Goal: Task Accomplishment & Management: Use online tool/utility

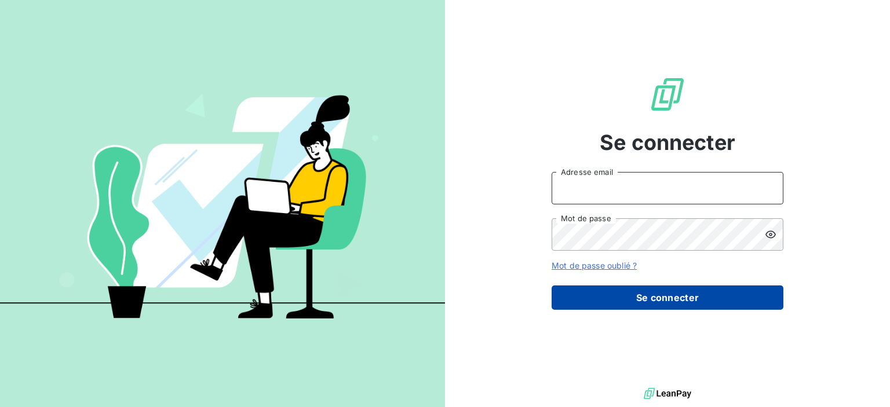
type input "[PERSON_NAME][EMAIL_ADDRESS][DOMAIN_NAME]"
click at [639, 300] on button "Se connecter" at bounding box center [668, 298] width 232 height 24
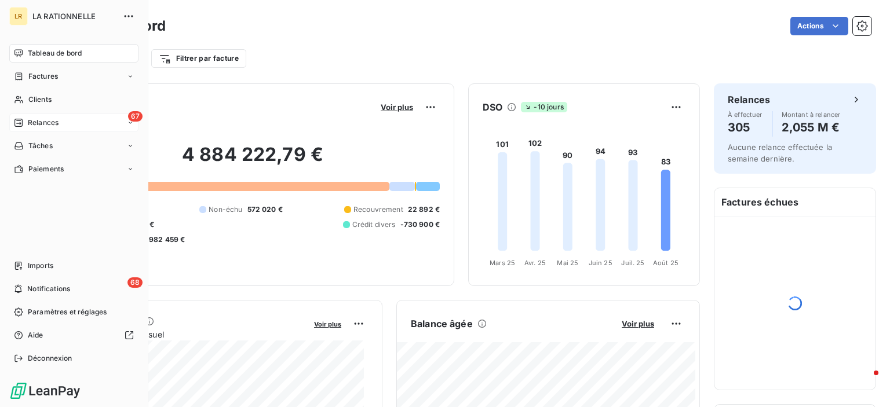
click at [39, 121] on span "Relances" at bounding box center [43, 123] width 31 height 10
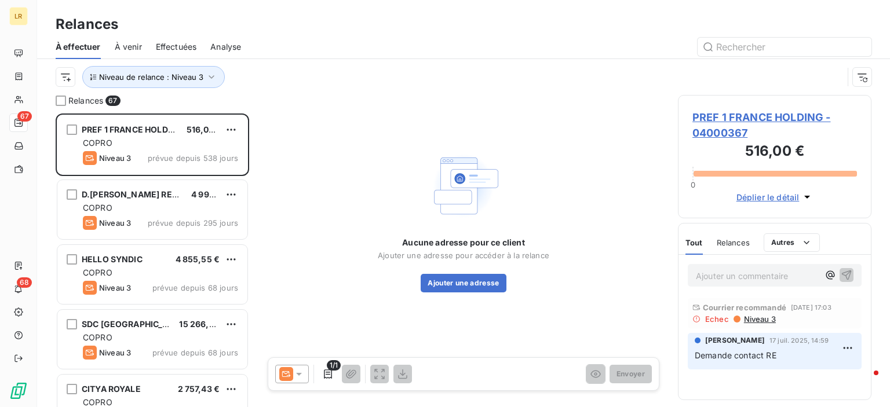
scroll to position [285, 184]
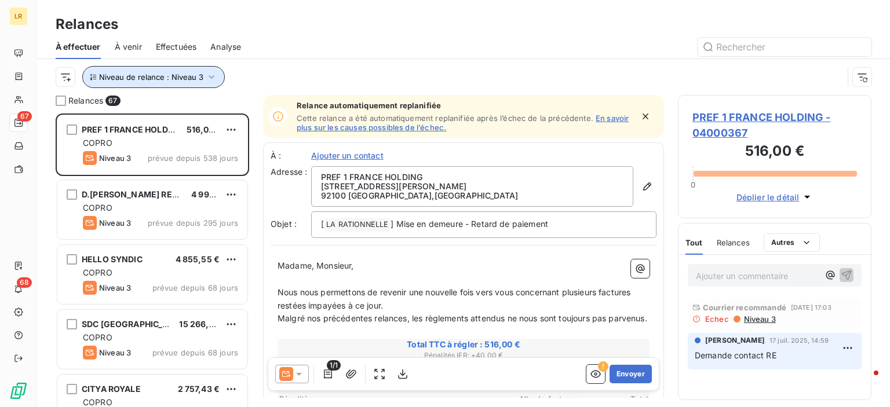
click at [209, 73] on icon "button" at bounding box center [212, 77] width 12 height 12
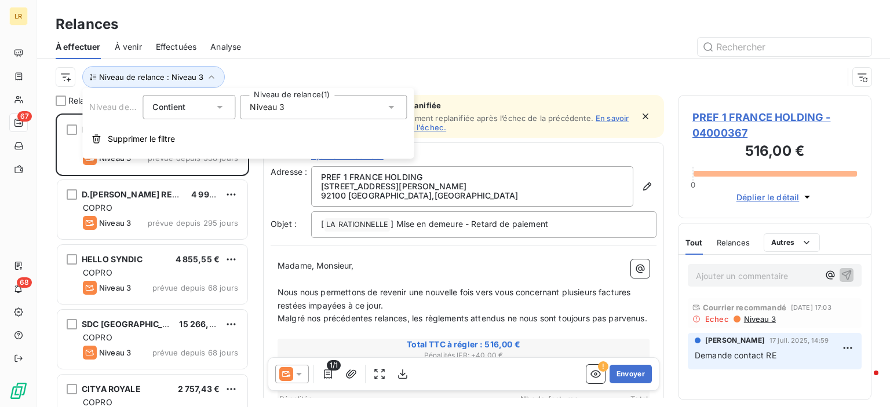
click at [395, 103] on icon at bounding box center [391, 107] width 12 height 12
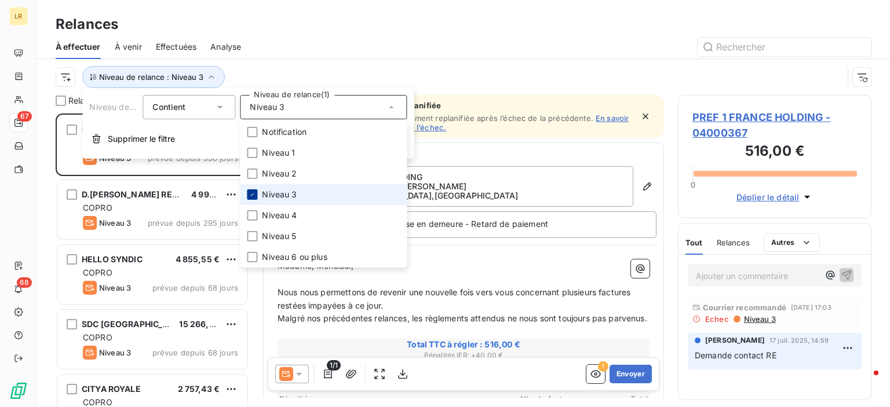
click at [252, 191] on icon at bounding box center [252, 194] width 7 height 7
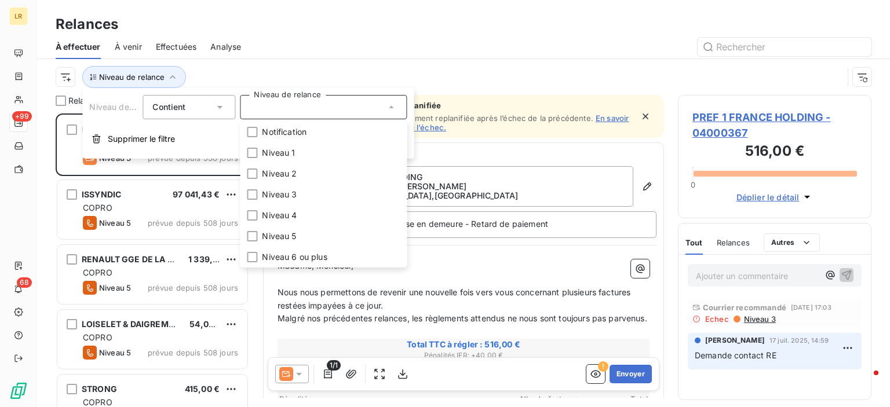
click at [331, 16] on div "Relances" at bounding box center [463, 24] width 853 height 21
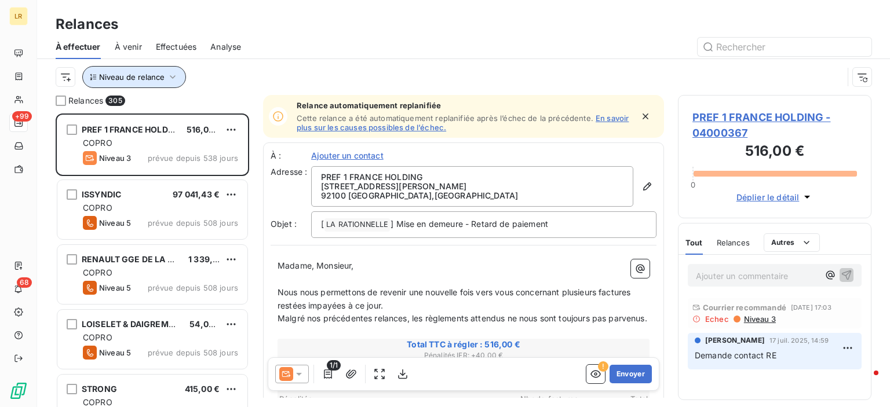
click at [172, 78] on icon "button" at bounding box center [173, 76] width 6 height 3
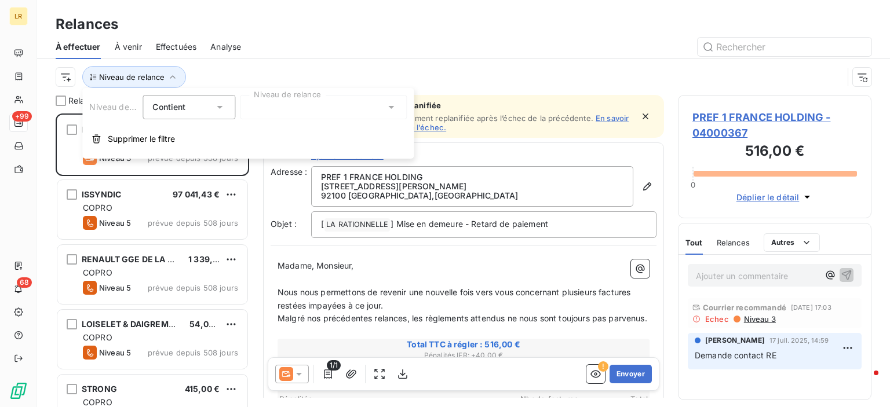
click at [378, 108] on div at bounding box center [323, 107] width 167 height 24
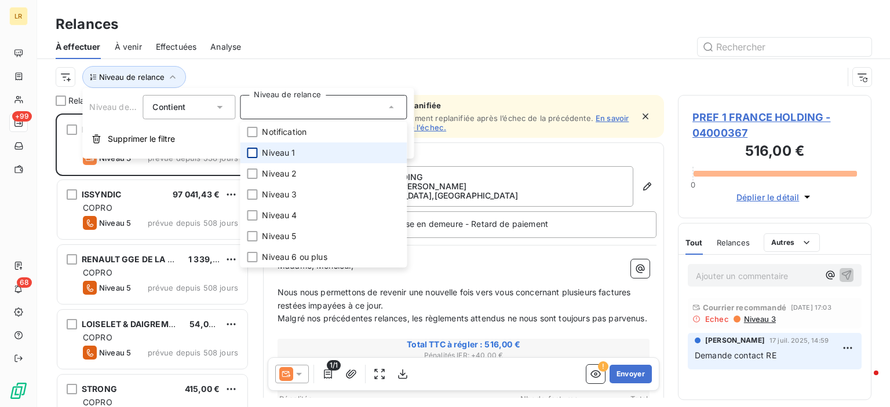
click at [253, 150] on div at bounding box center [252, 153] width 10 height 10
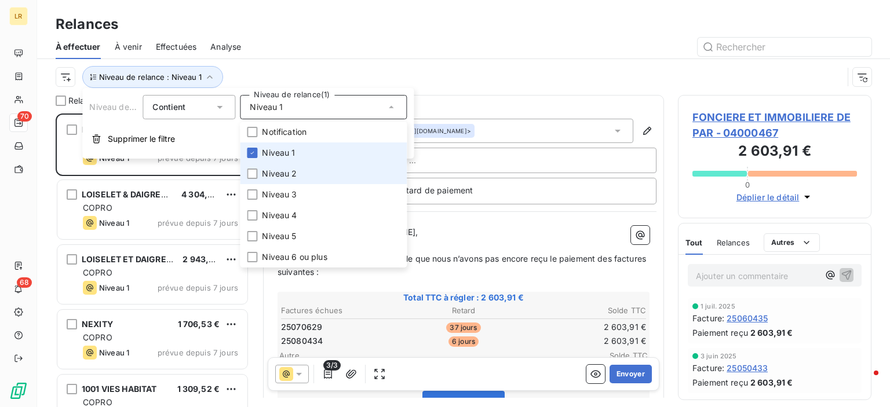
scroll to position [285, 184]
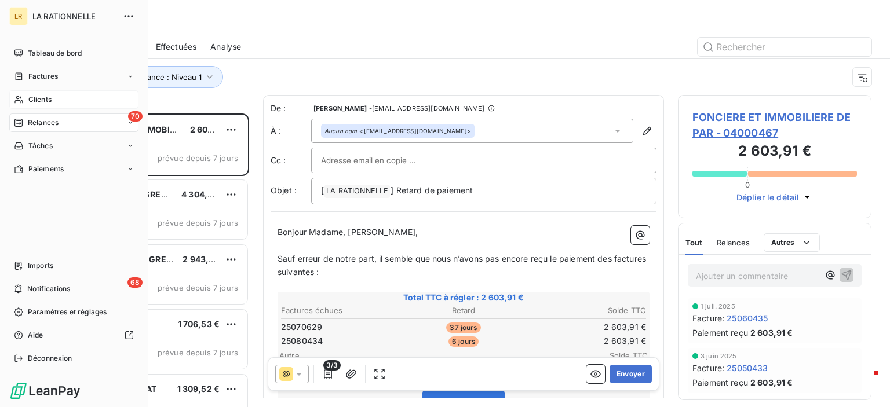
click at [35, 97] on span "Clients" at bounding box center [39, 99] width 23 height 10
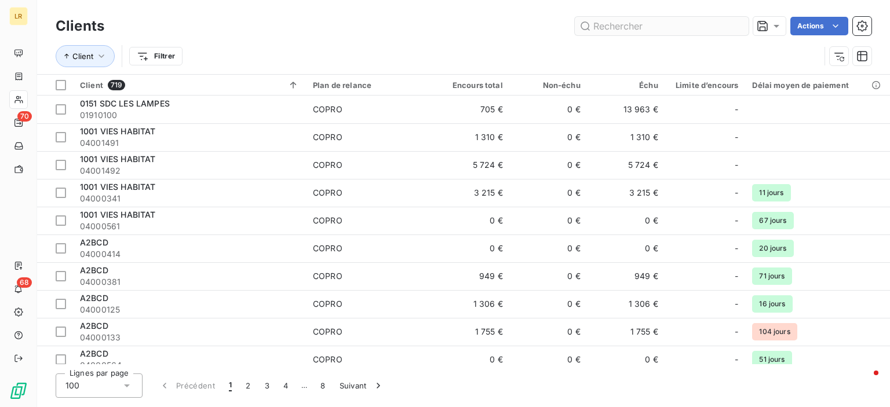
click at [638, 26] on input "text" at bounding box center [662, 26] width 174 height 19
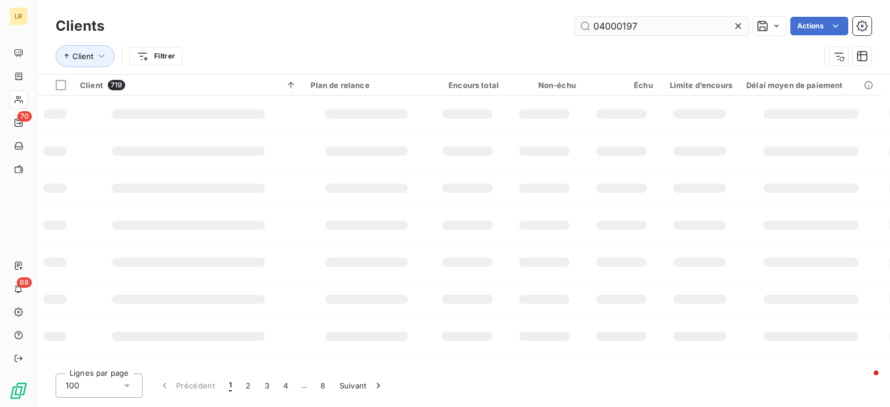
type input "04000197"
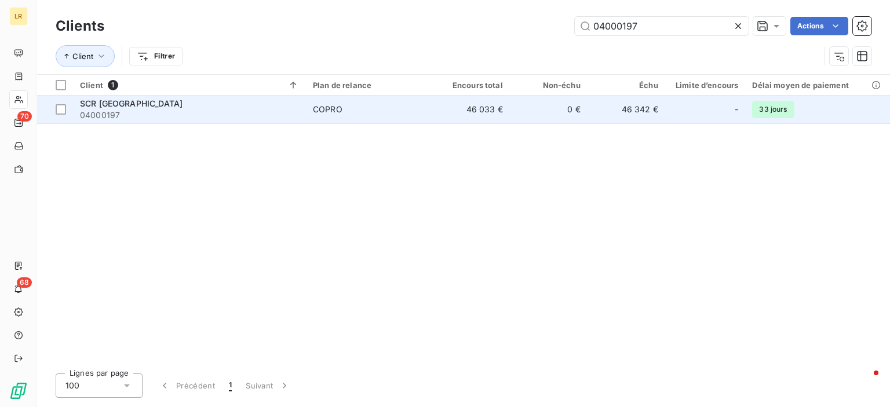
click at [132, 102] on span "SCR PARC SAINT CYR" at bounding box center [131, 104] width 103 height 10
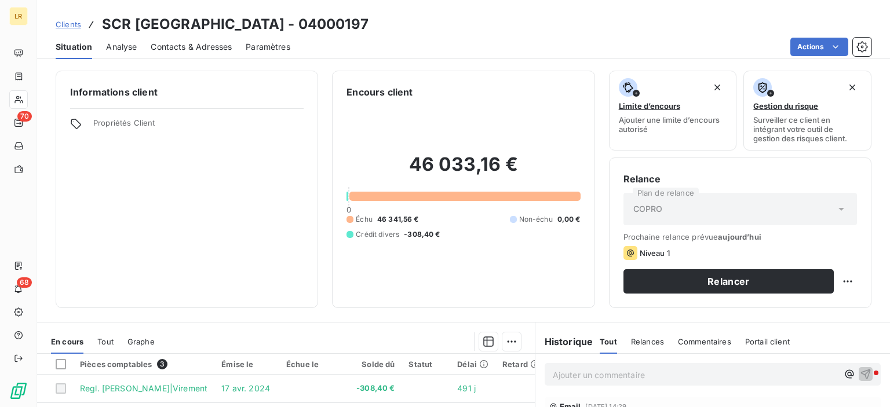
click at [217, 43] on span "Contacts & Adresses" at bounding box center [191, 47] width 81 height 12
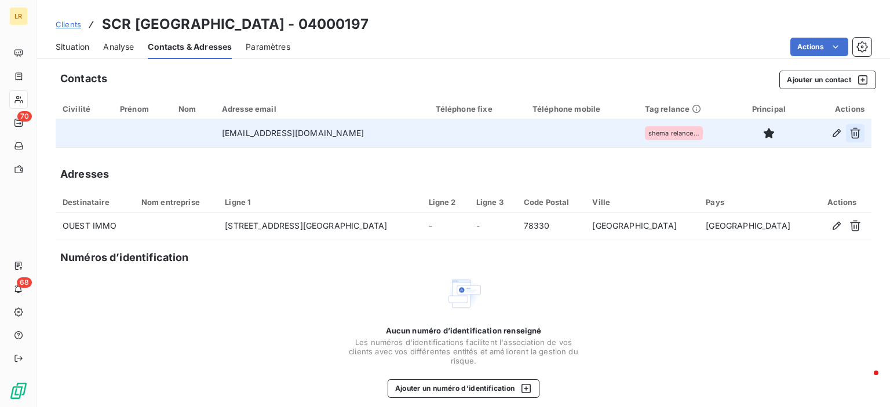
click at [850, 132] on icon "button" at bounding box center [856, 133] width 12 height 12
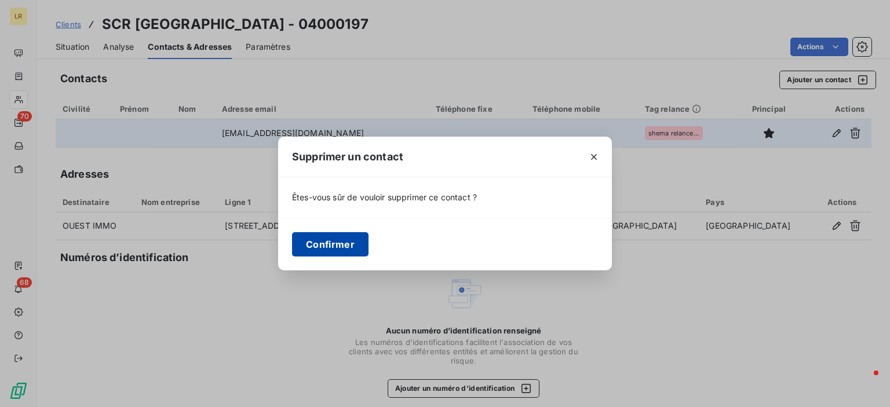
click at [318, 243] on button "Confirmer" at bounding box center [330, 244] width 76 height 24
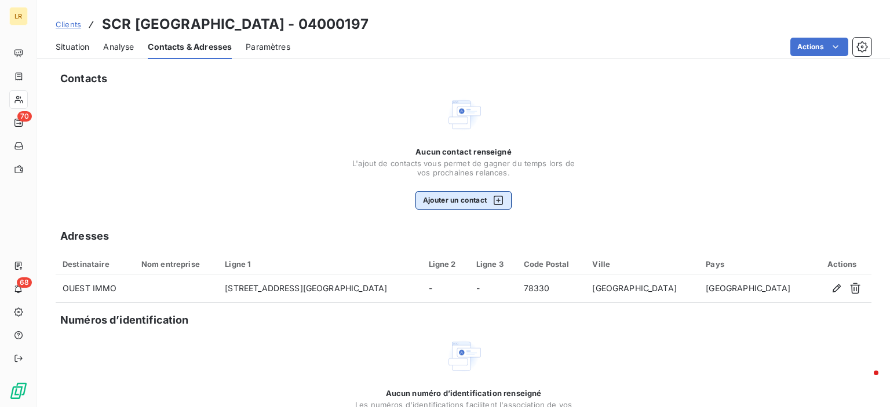
click at [447, 199] on button "Ajouter un contact" at bounding box center [464, 200] width 97 height 19
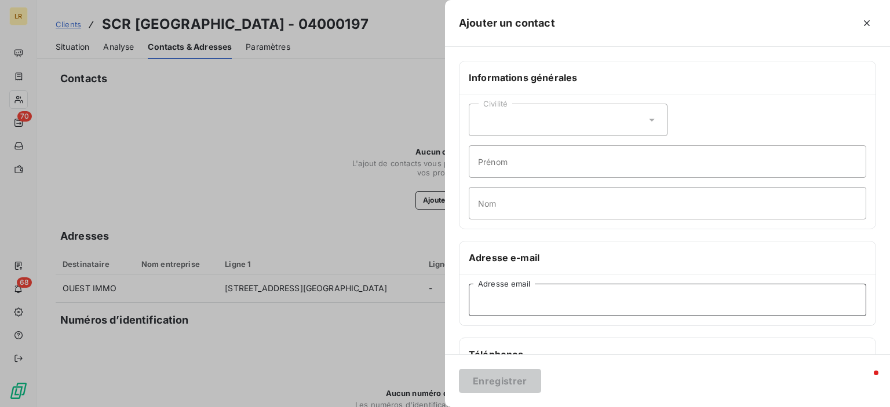
click at [483, 296] on input "Adresse email" at bounding box center [668, 300] width 398 height 32
paste input "snavarro@citya.com"
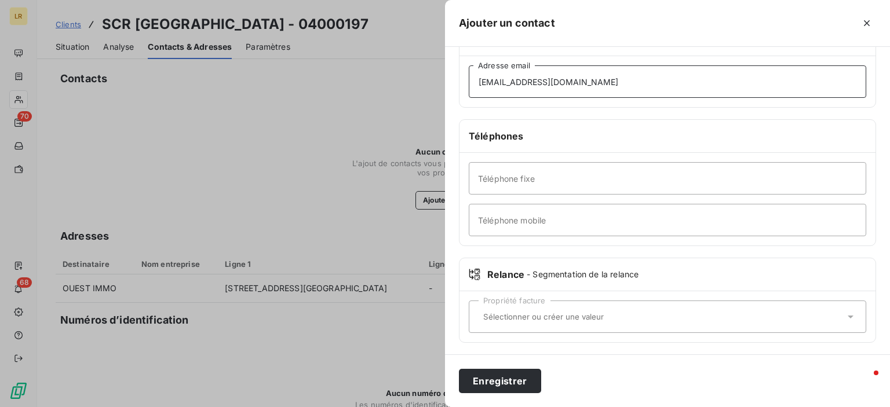
type input "snavarro@citya.com"
click at [486, 322] on div "Propriété facture" at bounding box center [668, 317] width 398 height 32
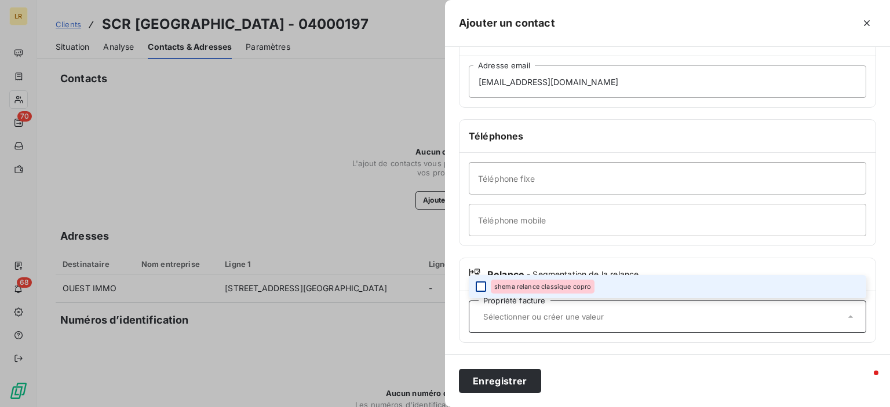
click at [478, 283] on div at bounding box center [481, 287] width 10 height 10
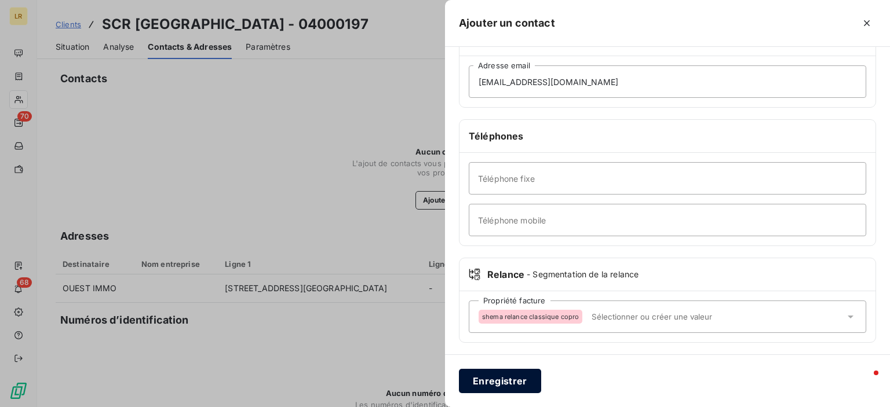
click at [489, 386] on button "Enregistrer" at bounding box center [500, 381] width 82 height 24
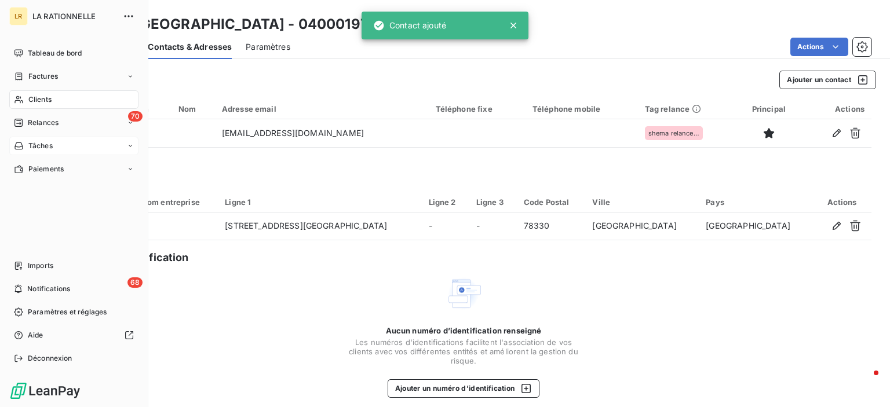
click at [30, 125] on span "Relances" at bounding box center [43, 123] width 31 height 10
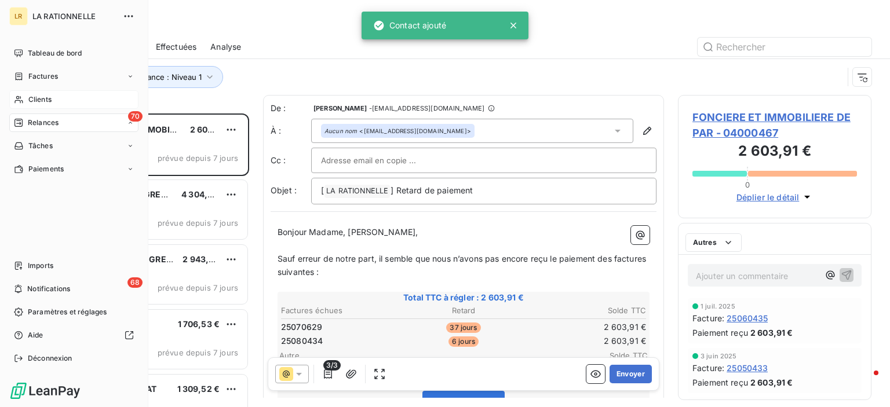
scroll to position [285, 184]
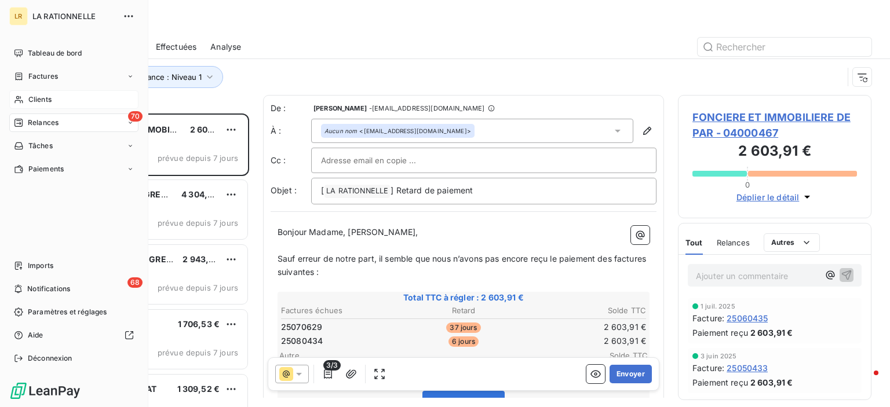
click at [40, 99] on span "Clients" at bounding box center [39, 99] width 23 height 10
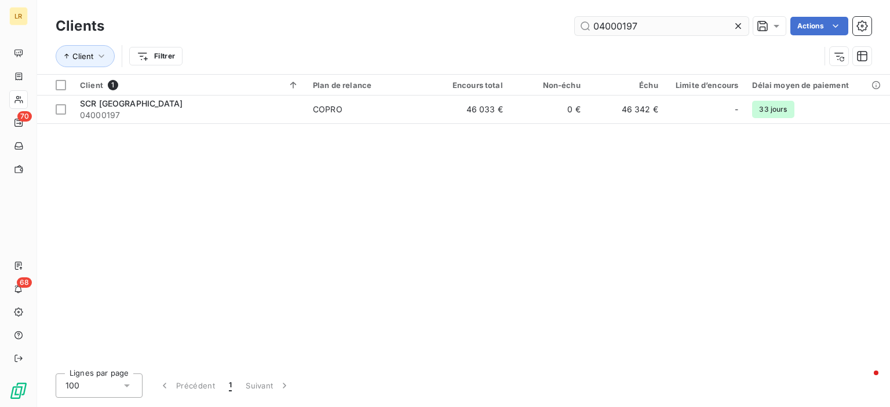
click at [663, 21] on input "04000197" at bounding box center [662, 26] width 174 height 19
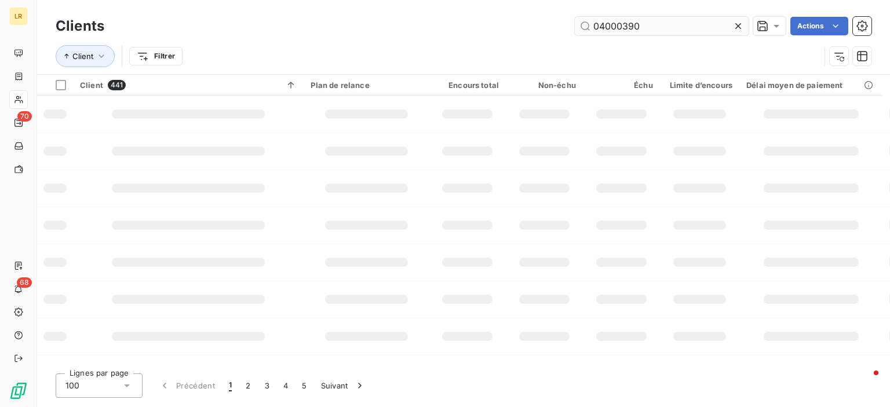
type input "04000390"
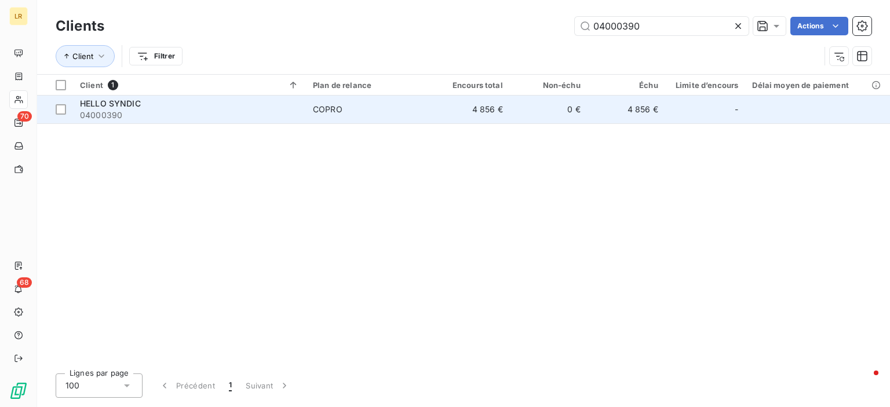
click at [117, 99] on span "HELLO SYNDIC" at bounding box center [110, 104] width 61 height 10
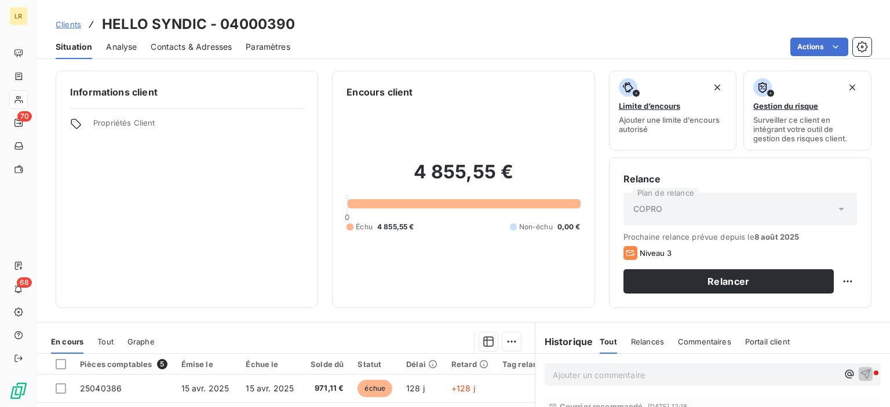
click at [195, 45] on span "Contacts & Adresses" at bounding box center [191, 47] width 81 height 12
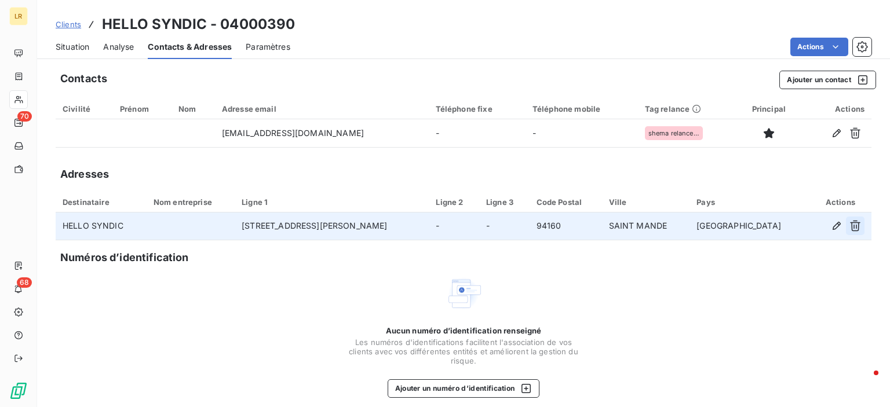
click at [850, 224] on icon "button" at bounding box center [856, 226] width 12 height 12
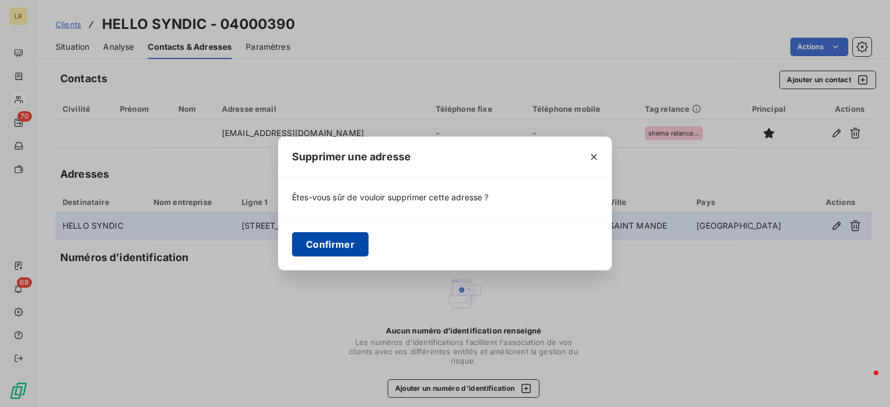
click at [329, 245] on button "Confirmer" at bounding box center [330, 244] width 76 height 24
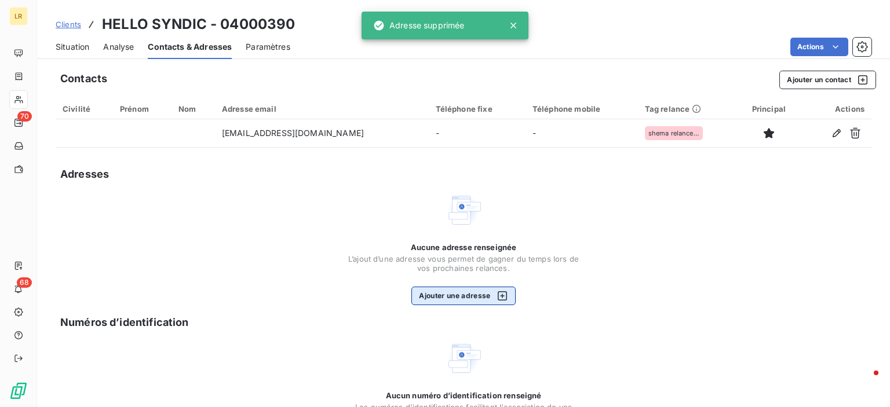
click at [440, 298] on button "Ajouter une adresse" at bounding box center [463, 296] width 104 height 19
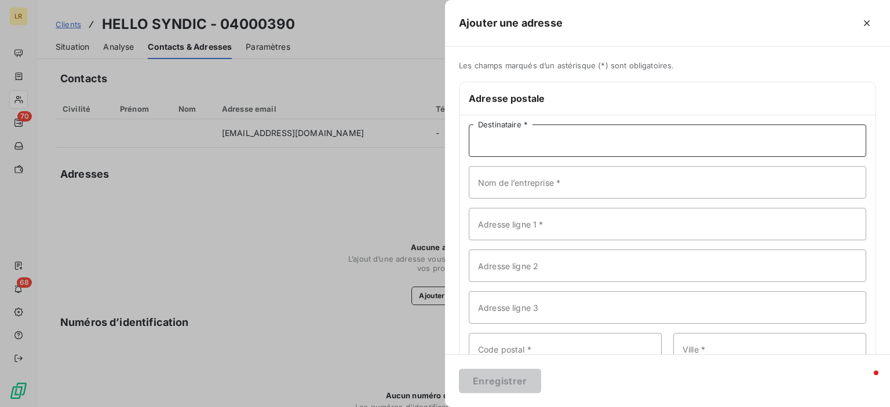
click at [494, 141] on input "Destinataire *" at bounding box center [668, 141] width 398 height 32
type input "HELLO SYNDIC"
click at [515, 224] on input "Adresse ligne 1 *" at bounding box center [668, 224] width 398 height 32
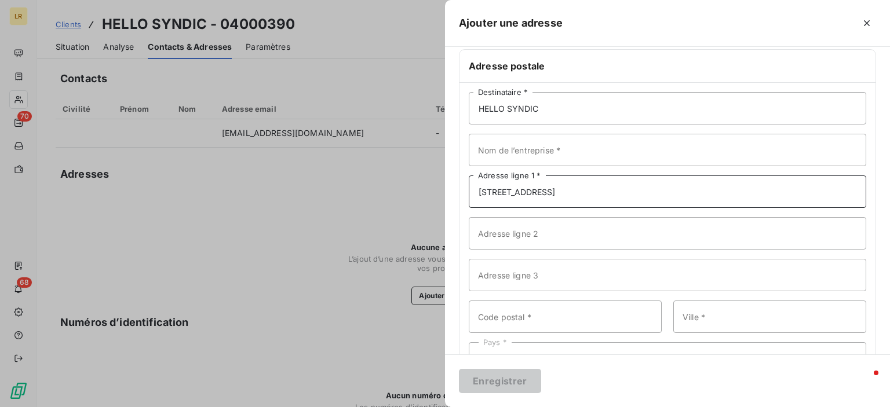
scroll to position [58, 0]
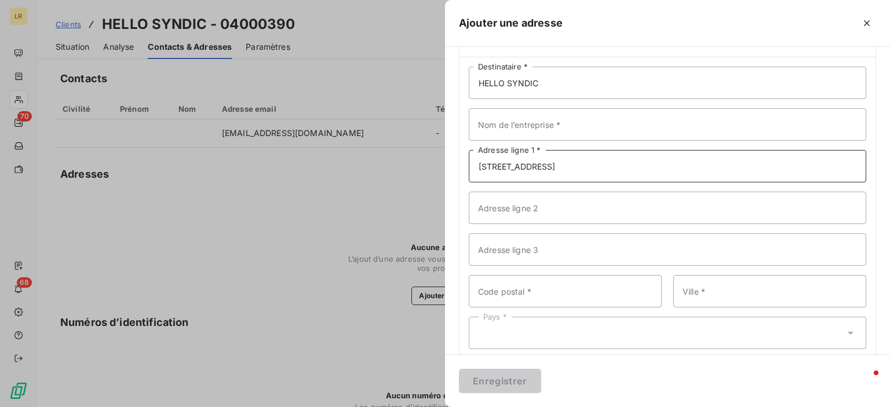
type input "10 RUE DE TRACY"
click at [501, 290] on input "Code postal *" at bounding box center [565, 291] width 193 height 32
type input "75002"
click at [716, 295] on input "Ville *" at bounding box center [769, 291] width 193 height 32
type input "PARIS"
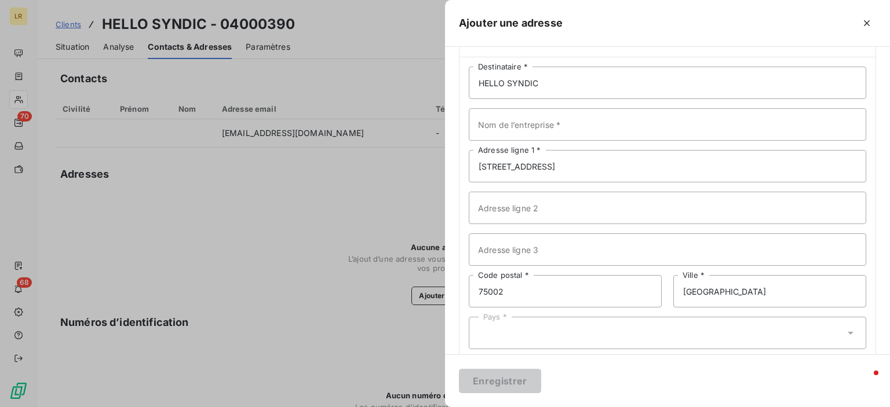
drag, startPoint x: 498, startPoint y: 327, endPoint x: 503, endPoint y: 332, distance: 6.6
click at [498, 327] on div "Pays *" at bounding box center [668, 333] width 398 height 32
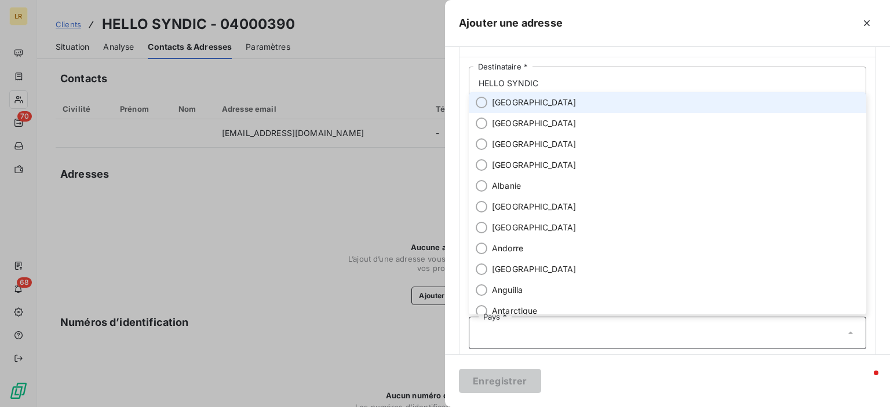
click at [504, 333] on input "text" at bounding box center [662, 333] width 366 height 10
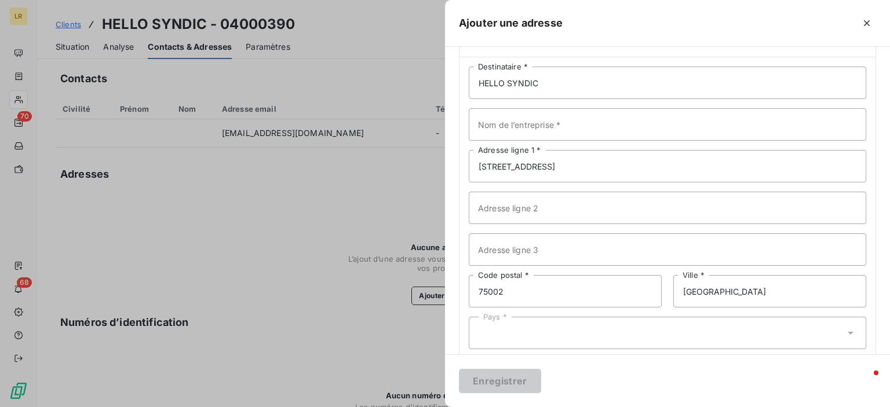
click at [505, 338] on div "Pays *" at bounding box center [668, 333] width 398 height 32
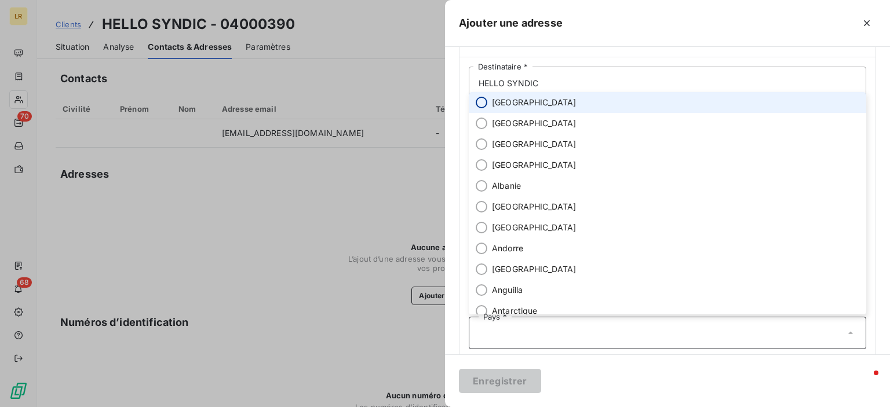
click at [480, 101] on input "radio" at bounding box center [482, 103] width 12 height 12
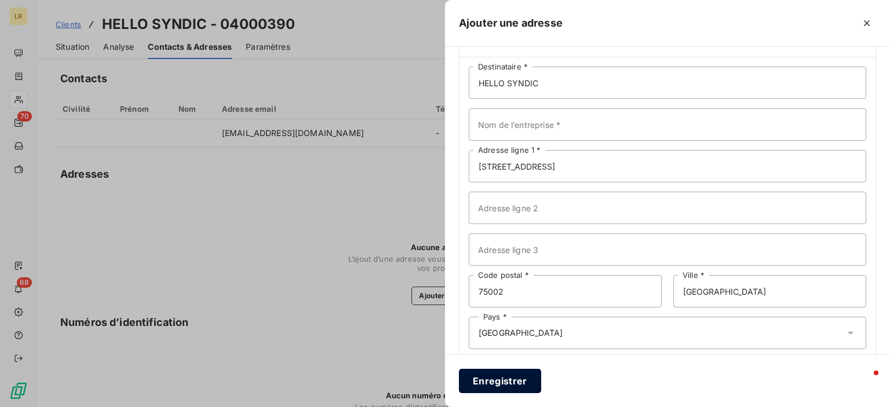
click at [480, 382] on button "Enregistrer" at bounding box center [500, 381] width 82 height 24
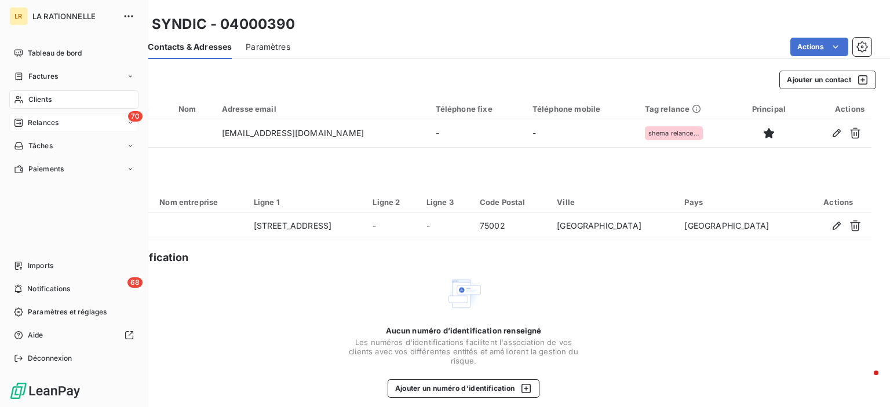
click at [56, 123] on span "Relances" at bounding box center [43, 123] width 31 height 10
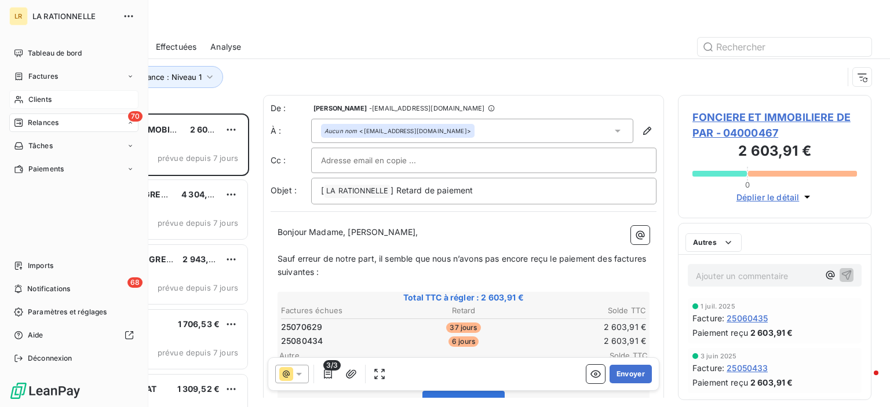
scroll to position [285, 184]
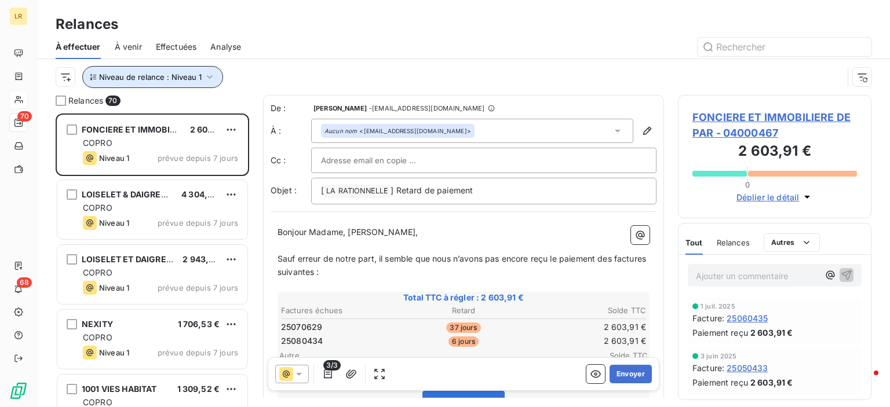
click at [207, 71] on icon "button" at bounding box center [210, 77] width 12 height 12
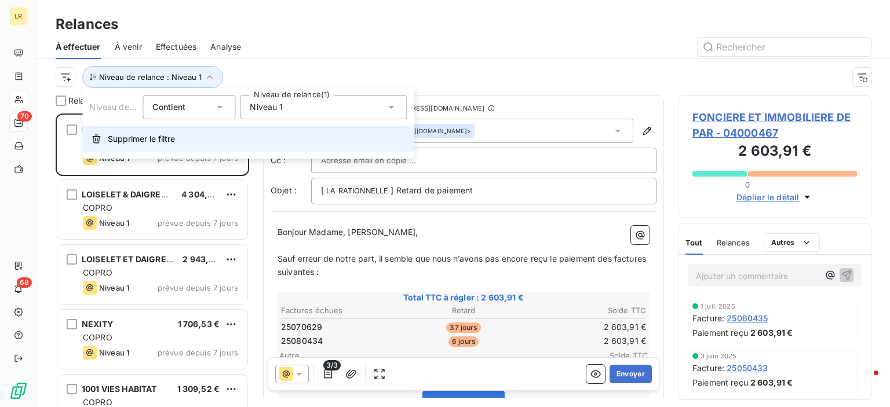
click at [147, 139] on span "Supprimer le filtre" at bounding box center [141, 139] width 67 height 12
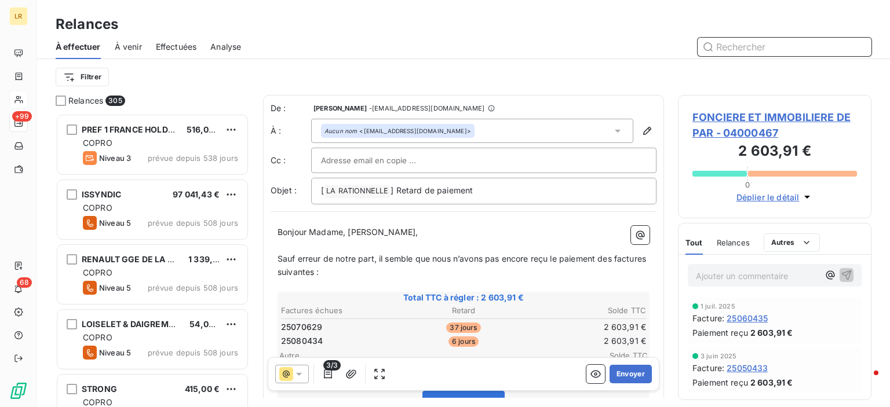
click at [730, 48] on input "text" at bounding box center [785, 47] width 174 height 19
type input "04000390"
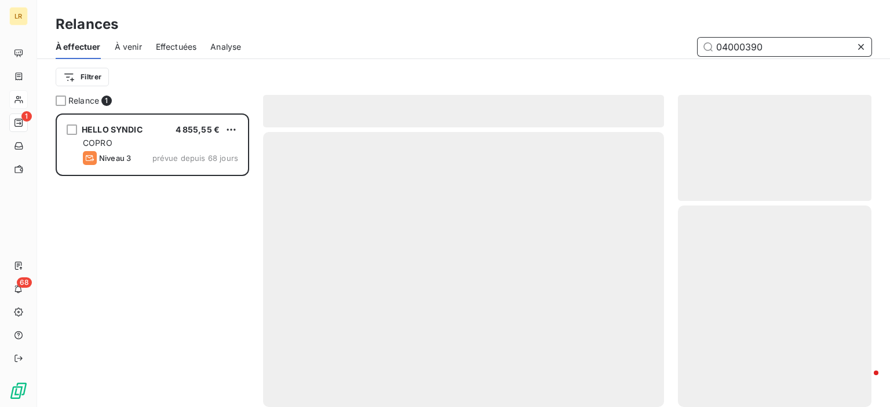
scroll to position [285, 184]
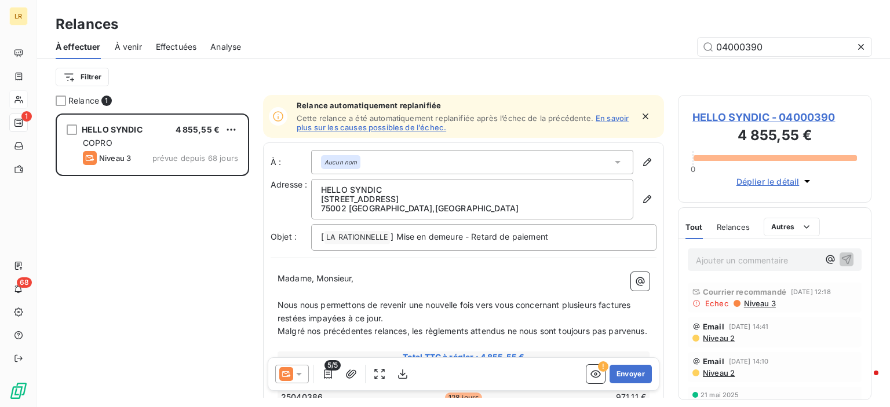
click at [819, 74] on div "Filtrer" at bounding box center [464, 77] width 816 height 22
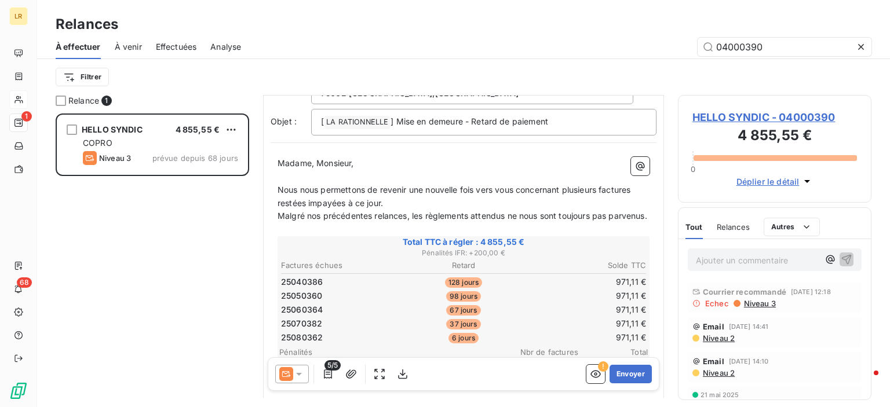
scroll to position [174, 0]
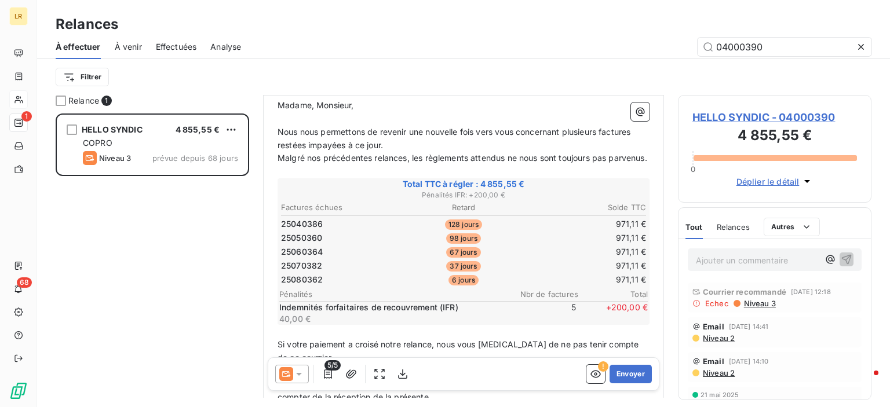
click at [302, 373] on icon at bounding box center [299, 375] width 12 height 12
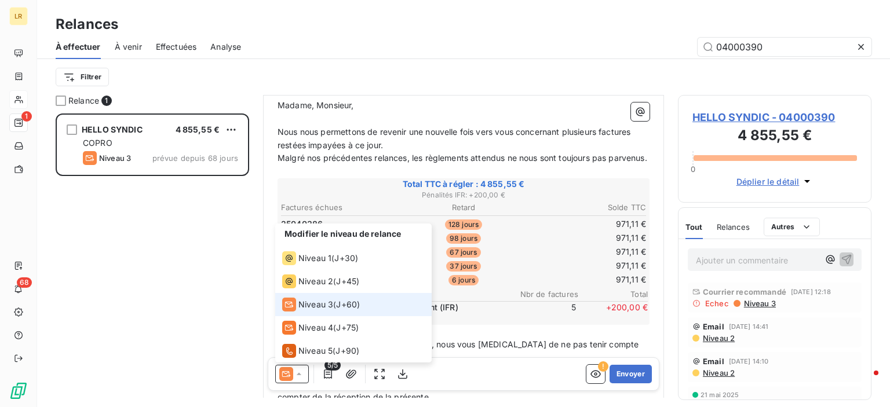
click at [310, 303] on span "Niveau 3" at bounding box center [315, 305] width 35 height 12
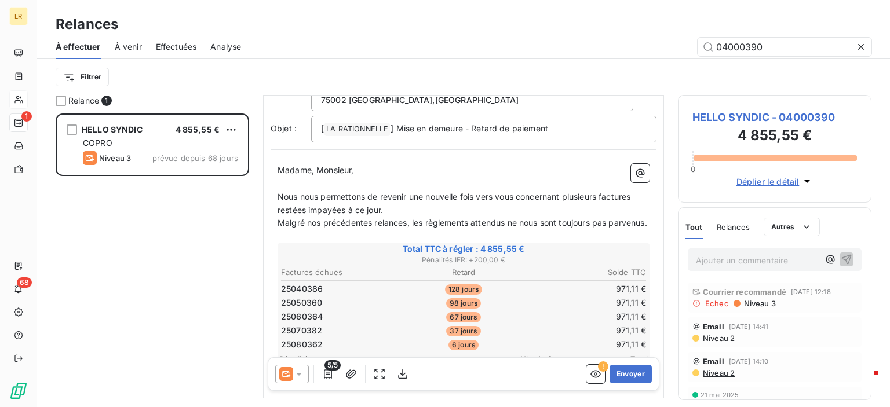
scroll to position [116, 0]
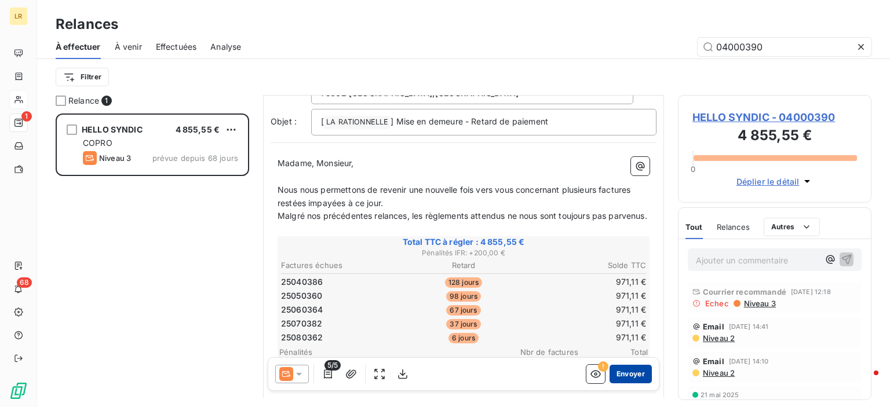
click at [620, 374] on button "Envoyer" at bounding box center [631, 374] width 42 height 19
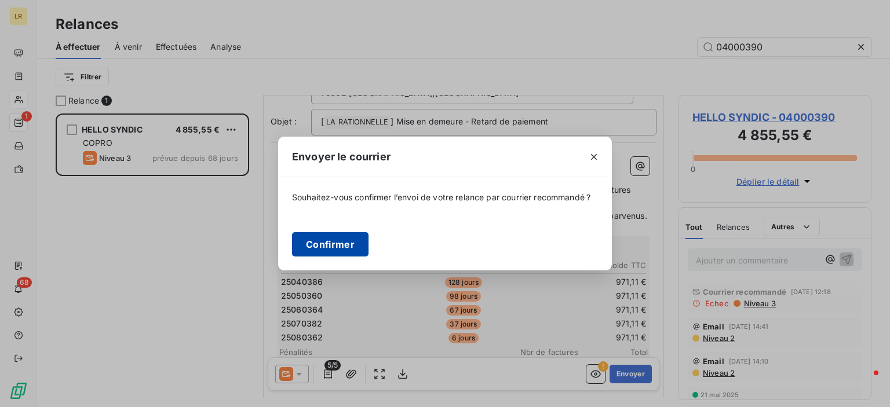
click at [315, 241] on button "Confirmer" at bounding box center [330, 244] width 76 height 24
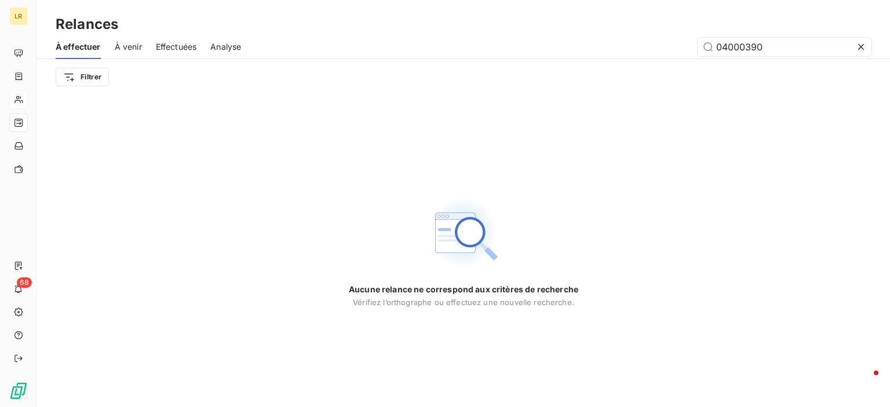
click at [167, 43] on span "Effectuées" at bounding box center [176, 47] width 41 height 12
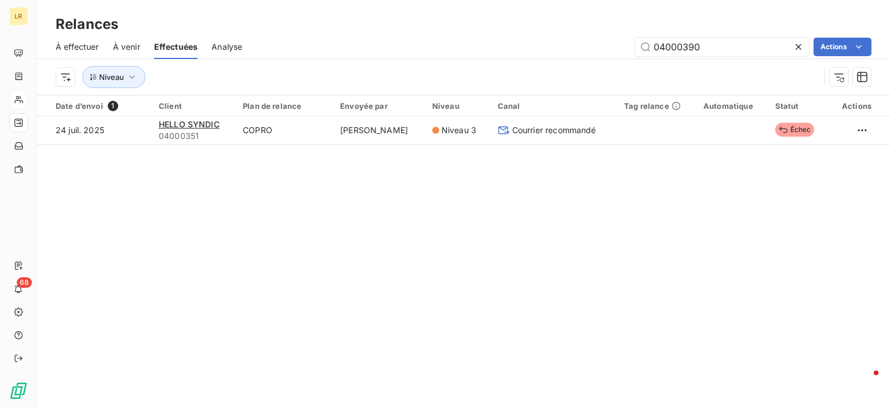
type input "04000390"
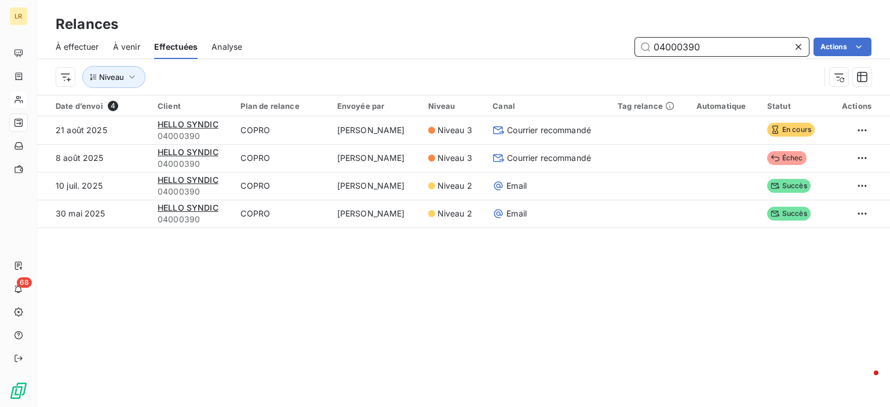
click at [85, 48] on span "À effectuer" at bounding box center [77, 47] width 43 height 12
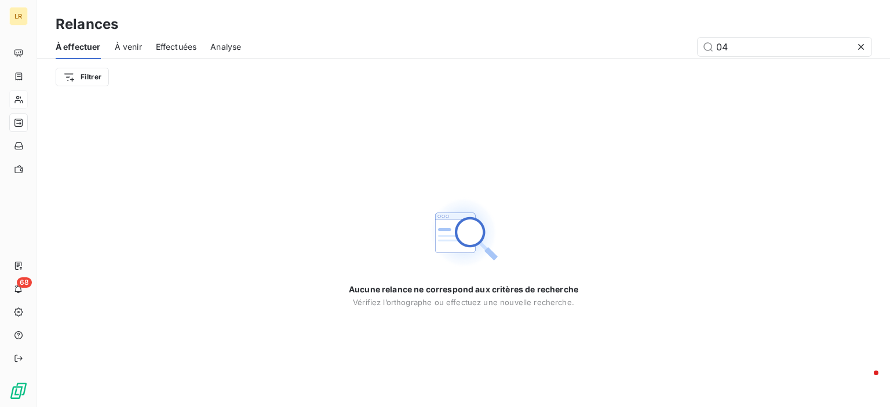
type input "0"
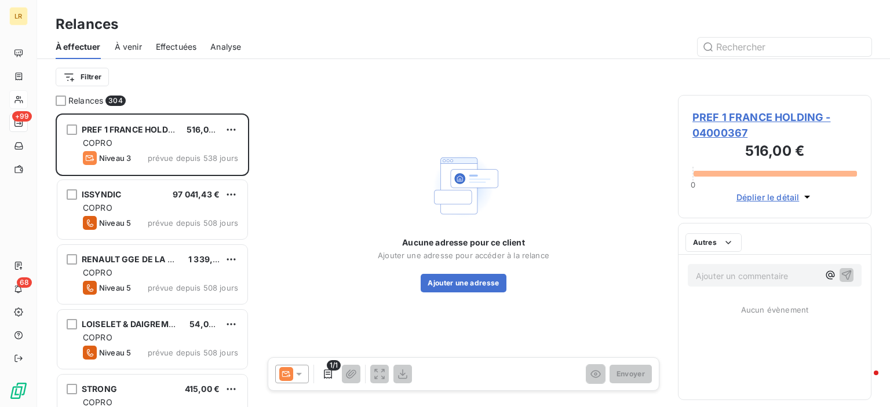
scroll to position [285, 184]
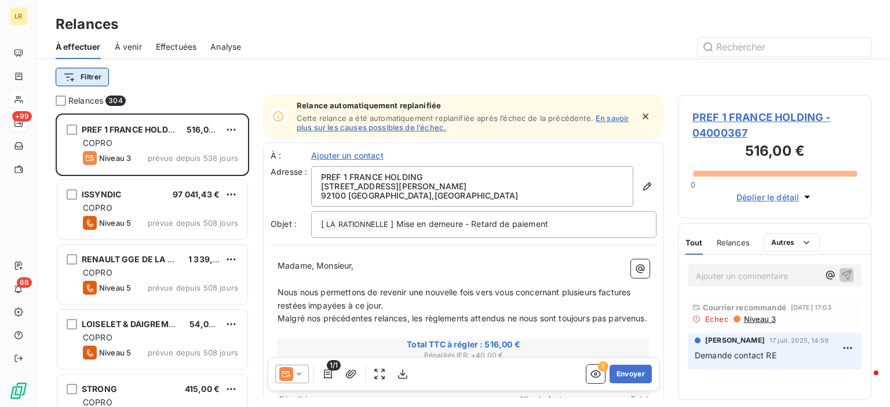
click at [90, 75] on html "LR +99 68 Relances À effectuer À venir Effectuées Analyse Filtrer Relances 304 …" at bounding box center [445, 203] width 890 height 407
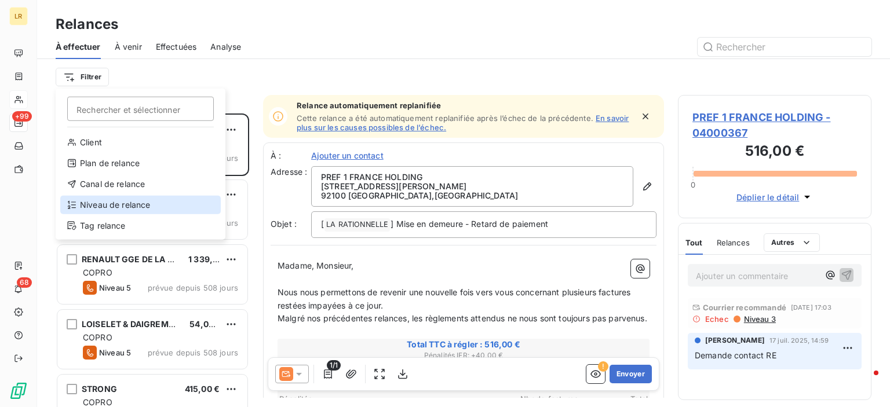
drag, startPoint x: 87, startPoint y: 203, endPoint x: 98, endPoint y: 182, distance: 24.1
click at [87, 203] on div "Niveau de relance" at bounding box center [140, 205] width 161 height 19
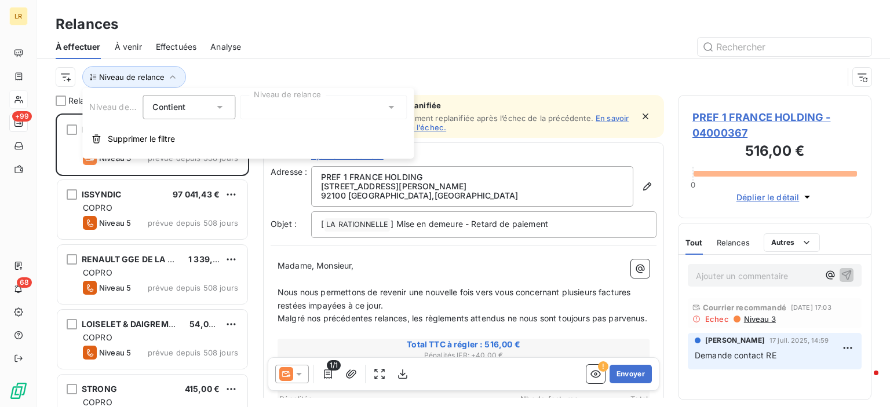
click at [285, 105] on div at bounding box center [323, 107] width 167 height 24
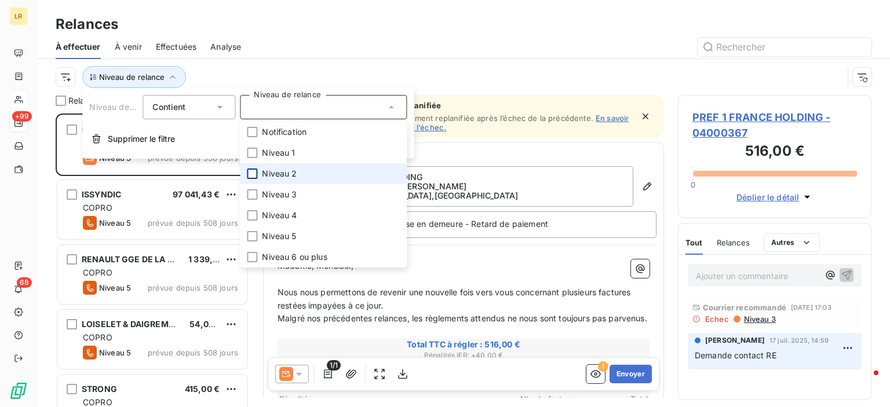
click at [253, 169] on div at bounding box center [252, 174] width 10 height 10
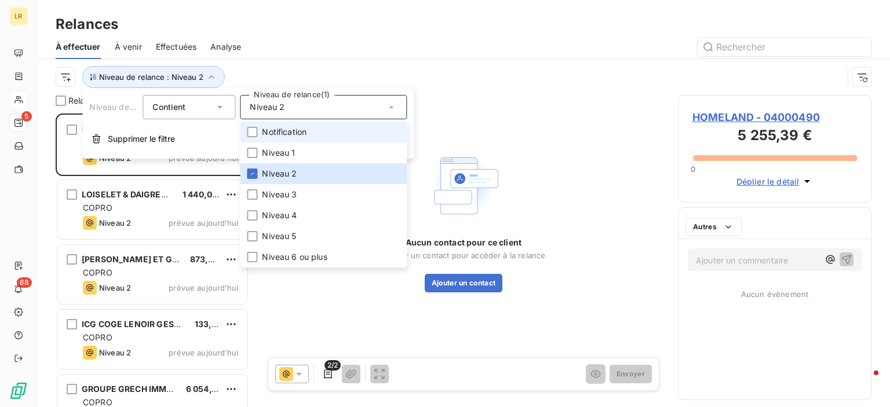
scroll to position [285, 184]
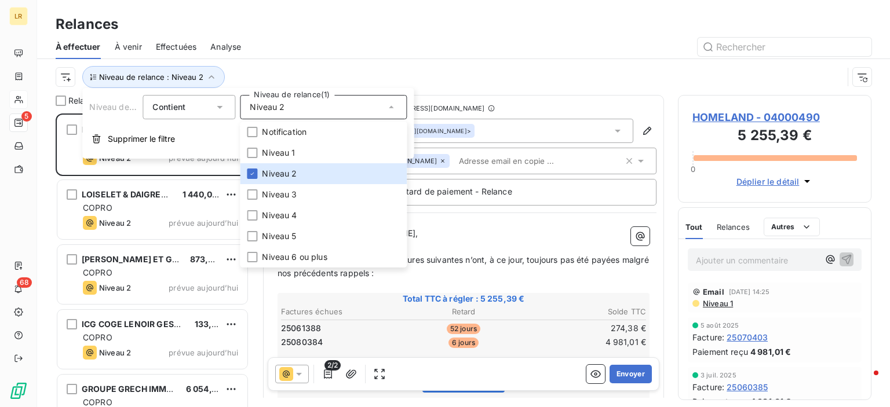
click at [297, 50] on div at bounding box center [563, 47] width 617 height 19
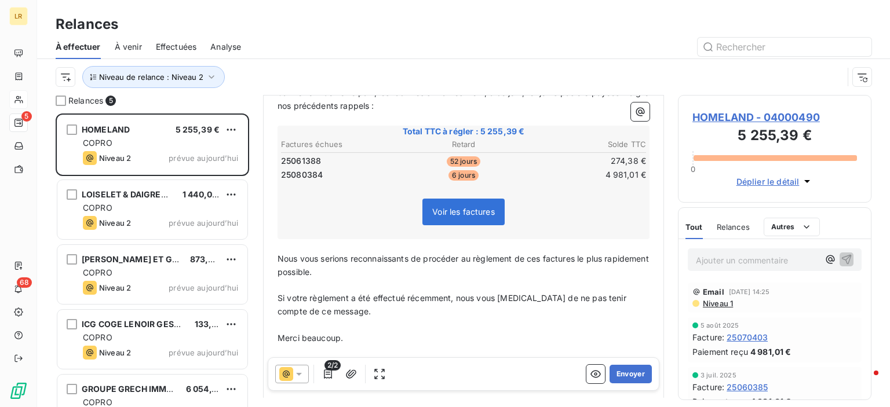
scroll to position [174, 0]
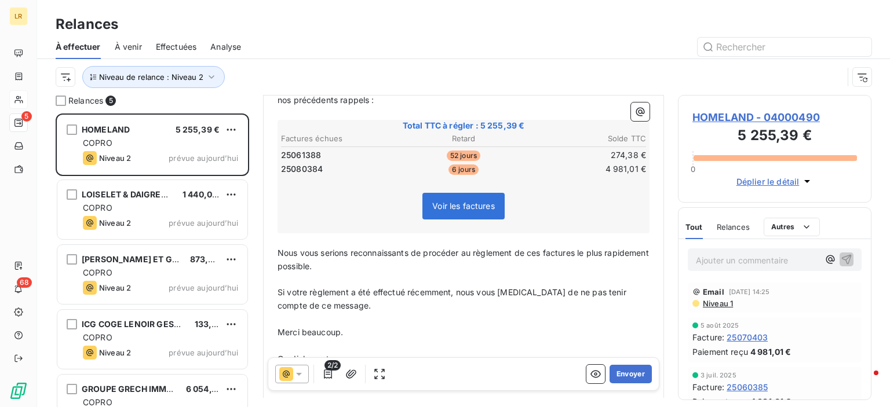
click at [299, 374] on icon at bounding box center [299, 374] width 6 height 3
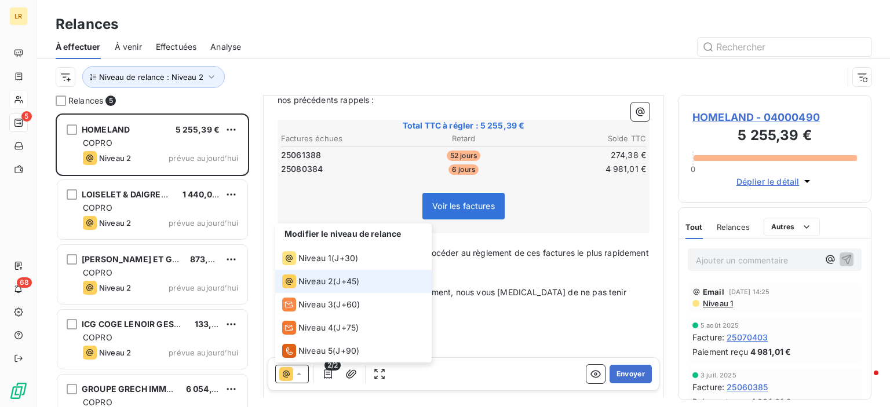
click at [305, 279] on span "Niveau 2" at bounding box center [315, 282] width 35 height 12
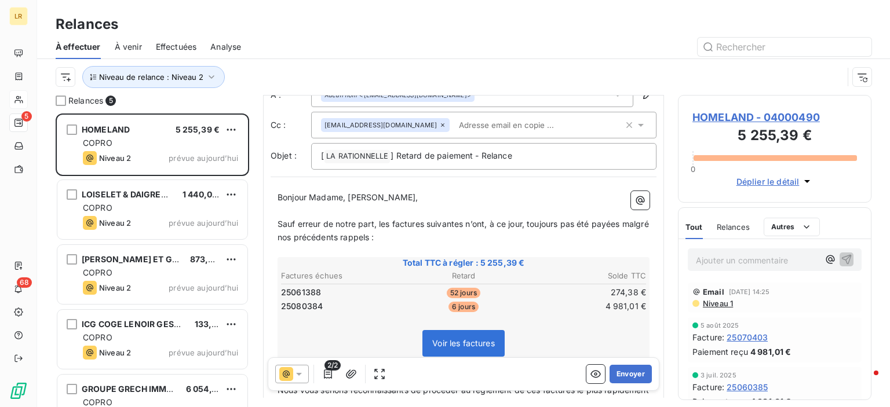
scroll to position [116, 0]
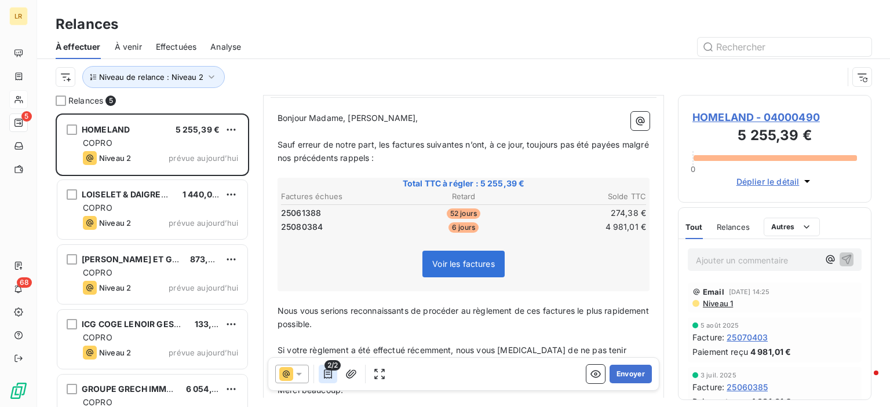
click at [322, 373] on icon "button" at bounding box center [328, 375] width 12 height 12
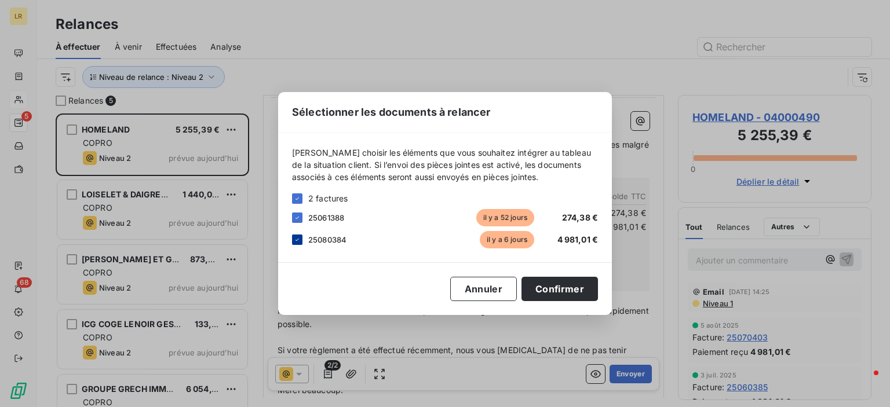
click at [297, 238] on icon at bounding box center [297, 239] width 7 height 7
click at [553, 288] on button "Confirmer" at bounding box center [560, 289] width 76 height 24
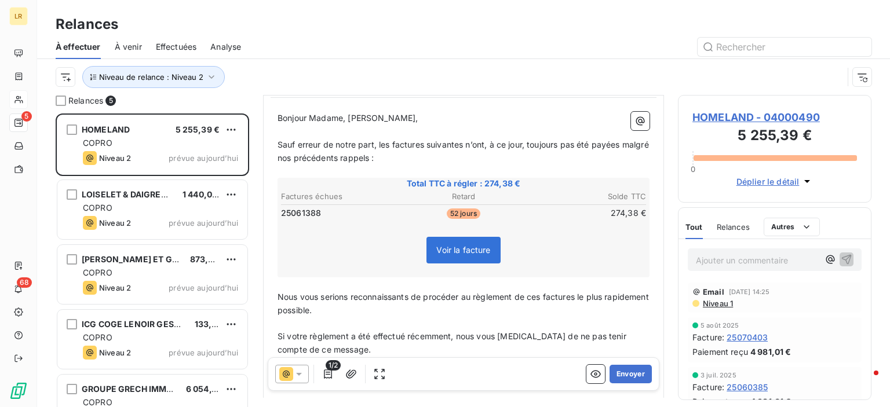
drag, startPoint x: 830, startPoint y: 21, endPoint x: 774, endPoint y: 82, distance: 83.3
click at [830, 21] on div "Relances" at bounding box center [463, 24] width 853 height 21
click at [621, 379] on button "Envoyer" at bounding box center [631, 374] width 42 height 19
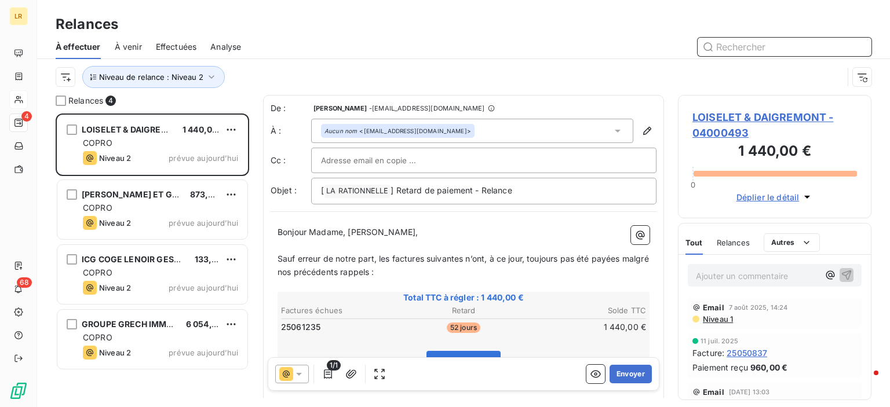
drag, startPoint x: 766, startPoint y: 48, endPoint x: 781, endPoint y: 46, distance: 15.8
click at [767, 49] on input "text" at bounding box center [785, 47] width 174 height 19
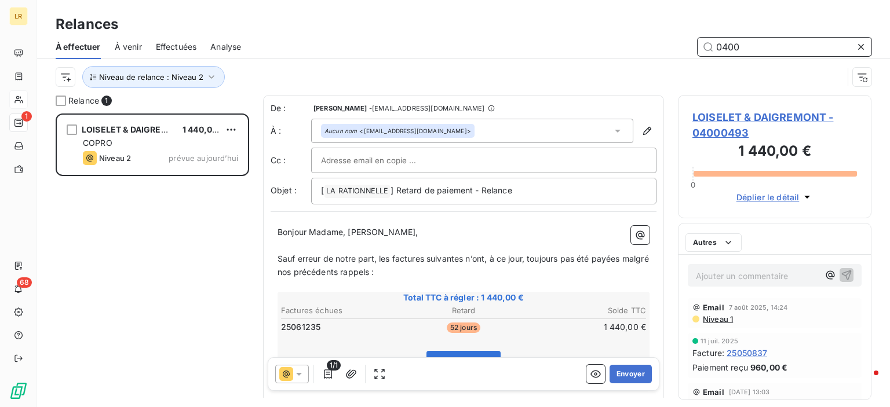
scroll to position [285, 184]
type input "04000490"
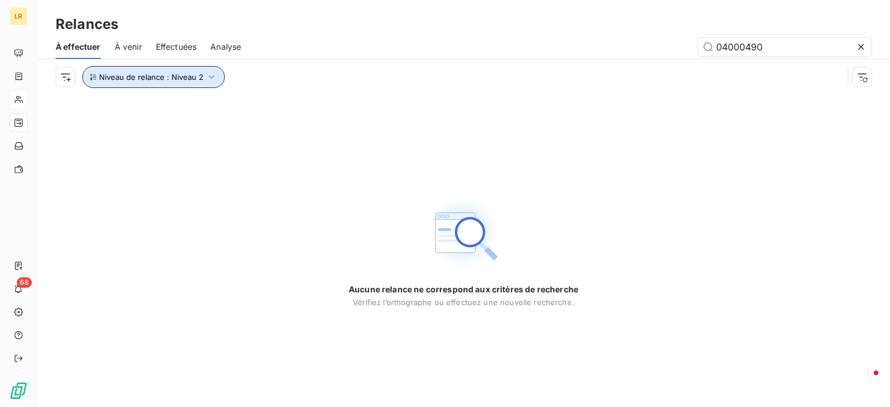
click at [209, 75] on icon "button" at bounding box center [212, 77] width 12 height 12
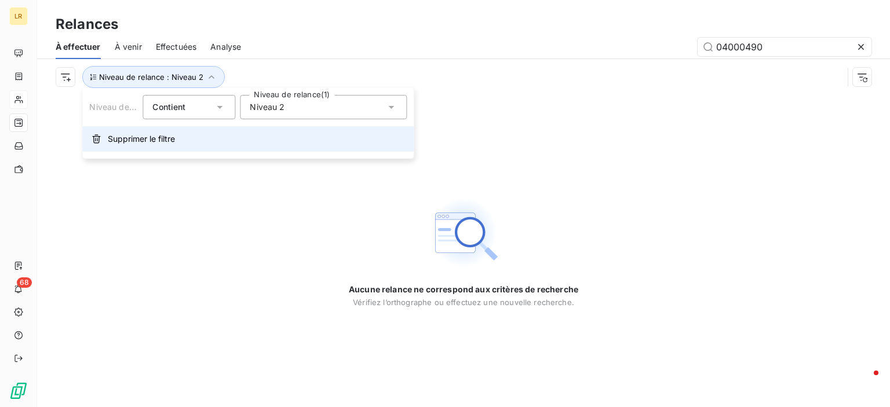
click at [158, 138] on span "Supprimer le filtre" at bounding box center [141, 139] width 67 height 12
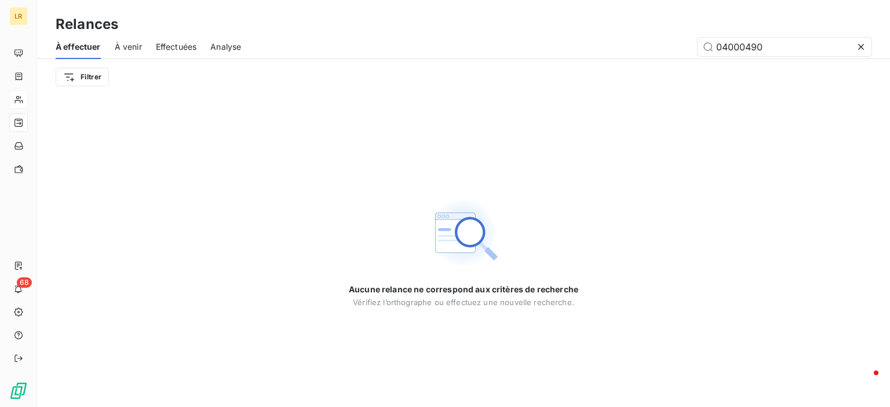
click at [165, 46] on span "Effectuées" at bounding box center [176, 47] width 41 height 12
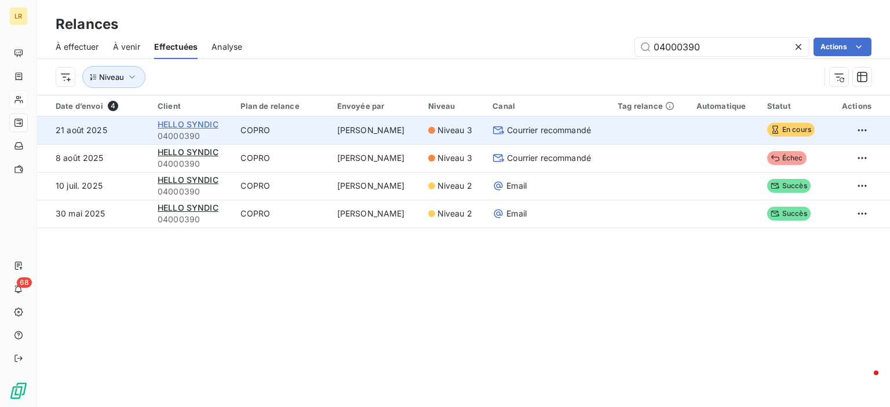
click at [168, 124] on span "HELLO SYNDIC" at bounding box center [188, 124] width 61 height 10
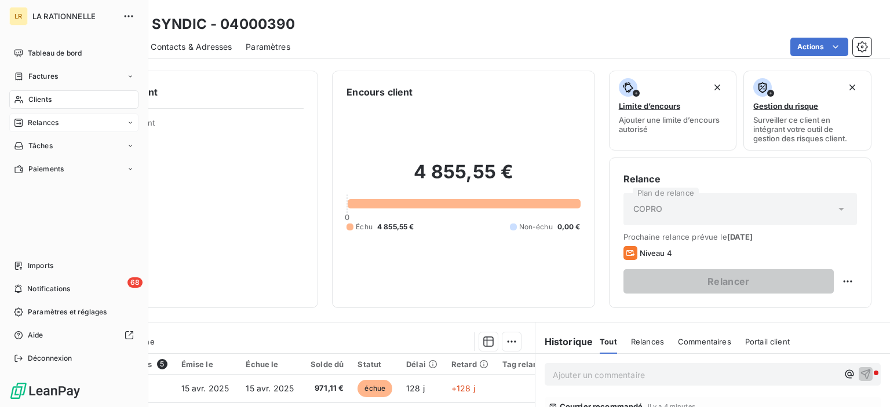
click at [47, 122] on span "Relances" at bounding box center [43, 123] width 31 height 10
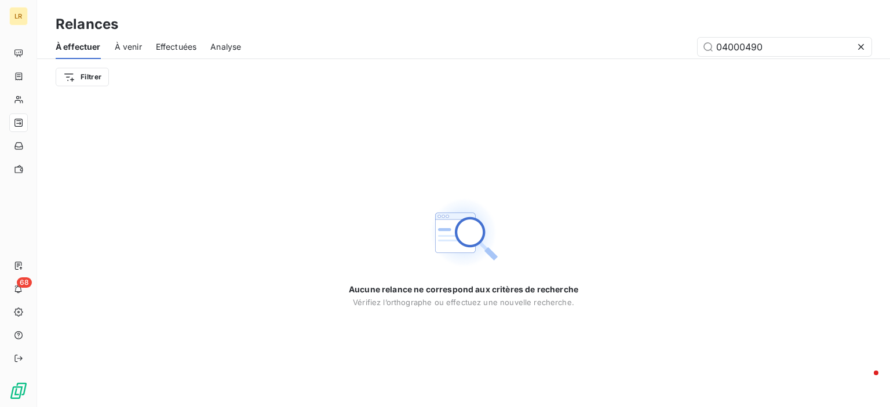
click at [174, 41] on span "Effectuées" at bounding box center [176, 47] width 41 height 12
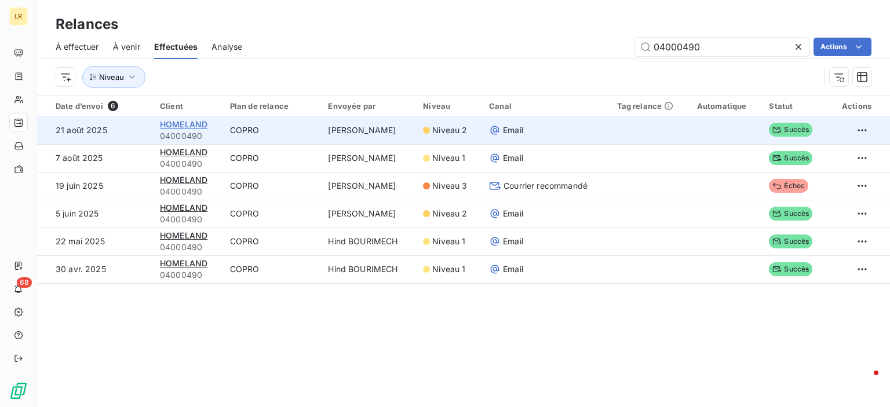
type input "04000490"
click at [170, 125] on span "HOMELAND" at bounding box center [184, 124] width 48 height 10
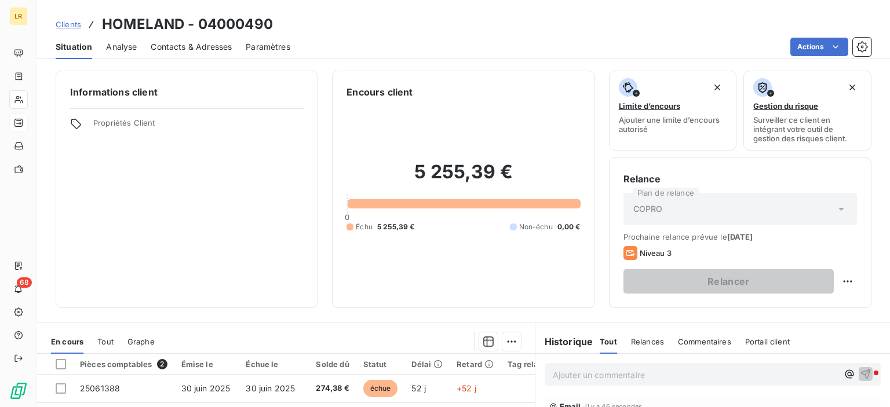
drag, startPoint x: 229, startPoint y: 140, endPoint x: 72, endPoint y: 2, distance: 209.8
click at [213, 107] on div "Informations client Propriétés Client" at bounding box center [187, 190] width 263 height 238
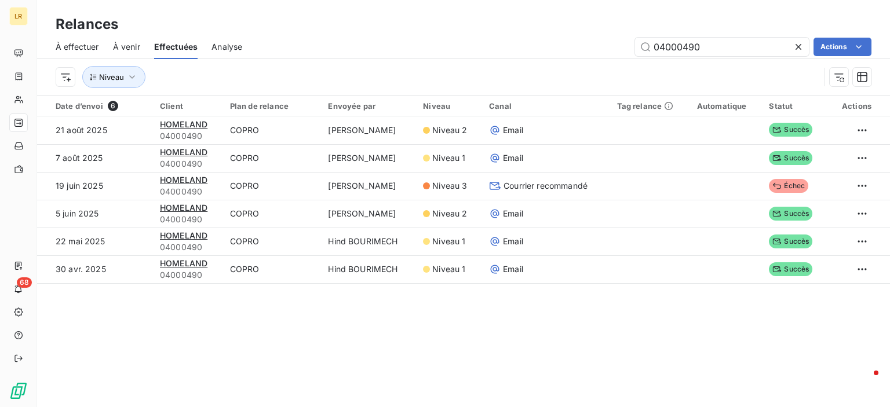
click at [79, 50] on span "À effectuer" at bounding box center [77, 47] width 43 height 12
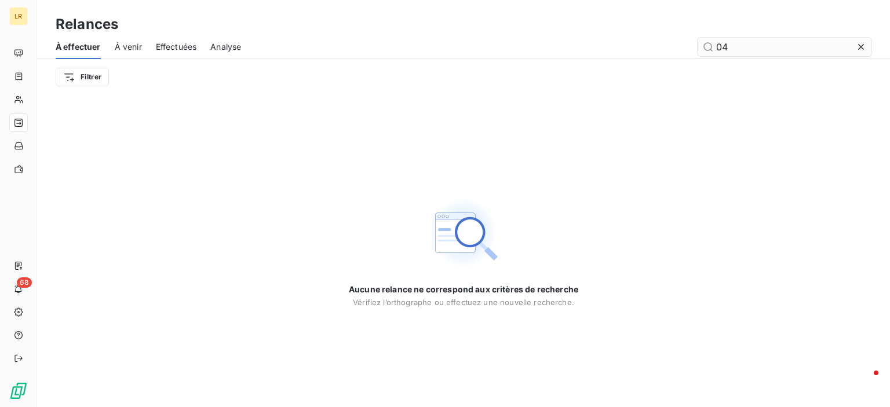
type input "0"
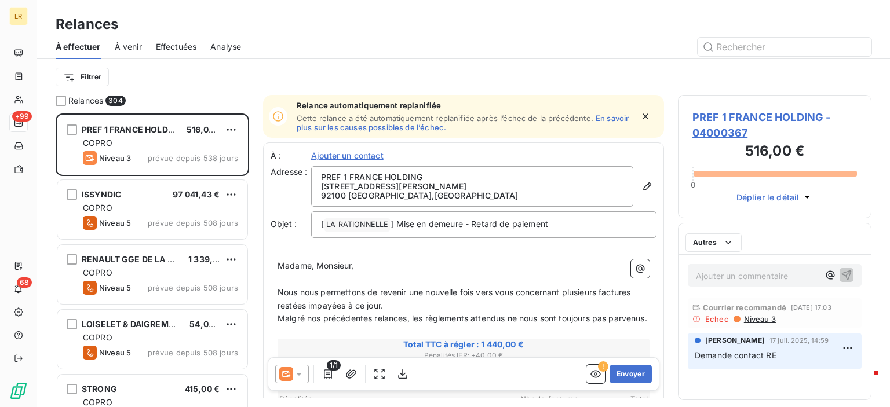
scroll to position [285, 184]
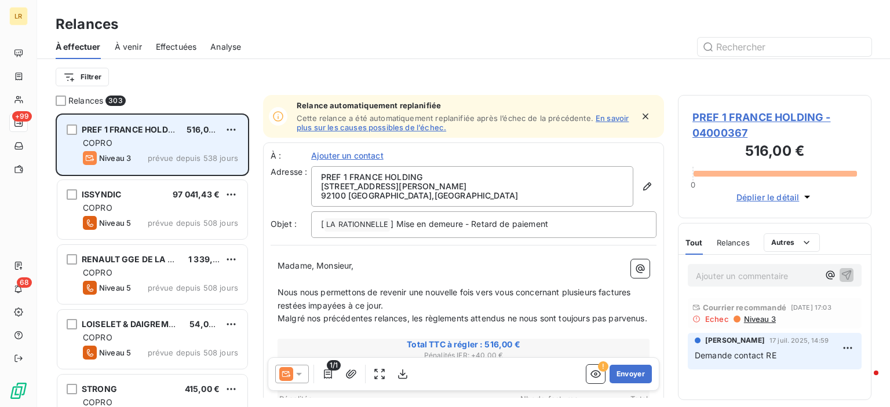
click at [169, 145] on div "COPRO" at bounding box center [160, 143] width 155 height 12
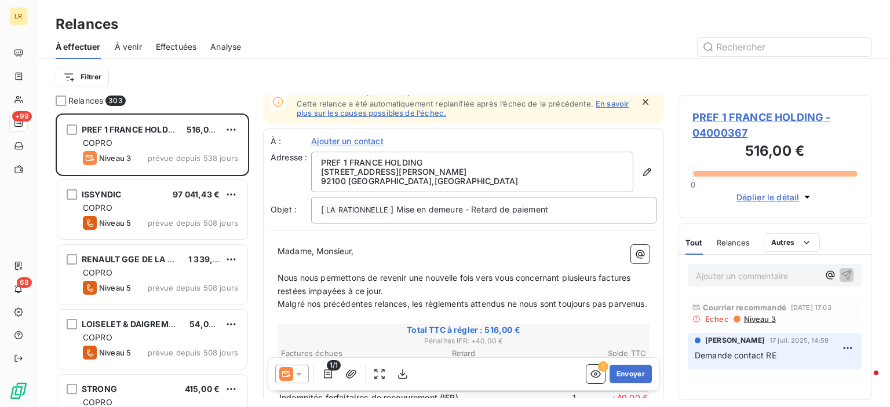
scroll to position [0, 0]
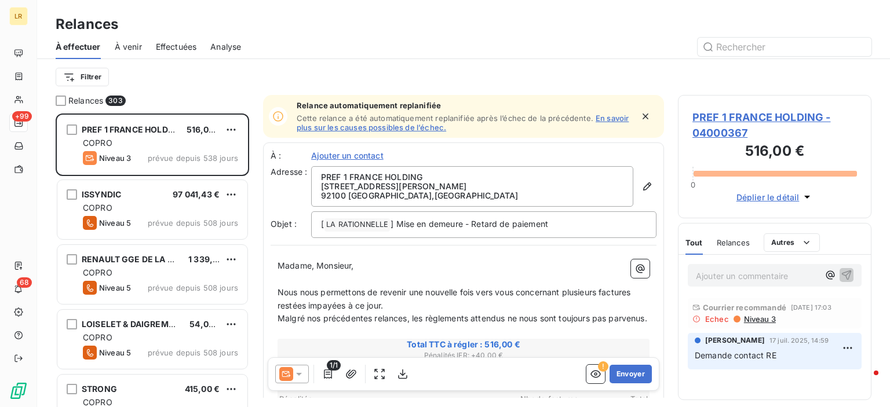
click at [757, 318] on span "Niveau 3" at bounding box center [759, 319] width 33 height 9
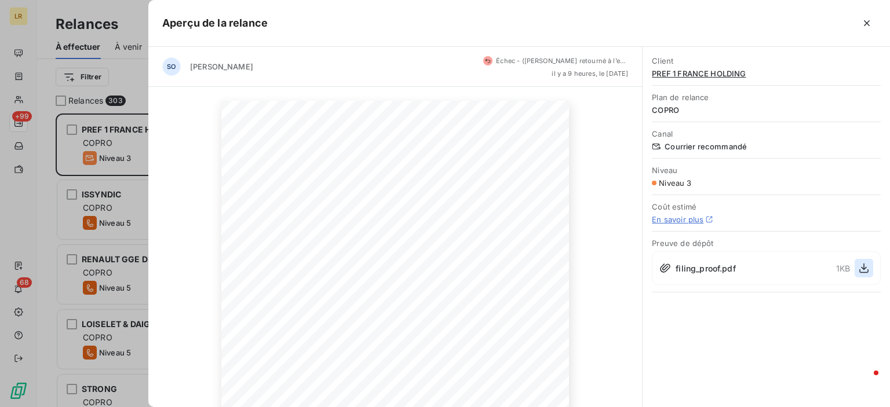
click at [862, 267] on icon "button" at bounding box center [863, 269] width 9 height 10
click at [125, 159] on div at bounding box center [445, 203] width 890 height 407
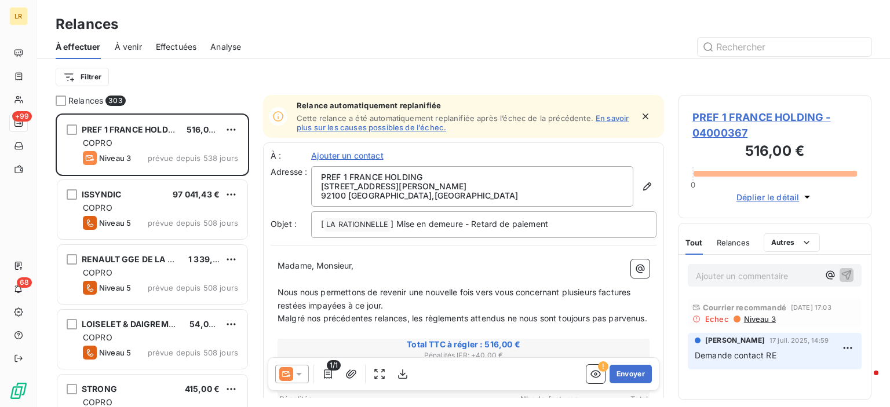
click at [866, 78] on div "Filtrer" at bounding box center [464, 77] width 816 height 22
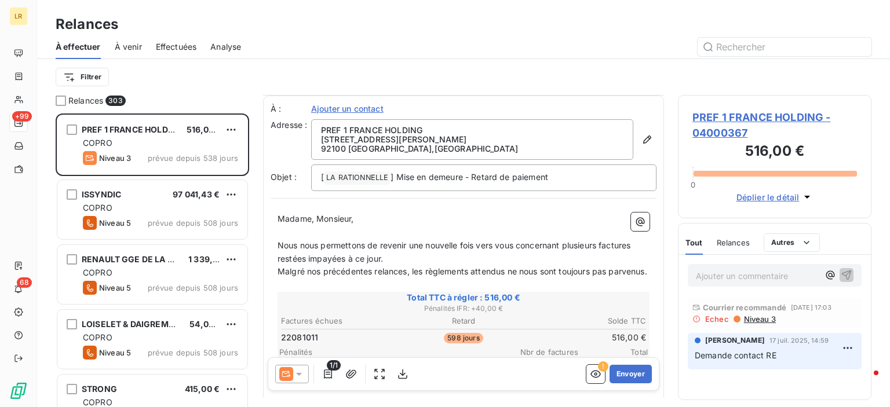
scroll to position [174, 0]
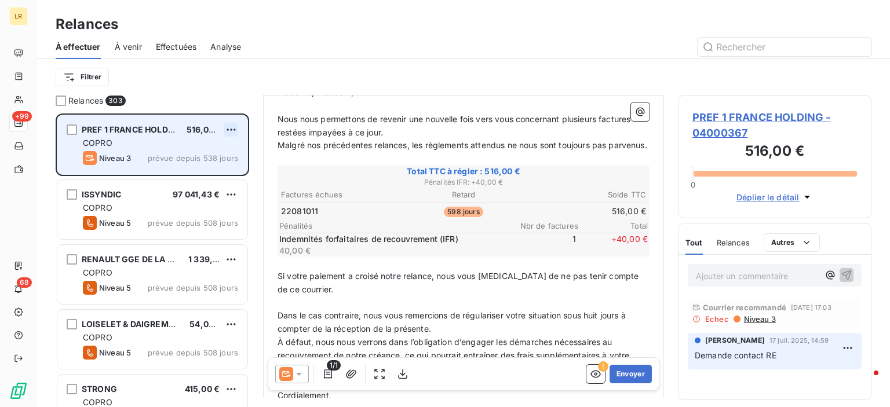
click at [229, 129] on html "LR +99 68 Relances À effectuer À venir Effectuées Analyse Filtrer Relances 303 …" at bounding box center [445, 203] width 890 height 407
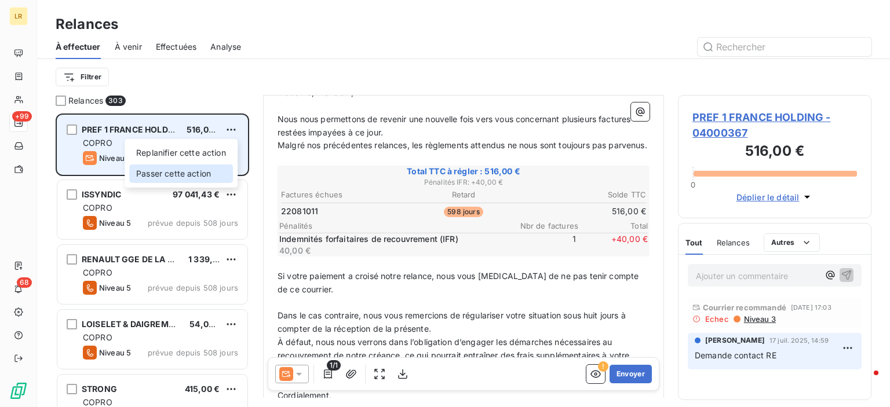
click at [180, 173] on div "Passer cette action" at bounding box center [181, 174] width 104 height 19
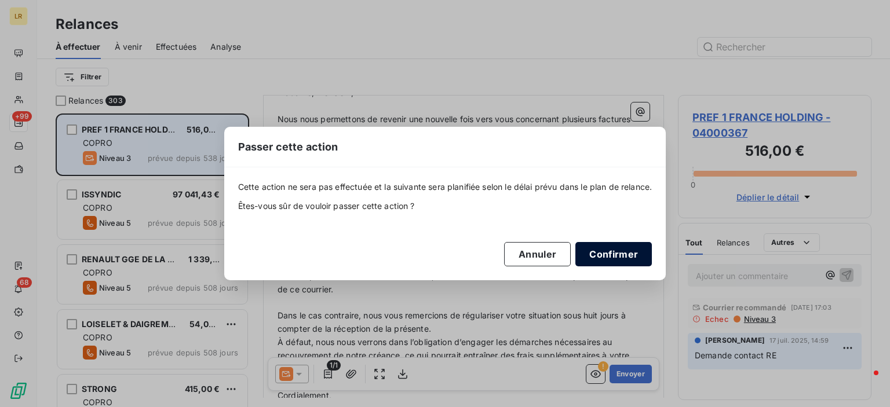
click at [617, 249] on button "Confirmer" at bounding box center [613, 254] width 76 height 24
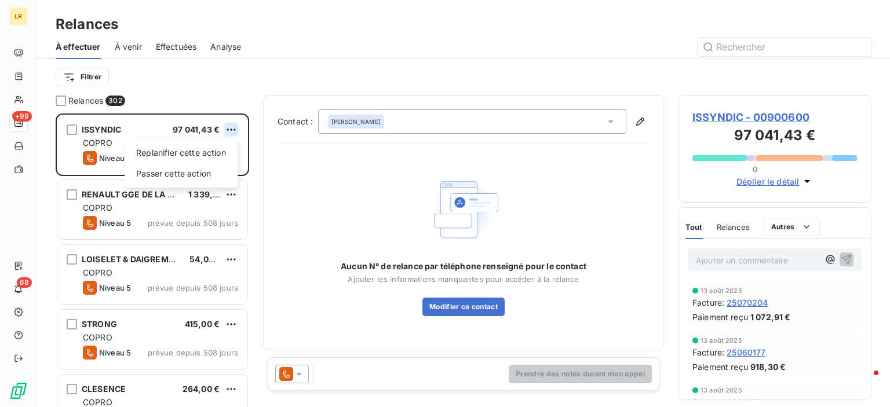
click at [225, 127] on html "LR +99 68 Relances À effectuer À venir Effectuées Analyse Filtrer Relances 302 …" at bounding box center [445, 203] width 890 height 407
click at [186, 170] on div "Passer cette action" at bounding box center [181, 174] width 104 height 19
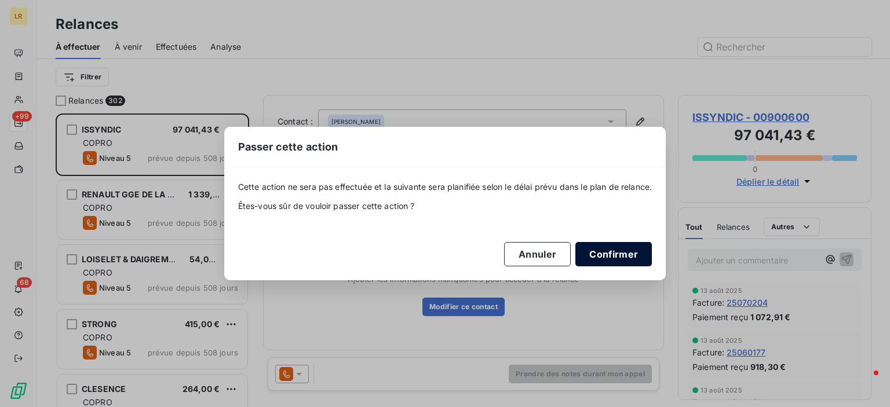
click at [621, 257] on button "Confirmer" at bounding box center [613, 254] width 76 height 24
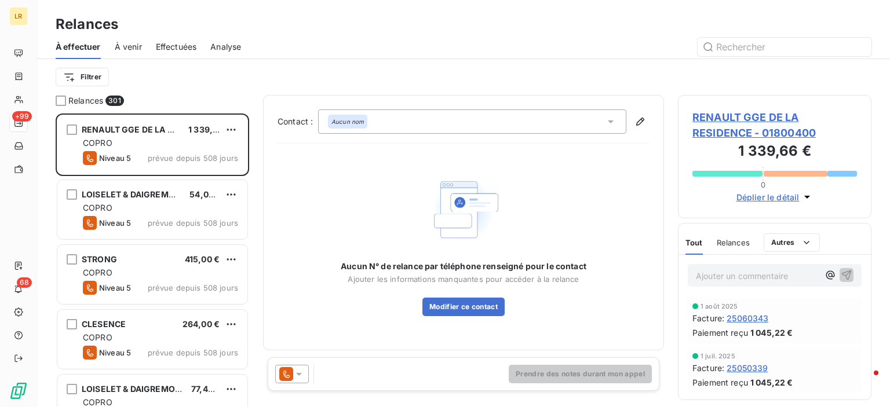
click at [729, 238] on span "Relances" at bounding box center [733, 242] width 33 height 9
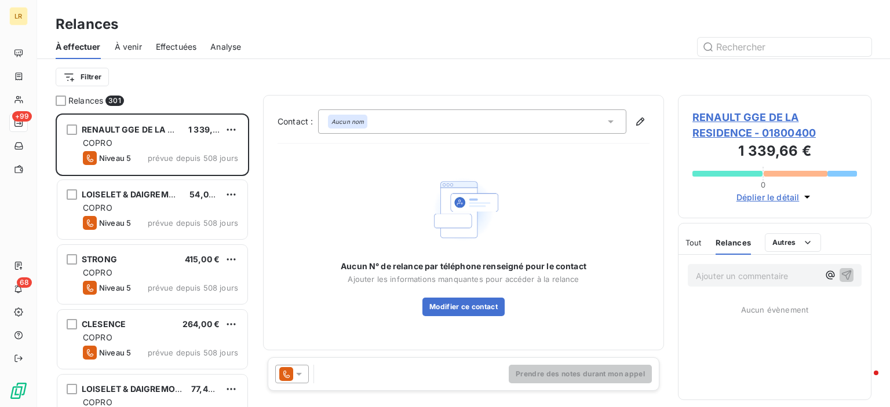
click at [299, 371] on icon at bounding box center [299, 375] width 12 height 12
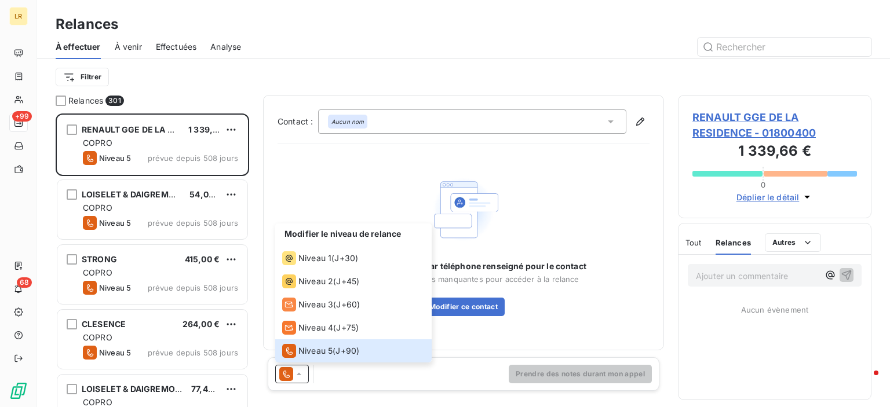
click at [450, 331] on div "Aucun N° de relance par téléphone renseigné pour le contact Ajouter les informa…" at bounding box center [464, 244] width 372 height 183
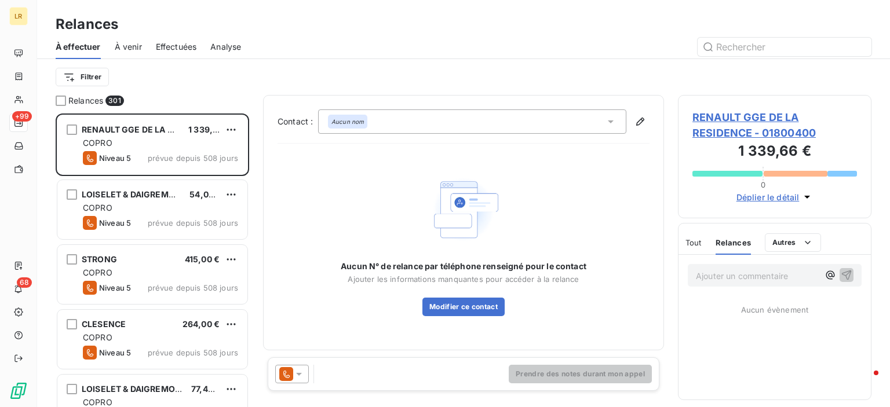
click at [131, 130] on span "RENAULT GGE DE LA RESIDENCE" at bounding box center [148, 130] width 133 height 10
click at [849, 78] on div "Filtrer" at bounding box center [464, 77] width 816 height 22
click at [299, 370] on icon at bounding box center [299, 375] width 12 height 12
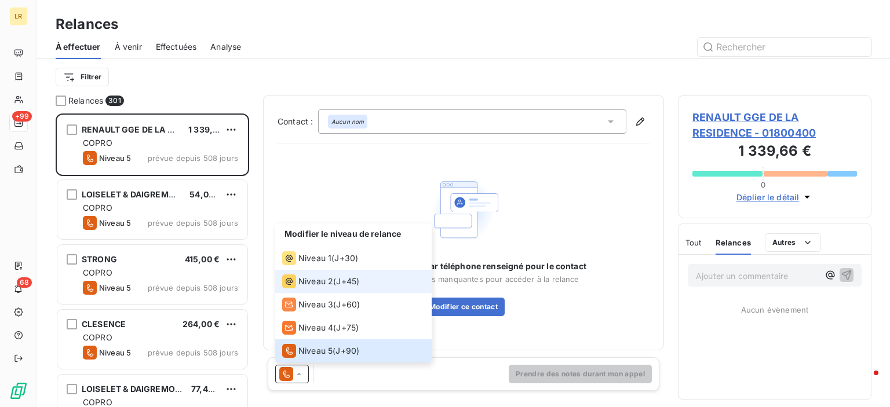
click at [300, 280] on span "Niveau 2" at bounding box center [315, 282] width 35 height 12
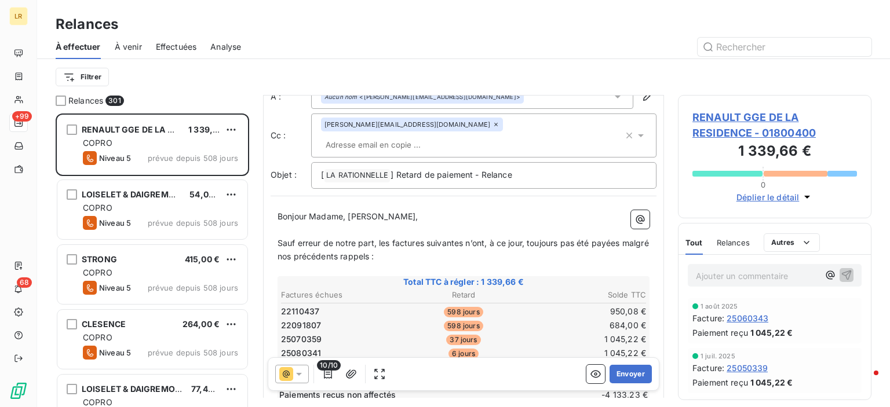
scroll to position [116, 0]
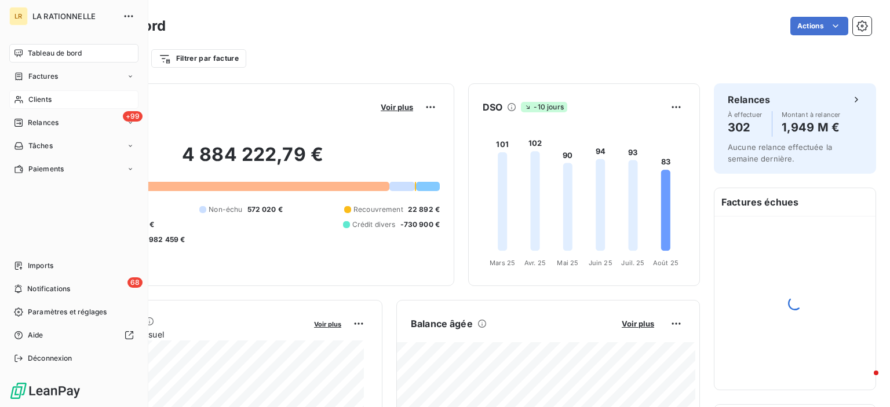
click at [34, 96] on span "Clients" at bounding box center [39, 99] width 23 height 10
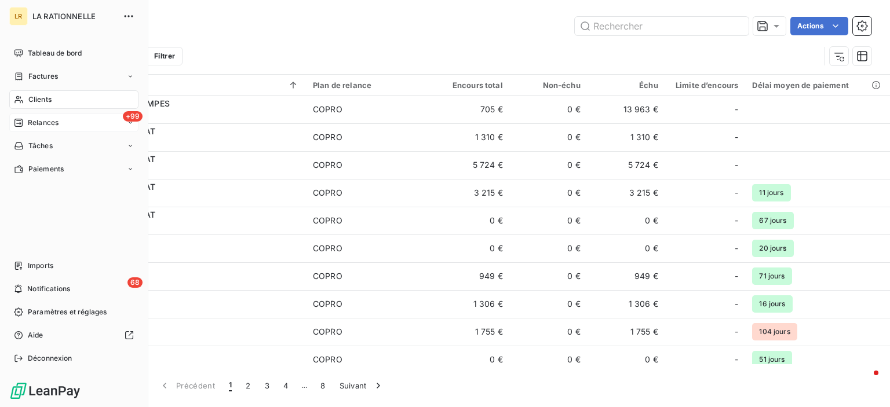
click at [31, 121] on span "Relances" at bounding box center [43, 123] width 31 height 10
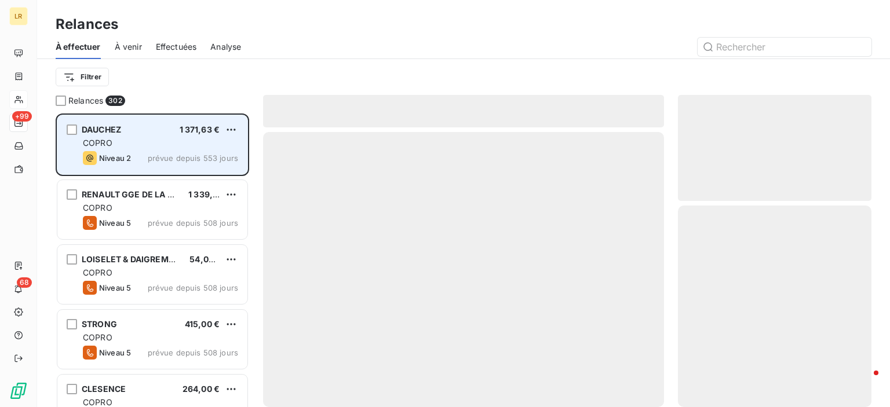
scroll to position [285, 184]
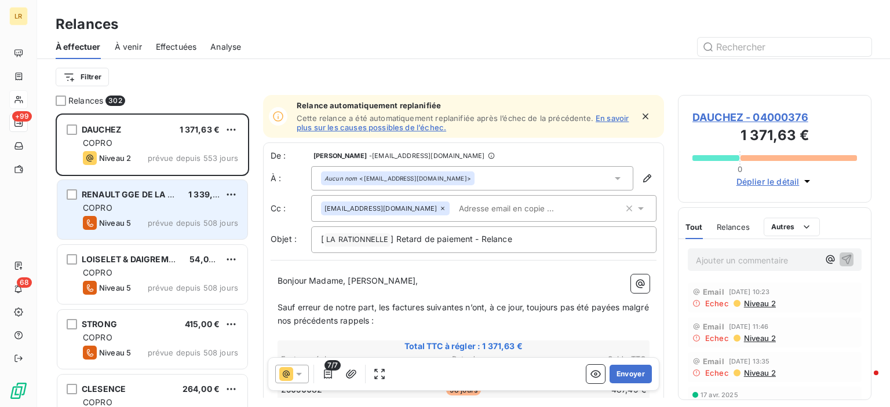
click at [135, 210] on div "COPRO" at bounding box center [160, 208] width 155 height 12
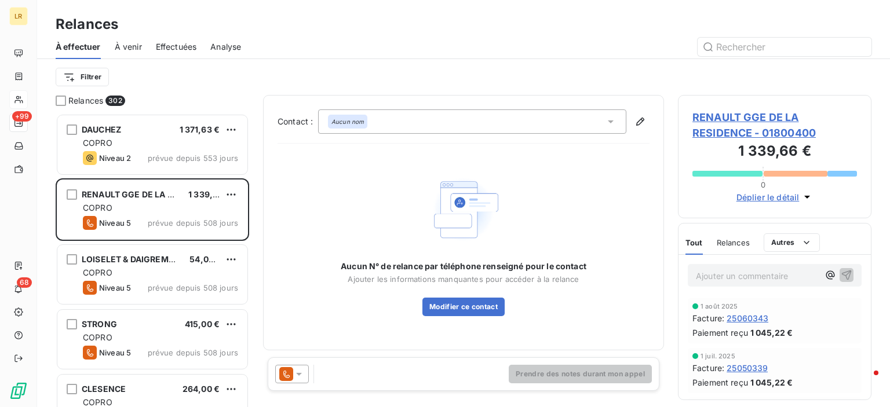
click at [299, 375] on icon at bounding box center [299, 374] width 6 height 3
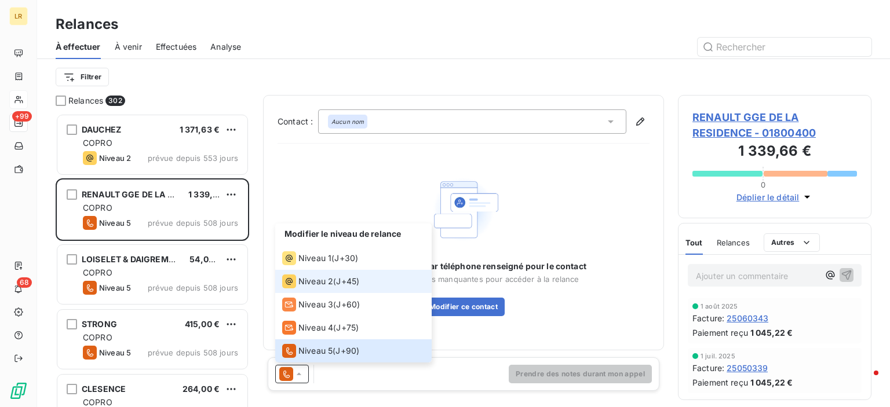
click at [316, 282] on span "Niveau 2" at bounding box center [315, 282] width 35 height 12
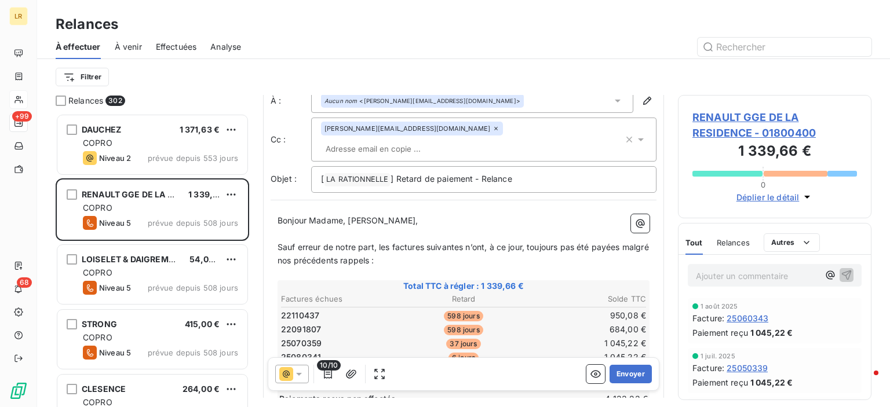
scroll to position [58, 0]
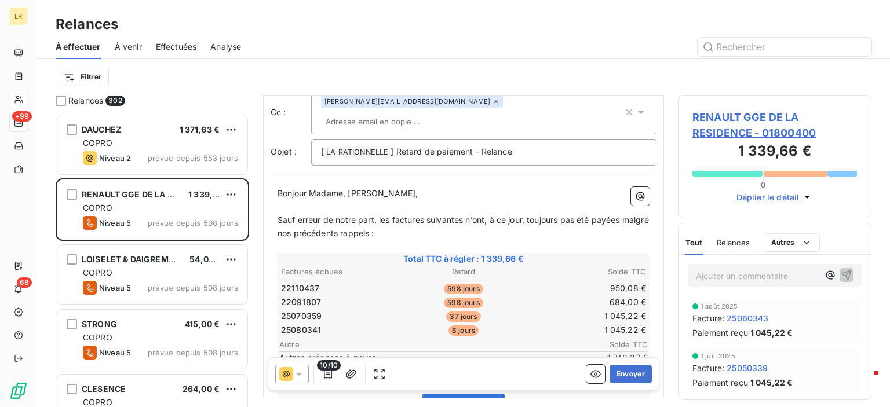
click at [345, 188] on span "Bonjour Madame, [PERSON_NAME]," at bounding box center [348, 193] width 141 height 10
click at [348, 188] on span "Bonjour Madame, [PERSON_NAME]," at bounding box center [348, 193] width 141 height 10
click at [344, 188] on span "Bonjour Monsieur," at bounding box center [312, 193] width 69 height 10
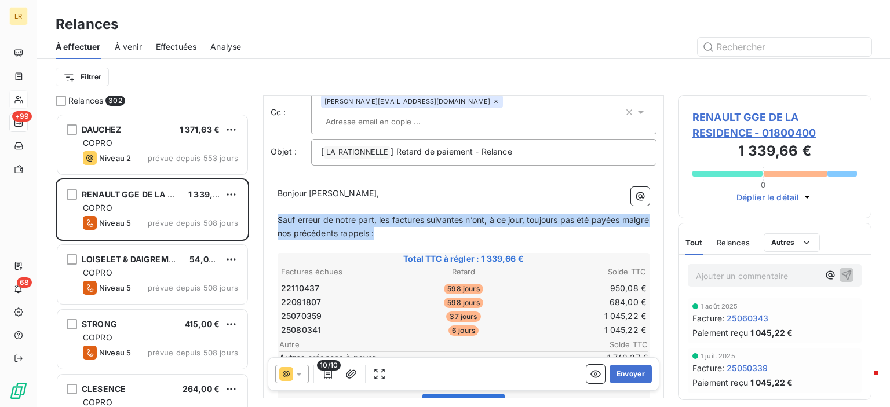
drag, startPoint x: 278, startPoint y: 199, endPoint x: 400, endPoint y: 203, distance: 122.4
click at [408, 214] on p "Sauf erreur de notre part, les factures suivantes n’ont, à ce jour, toujours pa…" at bounding box center [464, 227] width 372 height 27
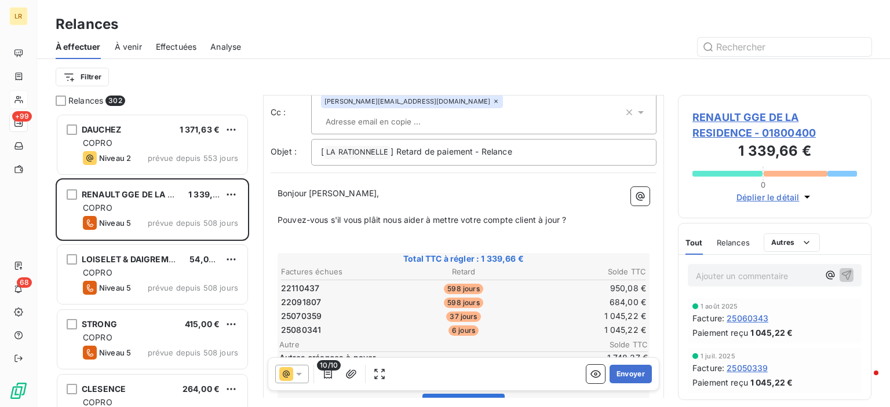
click at [341, 188] on span "Bonjour [PERSON_NAME]," at bounding box center [328, 193] width 101 height 10
click at [373, 215] on span "Pouvez-vous s'il vous plâit nous aider à mettre votre compte client à jour ?" at bounding box center [422, 220] width 289 height 10
click at [377, 215] on span "Pouvez-vous s'il vous plâit nous aider à mettre votre compte client à jour ?" at bounding box center [422, 220] width 289 height 10
click at [575, 214] on p "Pouvez-vous s'il vous plaît nous aider à mettre votre compte client à jour ?" at bounding box center [464, 220] width 372 height 13
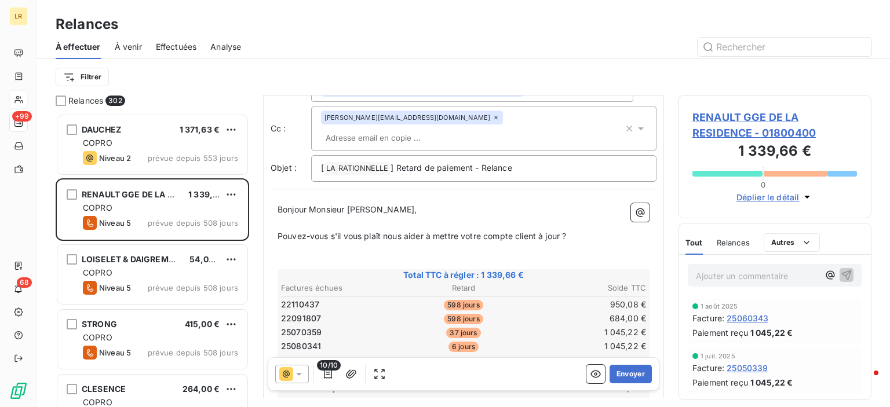
scroll to position [6, 0]
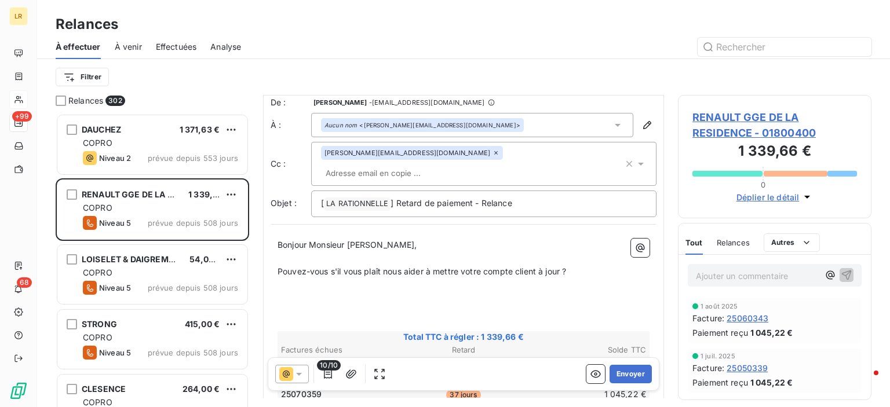
click at [280, 279] on p "﻿" at bounding box center [464, 285] width 372 height 13
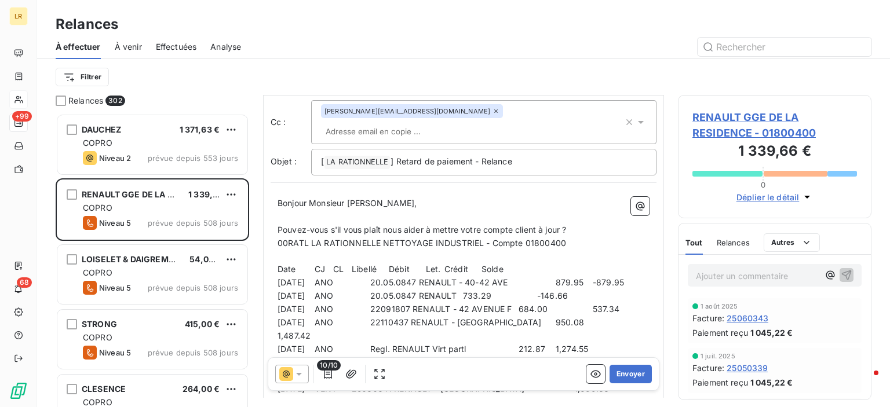
scroll to position [116, 0]
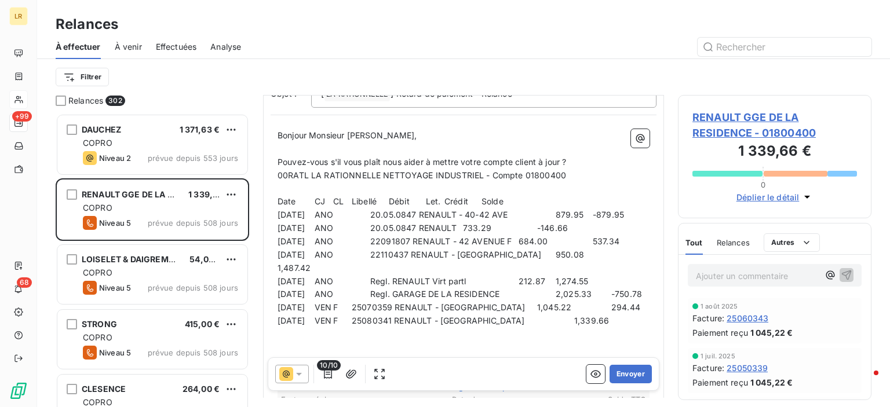
click at [578, 156] on p "Pouvez-vous s'il vous plaît nous aider à mettre votre compte client à jour ?" at bounding box center [464, 162] width 372 height 13
drag, startPoint x: 285, startPoint y: 171, endPoint x: 649, endPoint y: 289, distance: 382.7
click at [649, 289] on div "De : [PERSON_NAME] - [EMAIL_ADDRESS][DOMAIN_NAME] À : Aucun nom <[PERSON_NAME][…" at bounding box center [463, 358] width 401 height 756
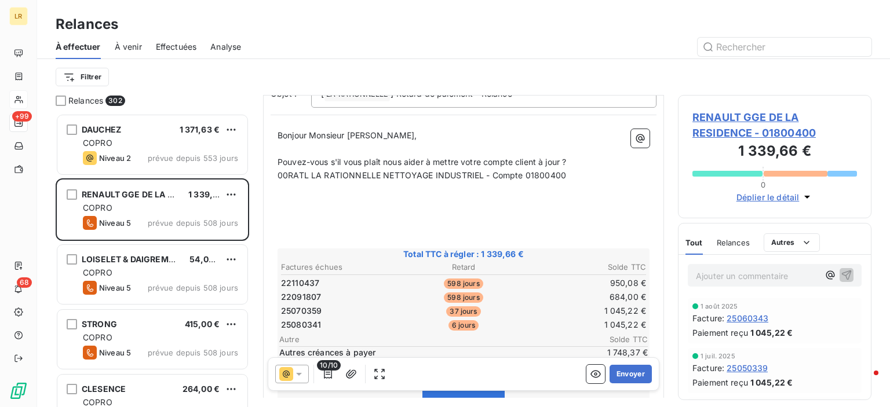
drag, startPoint x: 572, startPoint y: 159, endPoint x: 275, endPoint y: 159, distance: 296.7
click at [275, 159] on div "Bonjour Monsieur [PERSON_NAME], ﻿ Pouvez-vous s'il vous plaît nous aider à mett…" at bounding box center [464, 358] width 386 height 473
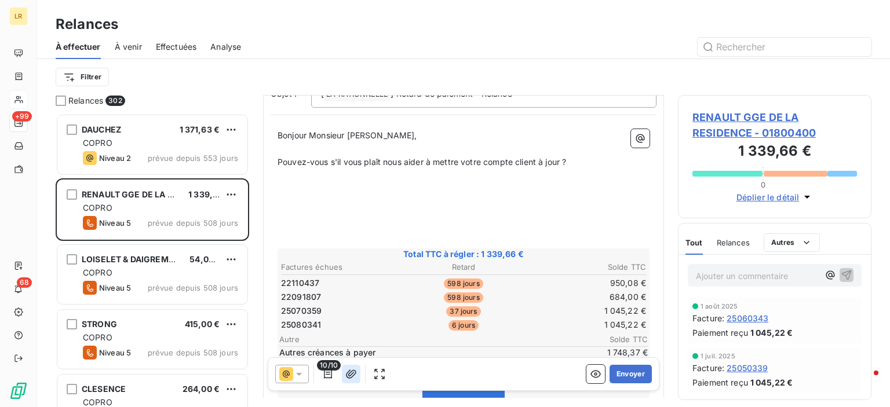
click at [347, 374] on icon "button" at bounding box center [351, 375] width 12 height 12
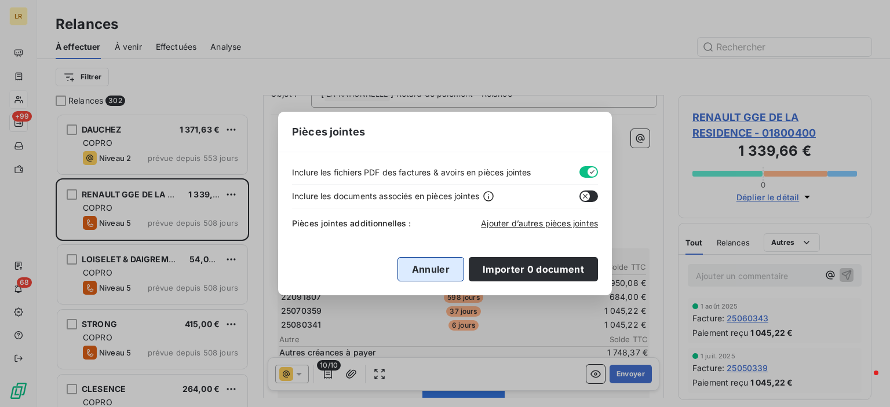
click at [429, 268] on button "Annuler" at bounding box center [431, 269] width 67 height 24
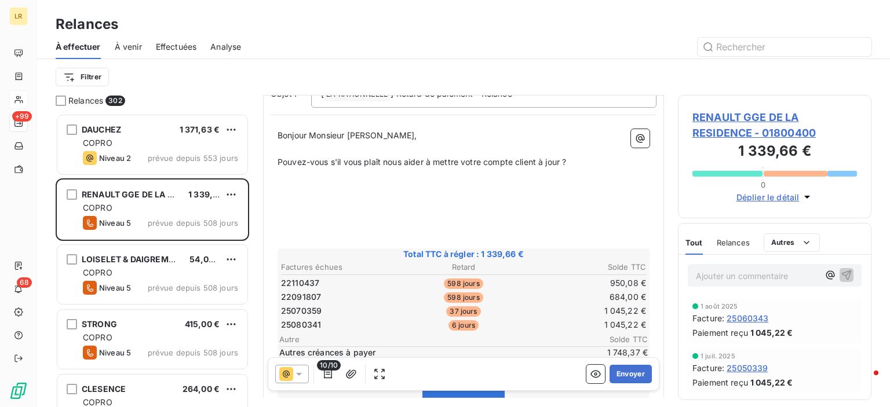
click at [338, 195] on p "﻿" at bounding box center [464, 201] width 372 height 13
click at [290, 222] on p "﻿" at bounding box center [464, 228] width 372 height 13
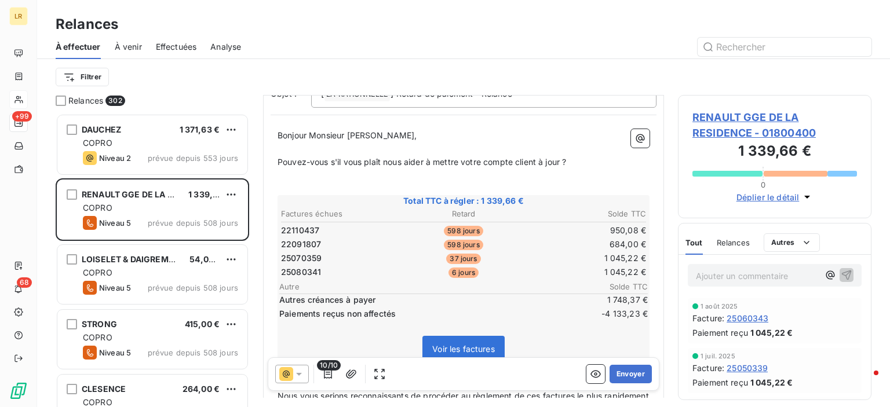
click at [575, 156] on p "Pouvez-vous s'il vous plaît nous aider à mettre votre compte client à jour ?" at bounding box center [464, 162] width 372 height 13
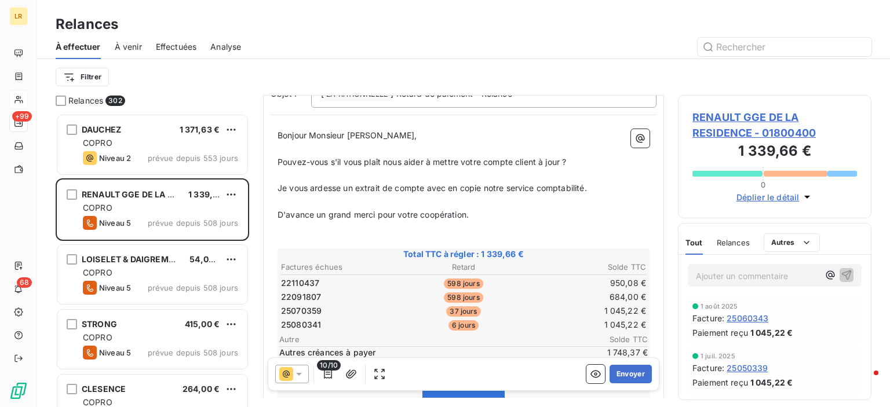
click at [330, 183] on span "Je vous ardesse un extrait de compte avec en copie notre service comptabilité." at bounding box center [432, 188] width 309 height 10
click at [320, 183] on span "Je vous ardesse un extrait de compte avec en copie notre service comptabilité." at bounding box center [432, 188] width 309 height 10
click at [424, 183] on span "Je vous adresse un extrait de compte avec en copie notre service comptabilité." at bounding box center [432, 188] width 309 height 10
click at [484, 183] on span "Je vous adresse un extrait de compte, avec en copie notre service comptabilité." at bounding box center [434, 188] width 312 height 10
click at [590, 183] on span "Je vous adresse un extrait de compte, avec en copie, notre service comptabilité." at bounding box center [435, 188] width 314 height 10
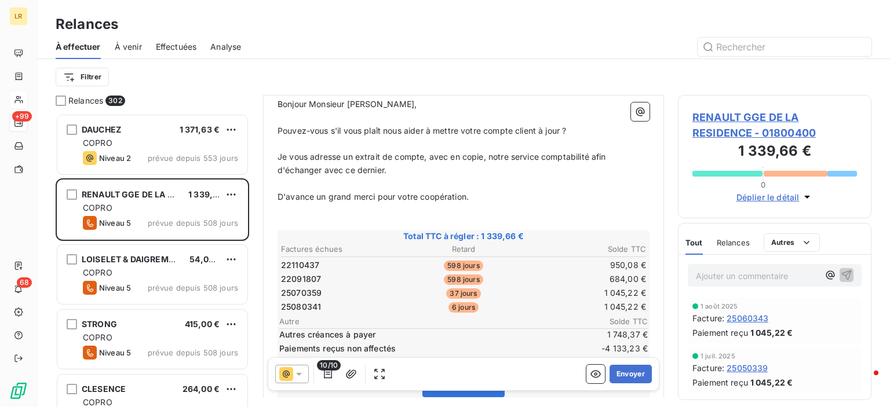
scroll to position [174, 0]
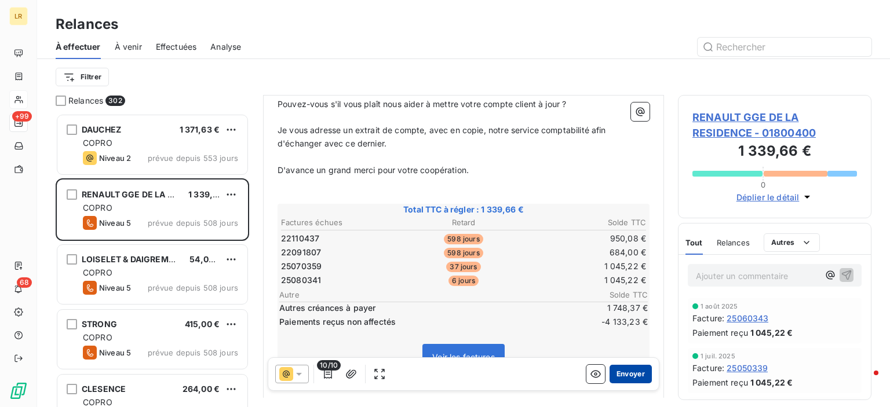
click at [623, 370] on button "Envoyer" at bounding box center [631, 374] width 42 height 19
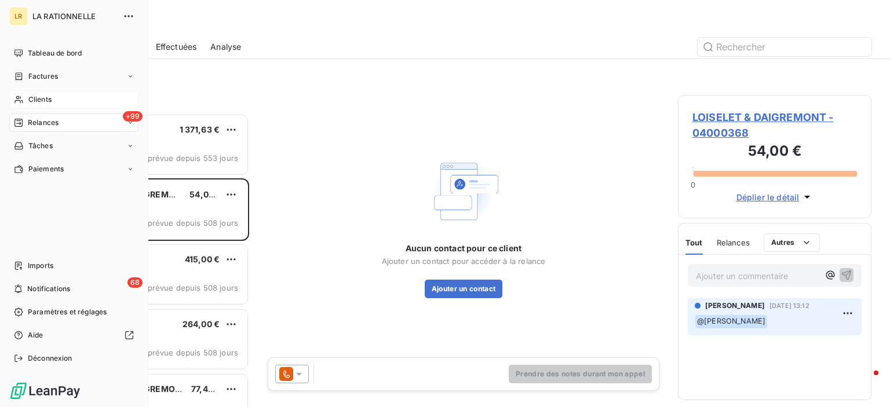
click at [53, 121] on span "Relances" at bounding box center [43, 123] width 31 height 10
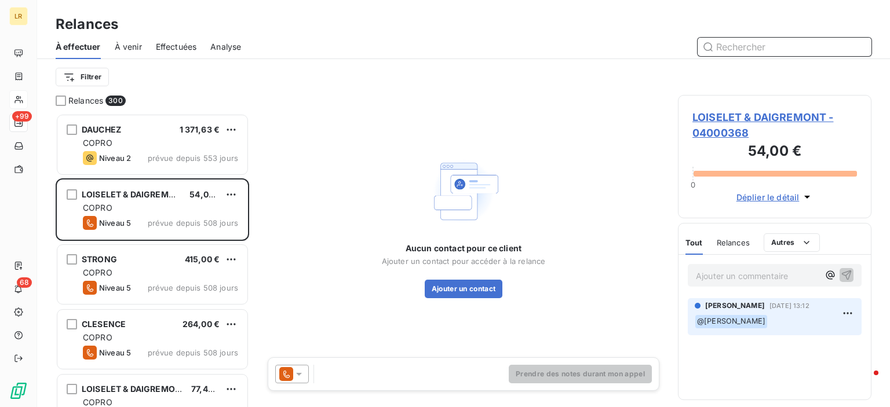
click at [772, 46] on input "text" at bounding box center [785, 47] width 174 height 19
type input "04000376"
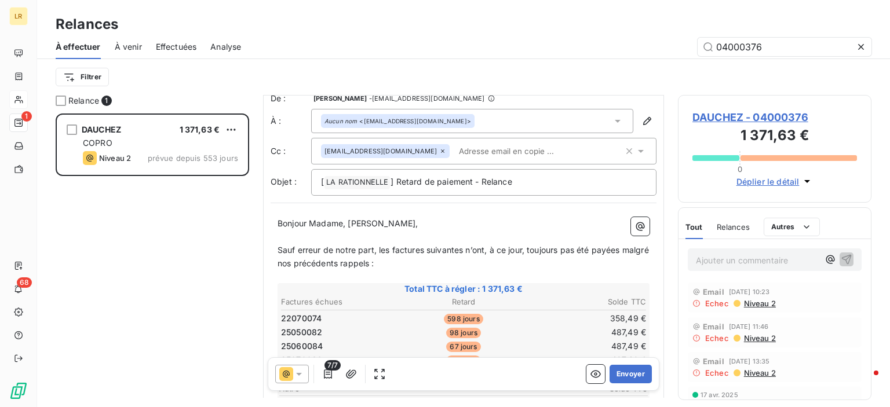
click at [836, 81] on div "Filtrer" at bounding box center [464, 77] width 816 height 22
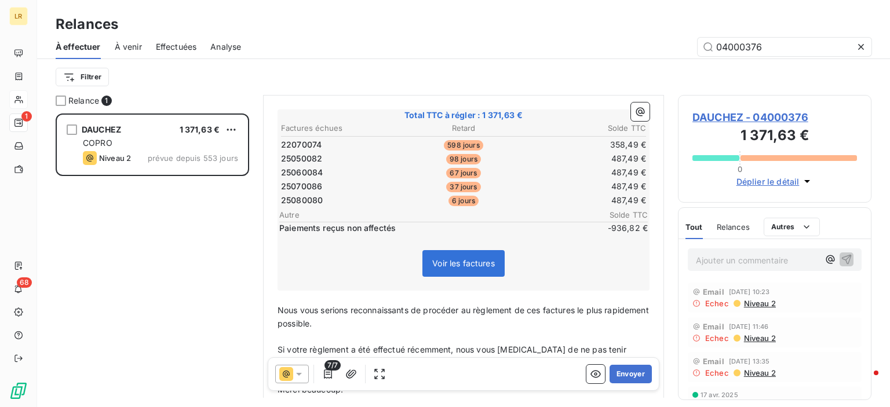
scroll to position [174, 0]
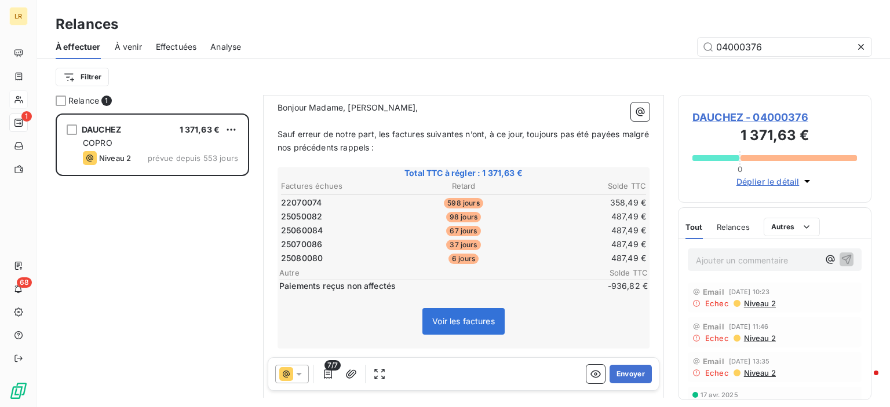
click at [326, 370] on span "7/7" at bounding box center [333, 365] width 16 height 10
click at [325, 378] on icon "button" at bounding box center [328, 375] width 12 height 12
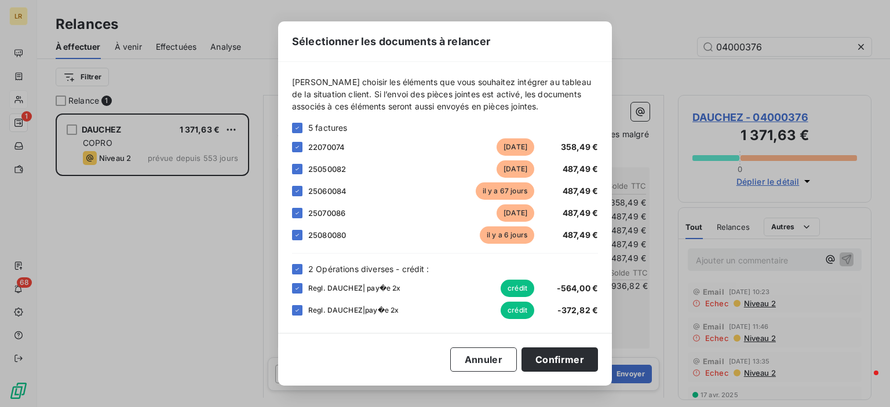
click at [316, 236] on span "25080080" at bounding box center [327, 235] width 38 height 9
click at [318, 234] on span "25080080" at bounding box center [327, 235] width 38 height 9
click at [388, 225] on div "5 factures 22070074 [DATE] 358,49 € 25050082 [DATE] 487,49 € 25060084 [DATE] 48…" at bounding box center [445, 183] width 306 height 122
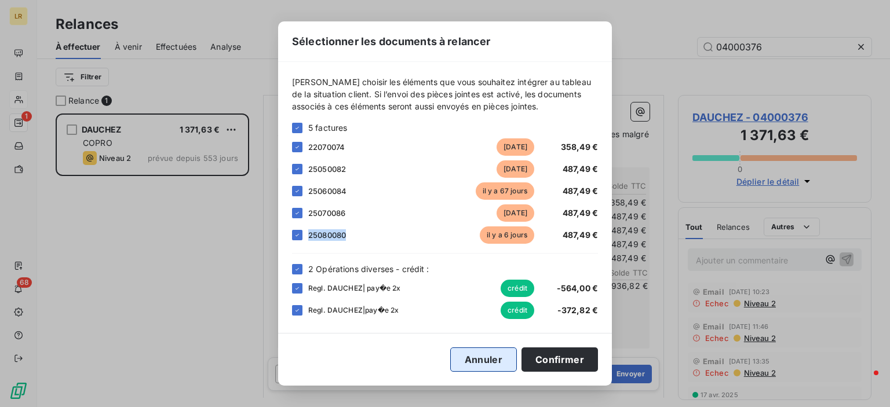
click at [484, 362] on button "Annuler" at bounding box center [483, 360] width 67 height 24
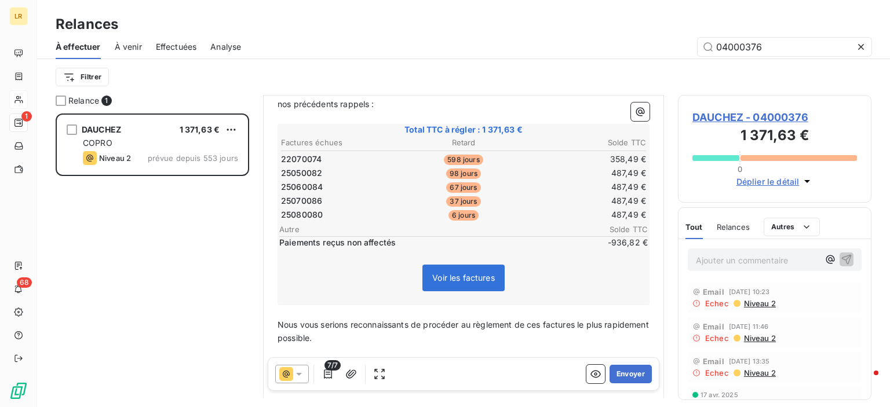
scroll to position [290, 0]
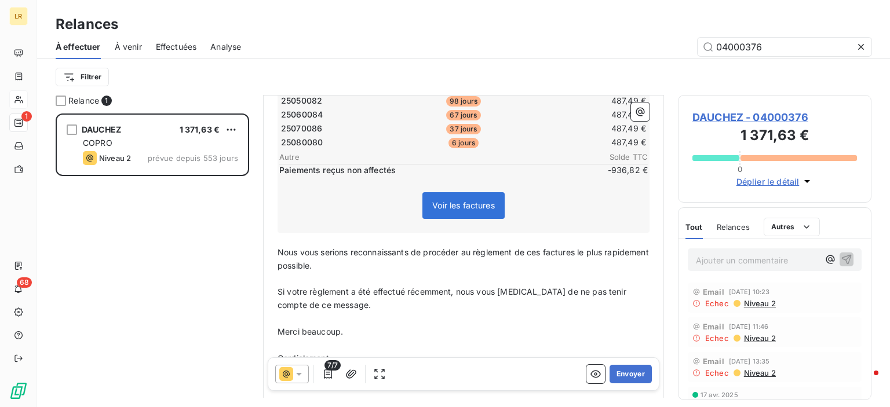
click at [446, 194] on span "Voir les factures" at bounding box center [463, 205] width 82 height 27
click at [458, 208] on span "Voir les factures" at bounding box center [463, 206] width 63 height 10
click at [454, 206] on span "Voir les factures" at bounding box center [463, 206] width 63 height 10
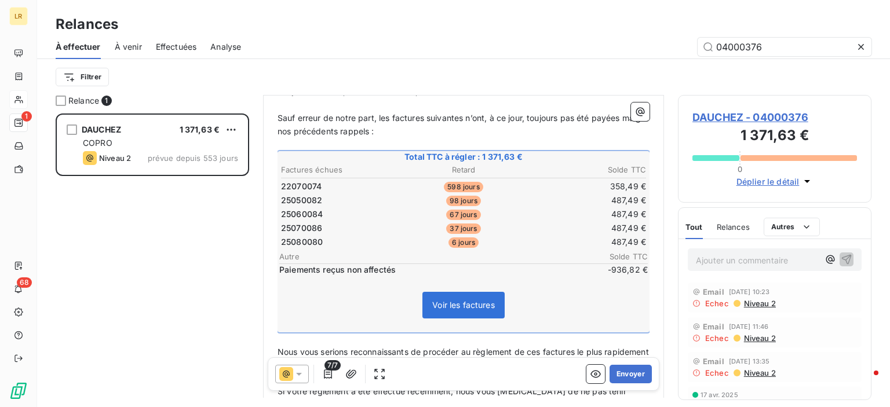
scroll to position [174, 0]
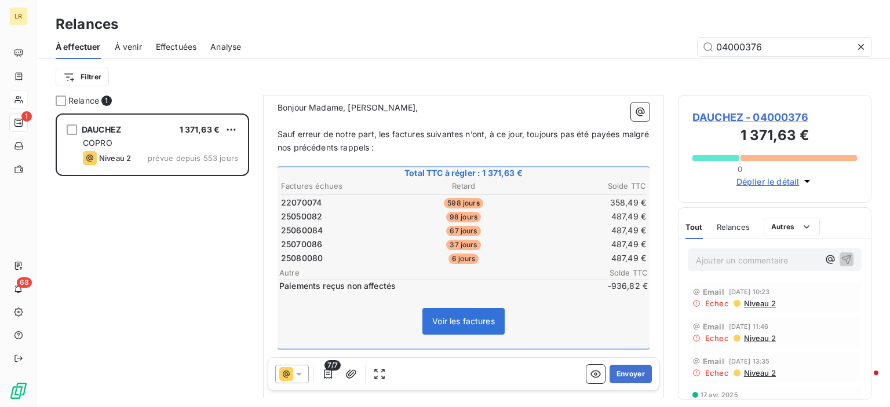
click at [218, 241] on div "DAUCHEZ 1 371,63 € COPRO Niveau 2 prévue depuis 553 jours" at bounding box center [153, 261] width 194 height 294
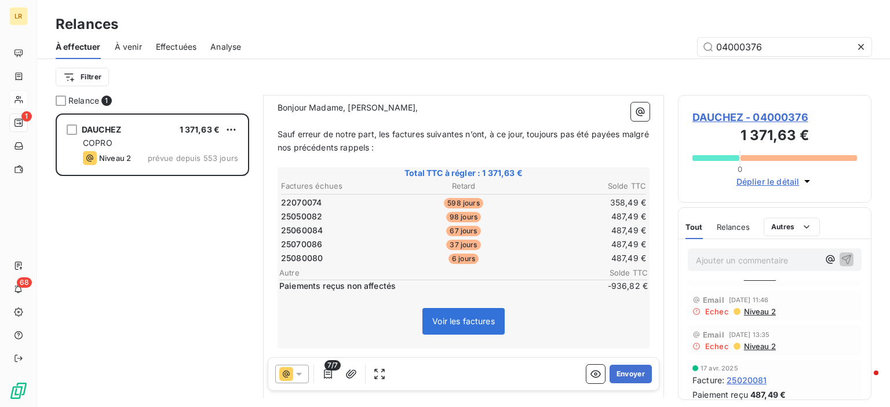
scroll to position [0, 0]
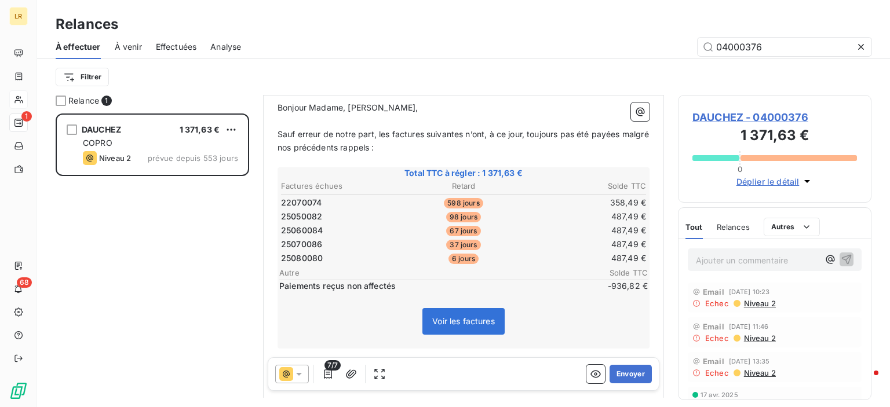
click at [760, 373] on span "Niveau 2" at bounding box center [759, 373] width 33 height 9
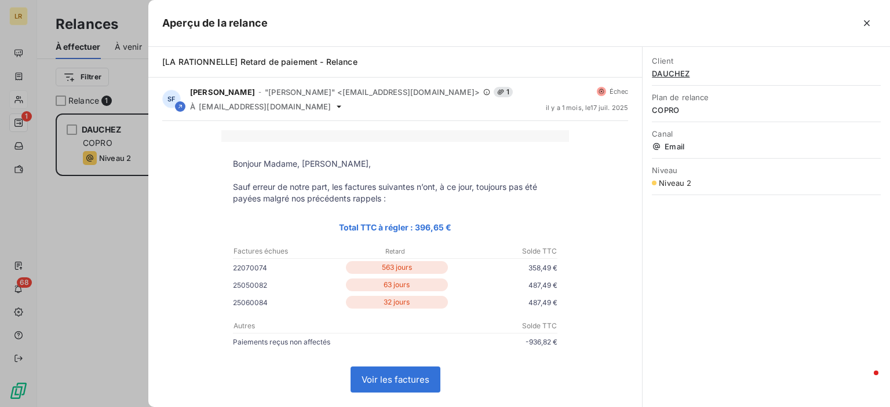
click at [867, 21] on icon "button" at bounding box center [867, 23] width 12 height 12
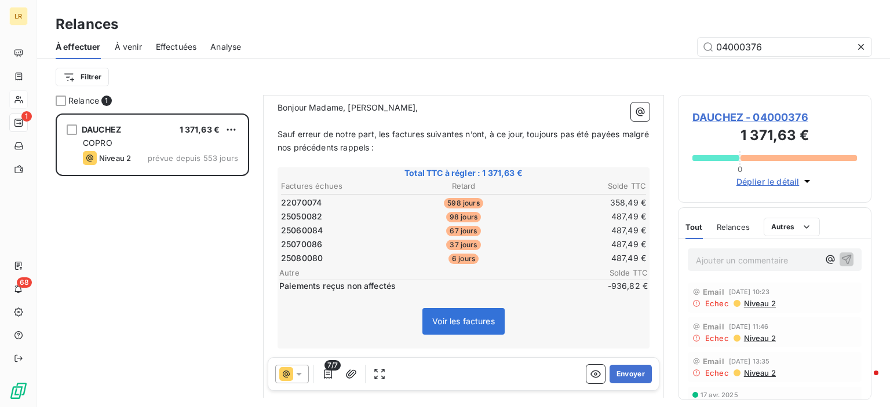
click at [751, 337] on span "Niveau 2" at bounding box center [759, 338] width 33 height 9
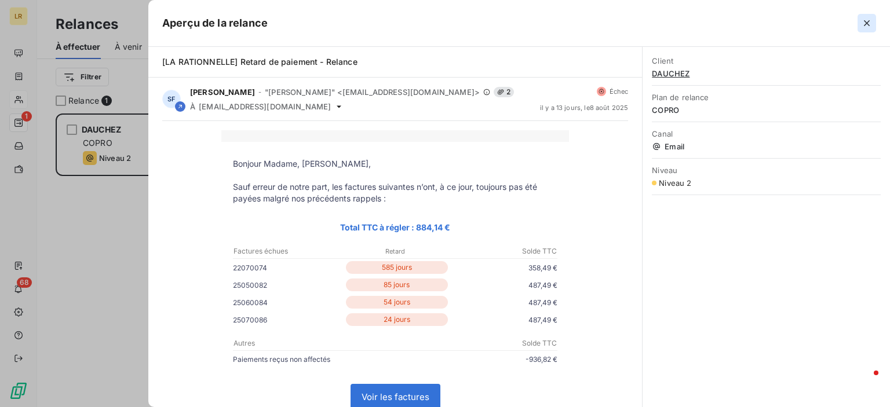
click at [865, 24] on icon "button" at bounding box center [867, 23] width 12 height 12
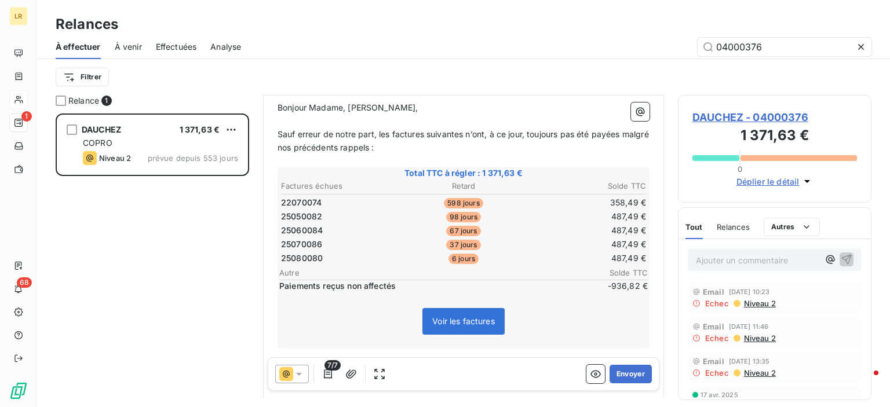
click at [760, 301] on span "Niveau 2" at bounding box center [759, 303] width 33 height 9
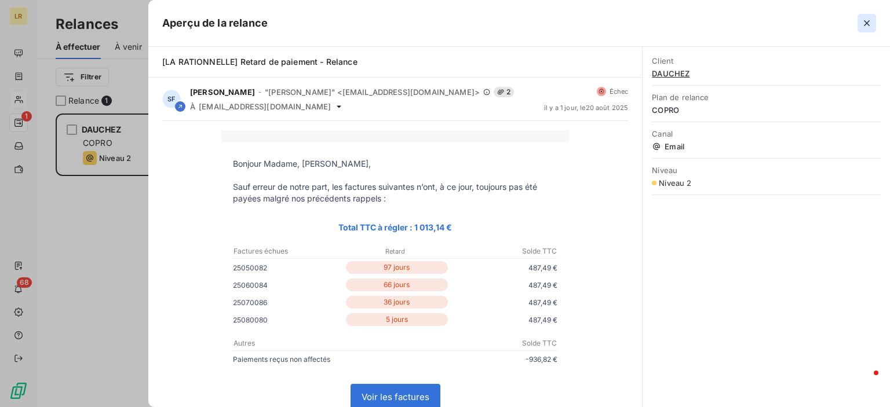
click at [864, 25] on icon "button" at bounding box center [867, 23] width 12 height 12
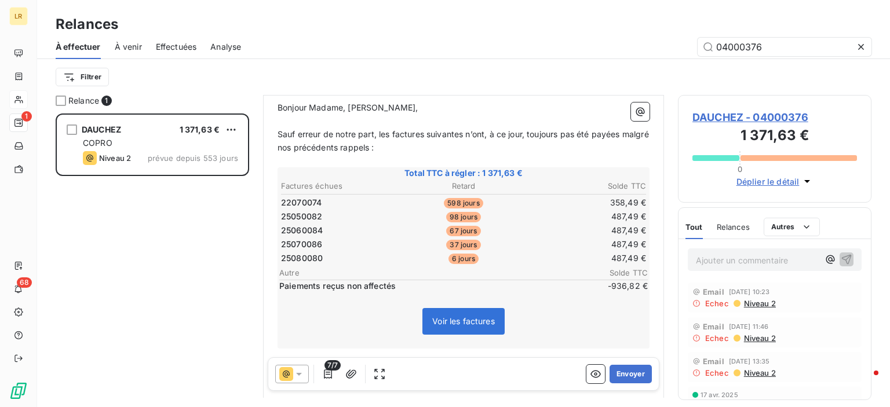
click at [879, 139] on div "Relance 1 DAUCHEZ 1 371,63 € COPRO Niveau 2 prévue depuis 553 jours Relance aut…" at bounding box center [463, 251] width 853 height 312
click at [753, 303] on span "Niveau 2" at bounding box center [759, 303] width 33 height 9
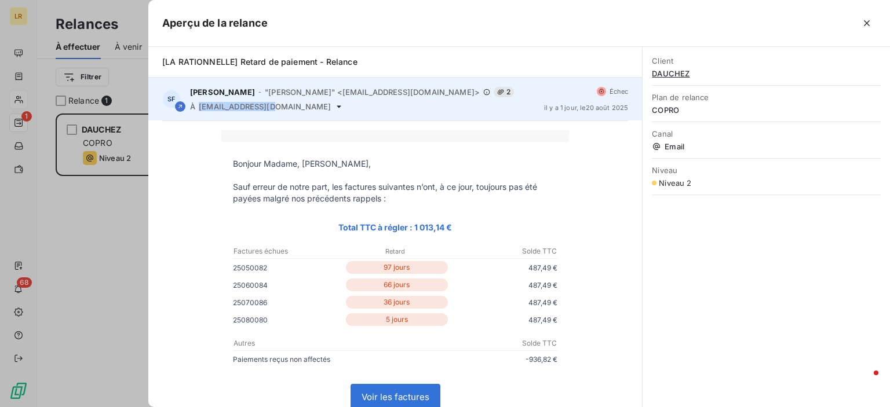
drag, startPoint x: 267, startPoint y: 108, endPoint x: 198, endPoint y: 107, distance: 69.6
click at [198, 107] on div "À [EMAIL_ADDRESS][DOMAIN_NAME]" at bounding box center [362, 106] width 345 height 9
copy span "[EMAIL_ADDRESS][DOMAIN_NAME]"
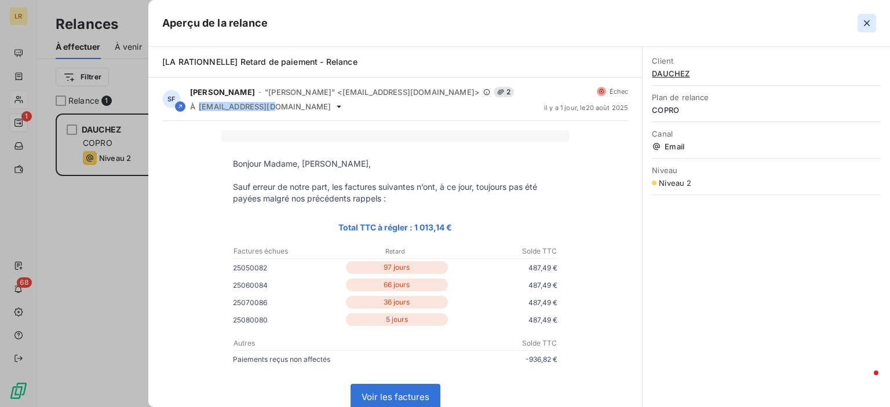
click at [865, 21] on icon "button" at bounding box center [867, 23] width 12 height 12
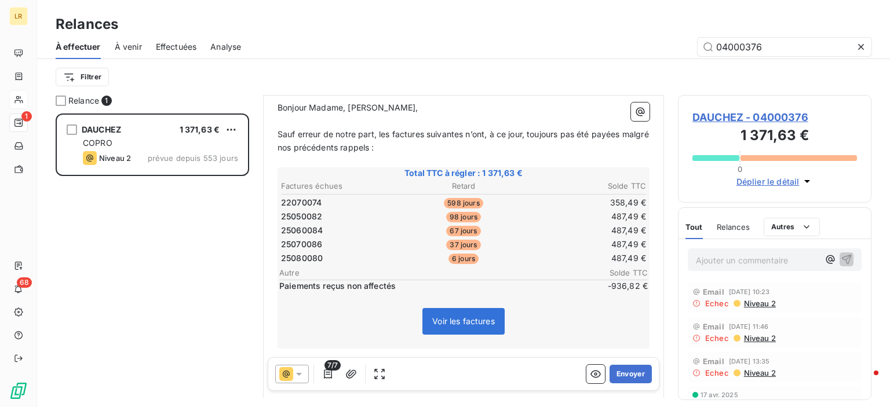
click at [748, 338] on span "Niveau 2" at bounding box center [759, 338] width 33 height 9
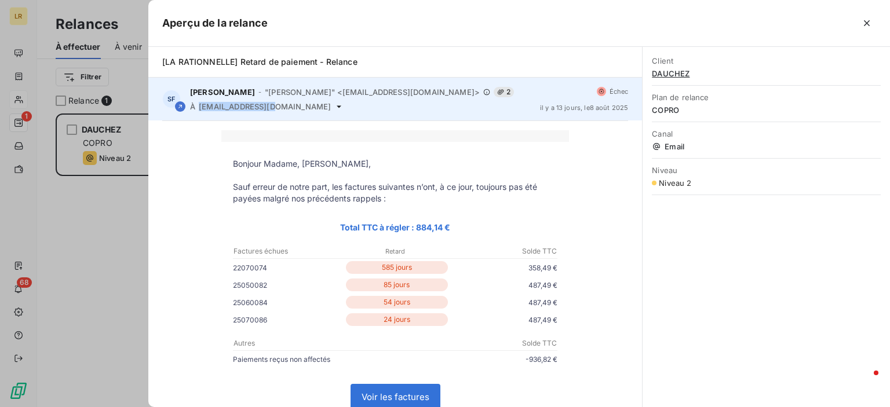
drag, startPoint x: 271, startPoint y: 104, endPoint x: 193, endPoint y: 100, distance: 77.8
click at [193, 100] on div "[PERSON_NAME] - "[PERSON_NAME]" <[EMAIL_ADDRESS][DOMAIN_NAME]> 2 À [EMAIL_ADDRE…" at bounding box center [360, 99] width 341 height 24
copy div "À [EMAIL_ADDRESS][DOMAIN_NAME]"
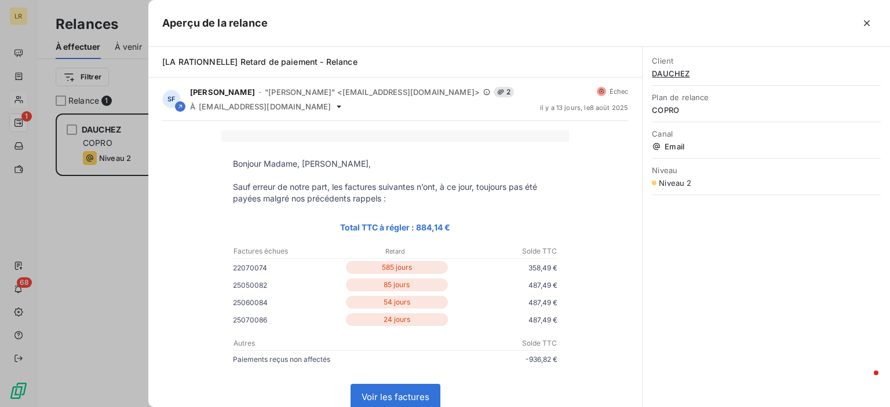
click at [83, 242] on div at bounding box center [445, 203] width 890 height 407
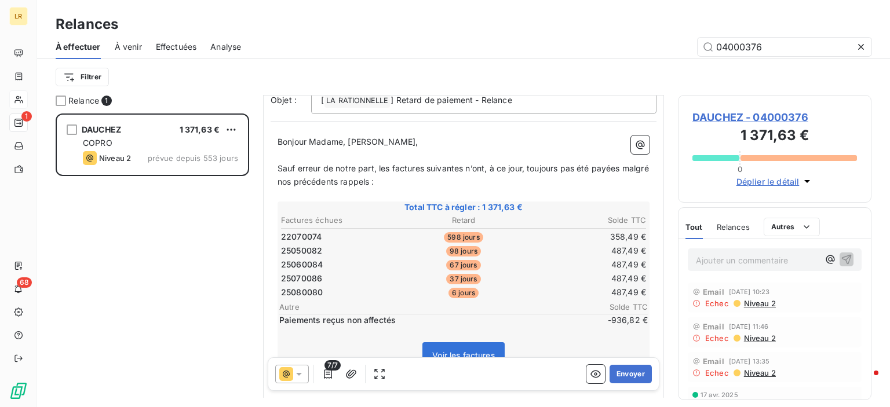
scroll to position [58, 0]
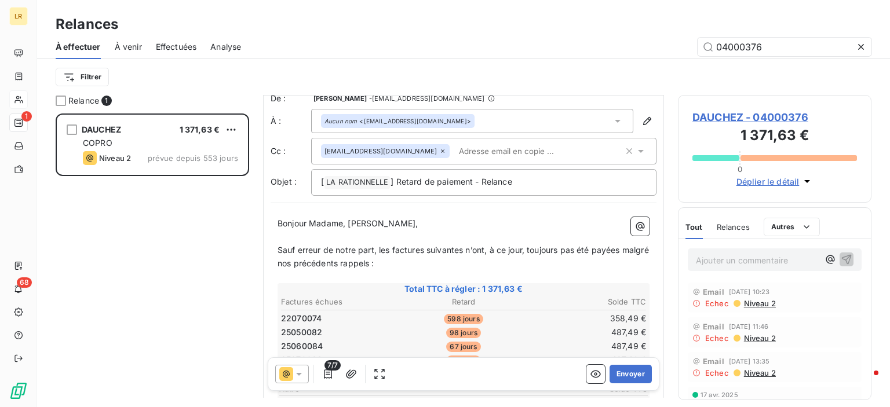
click at [821, 79] on div "Filtrer" at bounding box center [464, 77] width 816 height 22
click at [848, 74] on div "Filtrer" at bounding box center [464, 77] width 816 height 22
click at [164, 99] on div "Relance 1" at bounding box center [153, 101] width 194 height 12
click at [90, 99] on span "Relance" at bounding box center [83, 101] width 31 height 12
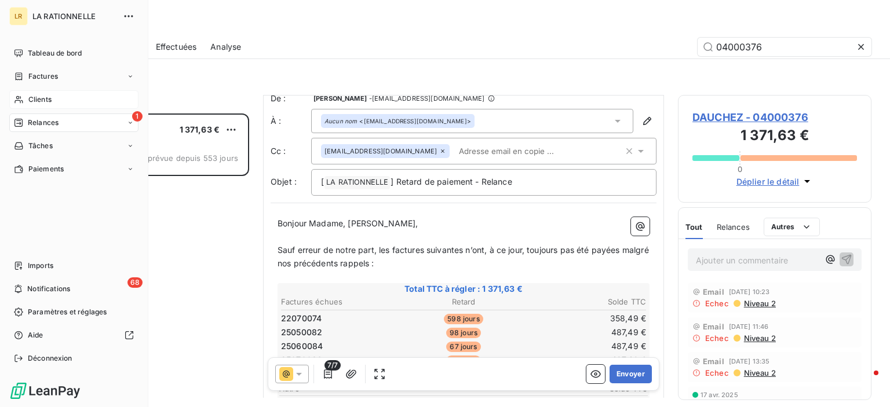
click at [25, 120] on div "Relances" at bounding box center [36, 123] width 45 height 10
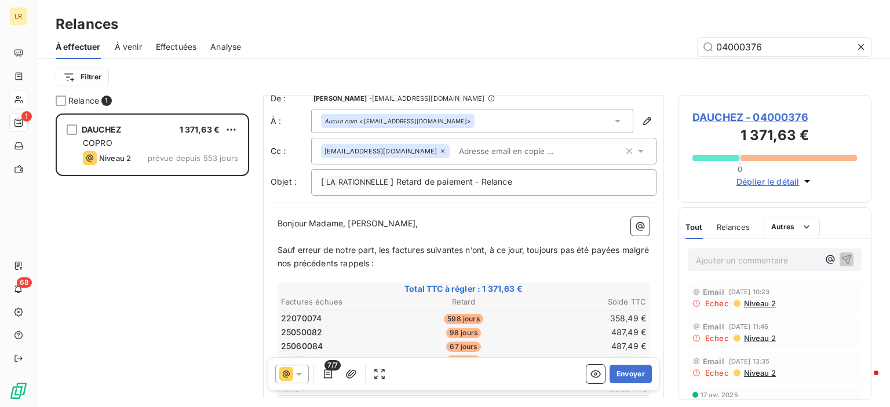
click at [188, 76] on div "Filtrer" at bounding box center [464, 77] width 816 height 22
click at [90, 78] on html "LR 1 68 Relances À effectuer À venir Effectuées Analyse 04000376 Filtrer Relanc…" at bounding box center [445, 203] width 890 height 407
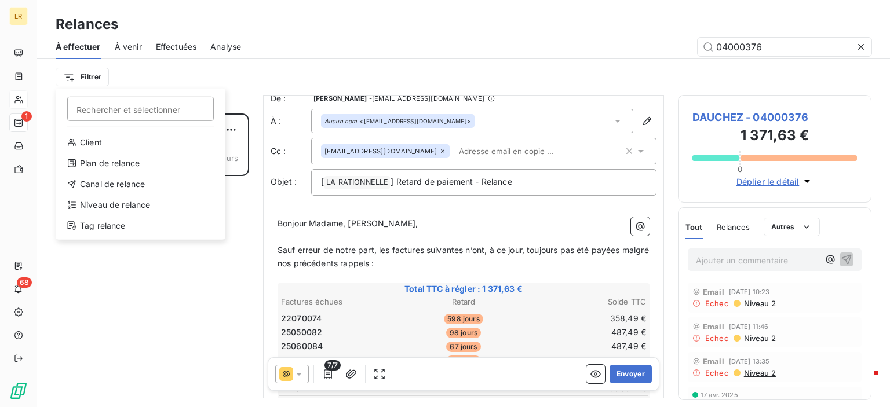
click at [82, 74] on html "LR 1 68 Relances À effectuer À venir Effectuées Analyse 04000376 Filtrer Recher…" at bounding box center [445, 203] width 890 height 407
click at [92, 76] on html "LR 1 68 Relances À effectuer À venir Effectuées Analyse 04000376 Filtrer Recher…" at bounding box center [445, 203] width 890 height 407
click at [109, 203] on div "Niveau de relance" at bounding box center [140, 205] width 161 height 19
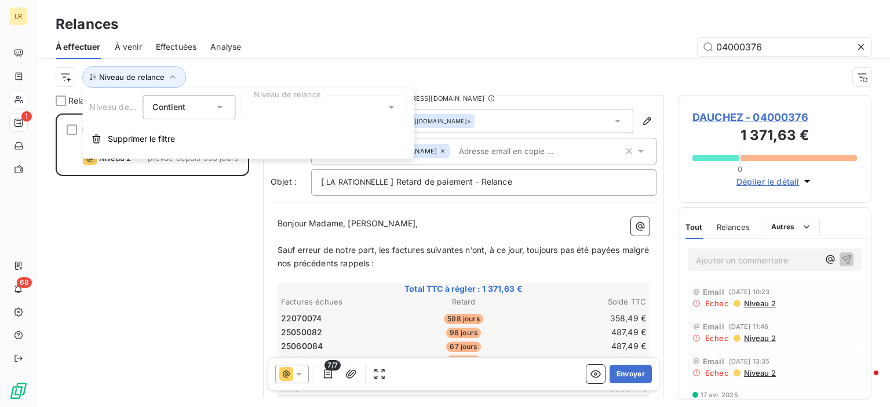
click at [290, 109] on div at bounding box center [323, 107] width 167 height 24
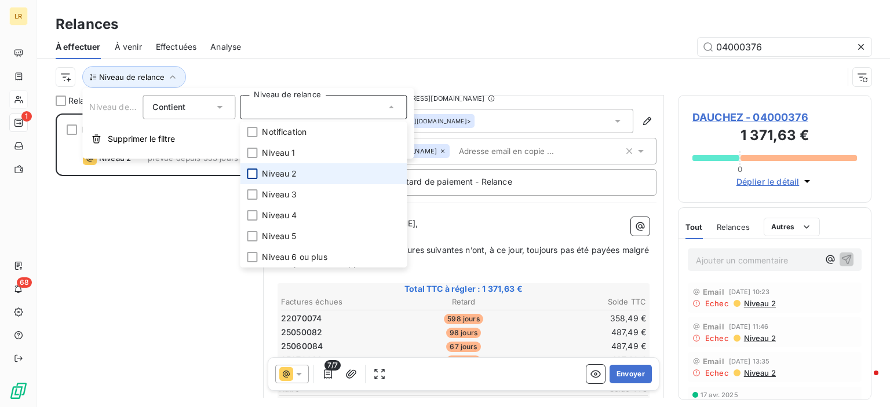
click at [249, 171] on div at bounding box center [252, 174] width 10 height 10
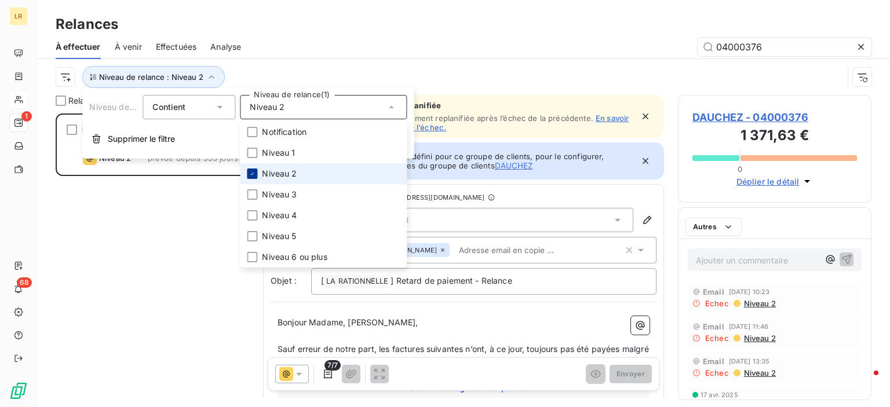
scroll to position [285, 184]
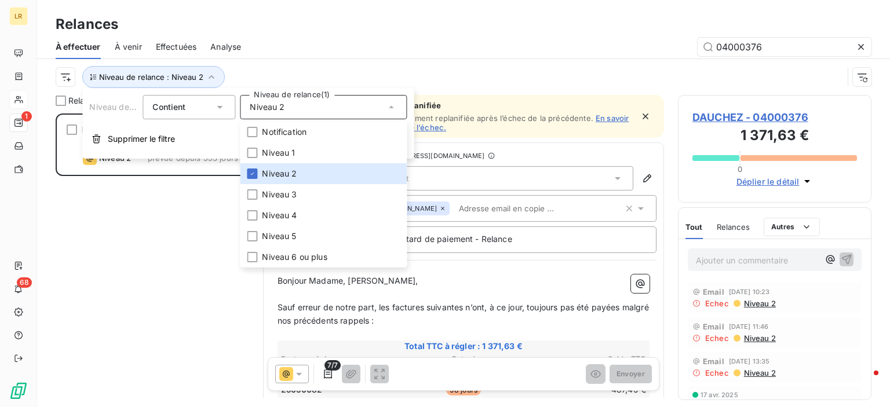
click at [327, 34] on div "Relances" at bounding box center [463, 24] width 853 height 21
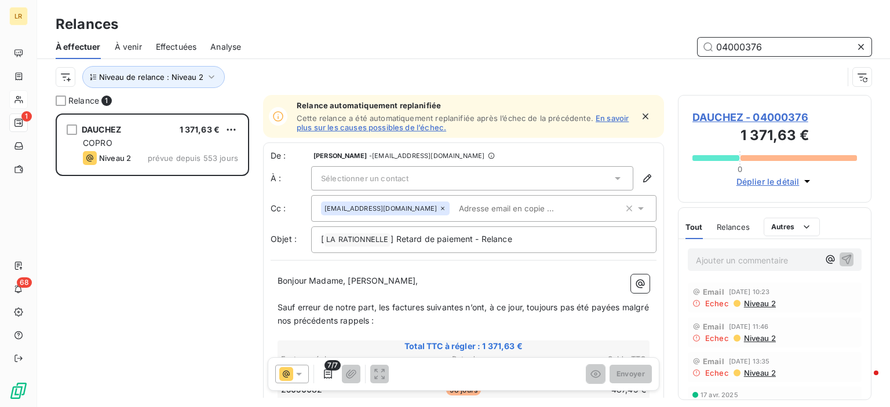
drag, startPoint x: 770, startPoint y: 46, endPoint x: 708, endPoint y: 39, distance: 62.4
click at [708, 39] on input "04000376" at bounding box center [785, 47] width 174 height 19
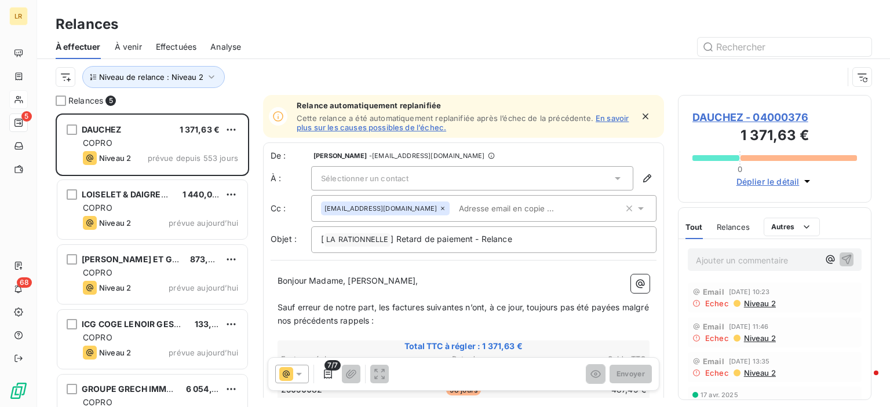
click at [327, 37] on div "À effectuer À venir Effectuées Analyse" at bounding box center [463, 47] width 853 height 24
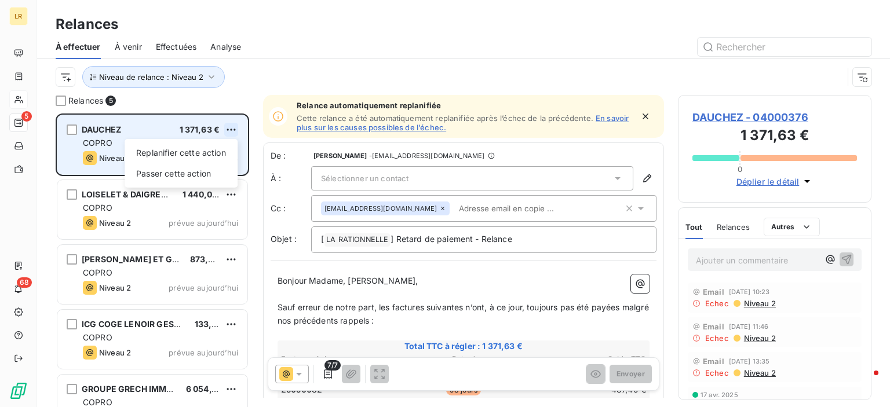
click at [229, 127] on html "LR 5 68 Relances À effectuer À venir Effectuées Analyse Niveau de relance : Niv…" at bounding box center [445, 203] width 890 height 407
click at [176, 170] on div "Passer cette action" at bounding box center [181, 174] width 104 height 19
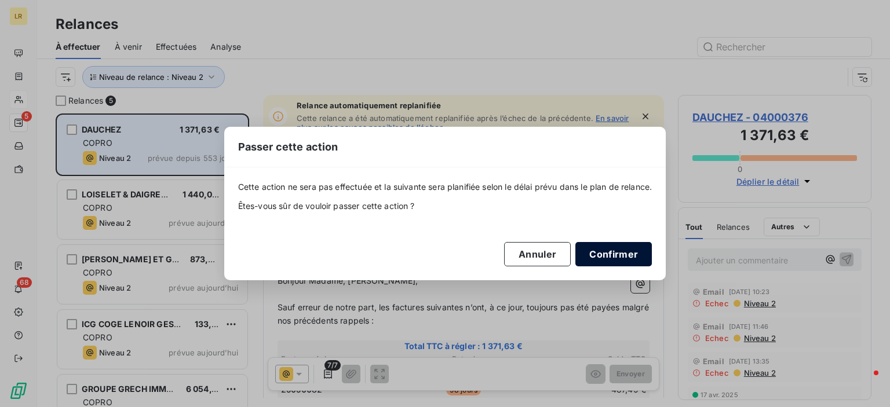
drag, startPoint x: 621, startPoint y: 259, endPoint x: 567, endPoint y: 246, distance: 55.9
click at [621, 257] on button "Confirmer" at bounding box center [613, 254] width 76 height 24
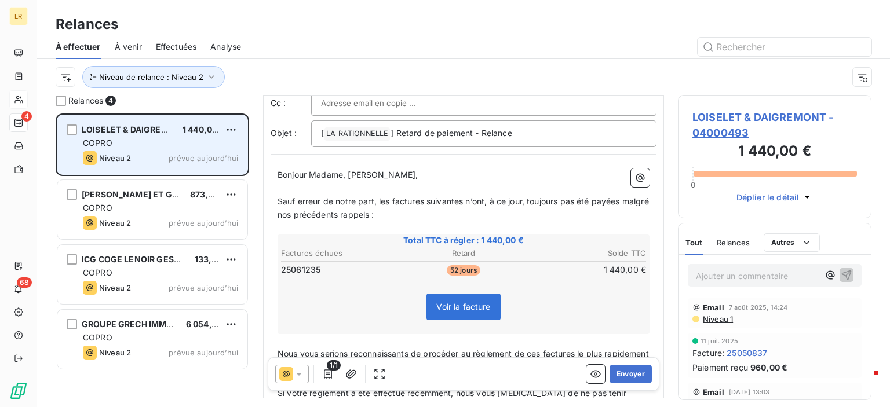
scroll to position [58, 0]
click at [621, 373] on button "Envoyer" at bounding box center [631, 374] width 42 height 19
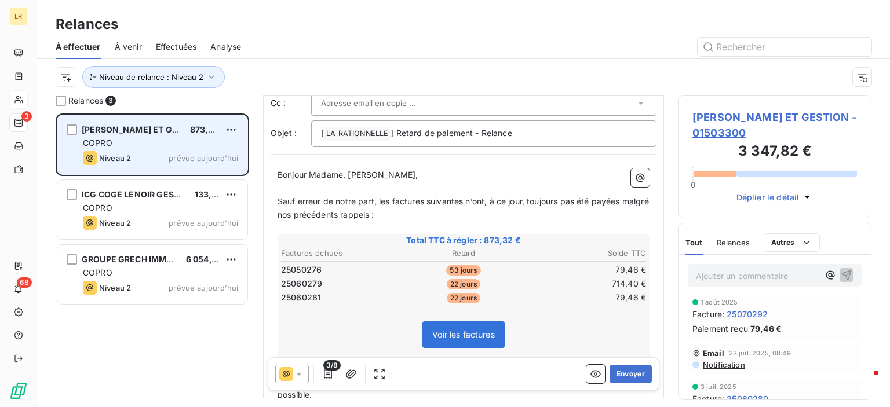
scroll to position [58, 0]
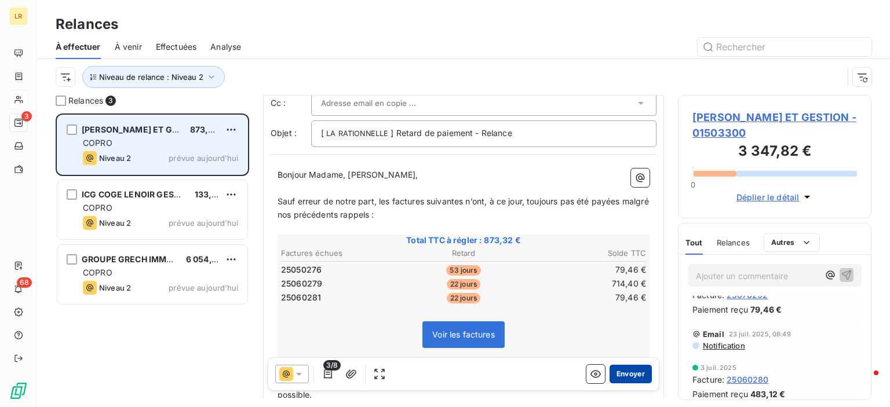
click at [616, 371] on button "Envoyer" at bounding box center [631, 374] width 42 height 19
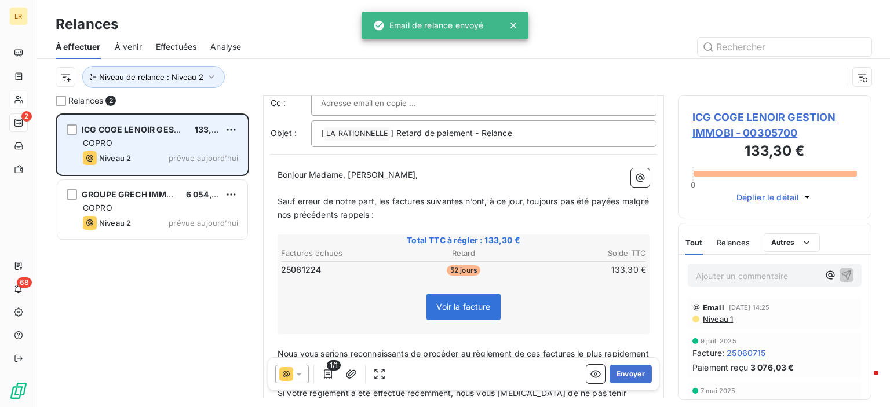
scroll to position [116, 0]
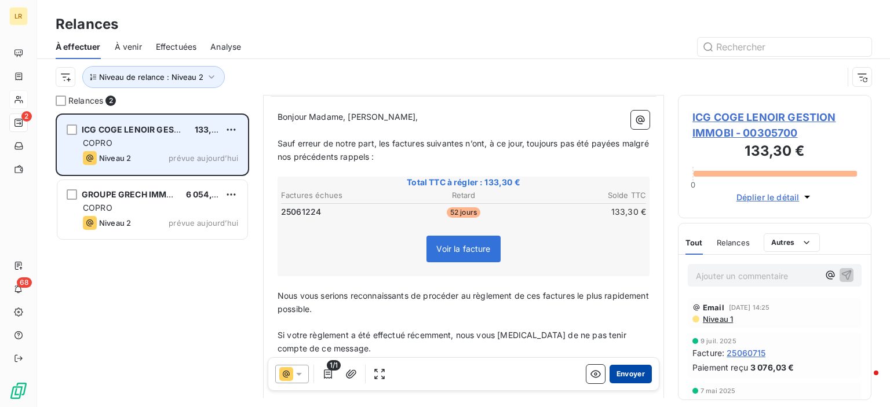
click at [626, 375] on button "Envoyer" at bounding box center [631, 374] width 42 height 19
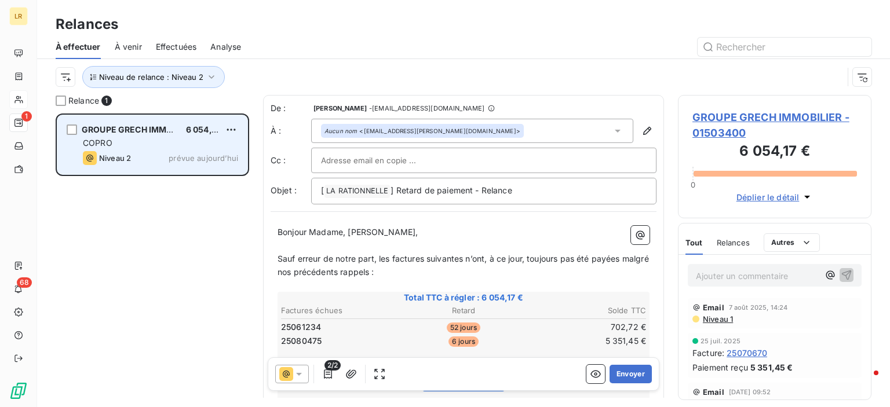
click at [331, 370] on span "2/2" at bounding box center [333, 365] width 16 height 10
click at [327, 377] on icon "button" at bounding box center [328, 375] width 12 height 12
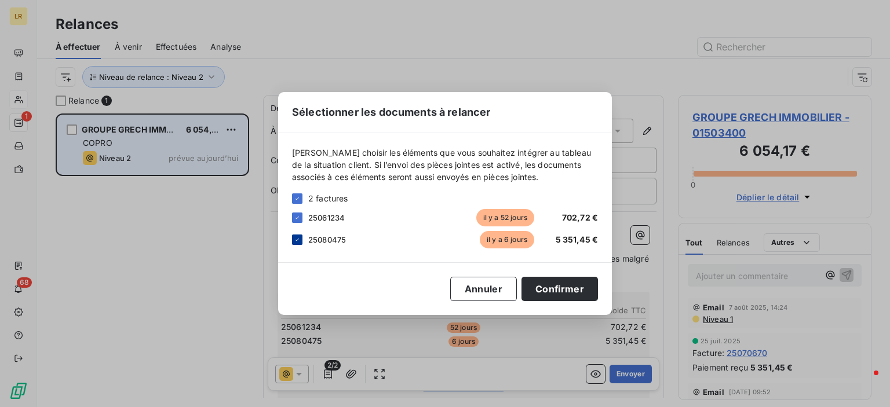
click at [294, 238] on icon at bounding box center [297, 239] width 7 height 7
click at [573, 286] on button "Confirmer" at bounding box center [560, 289] width 76 height 24
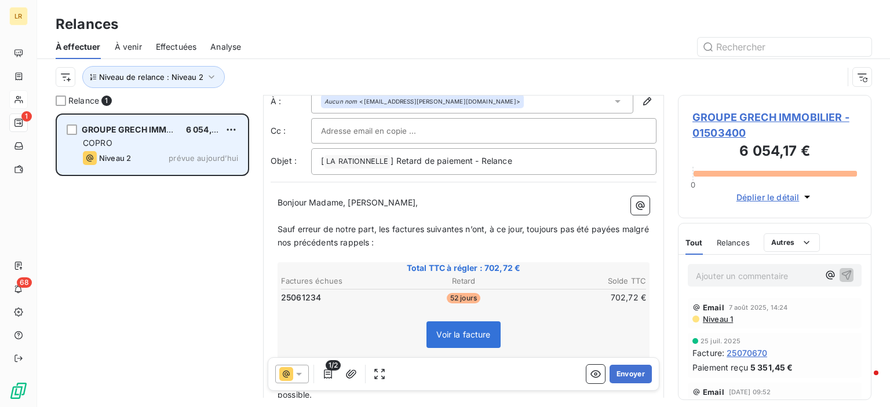
scroll to position [58, 0]
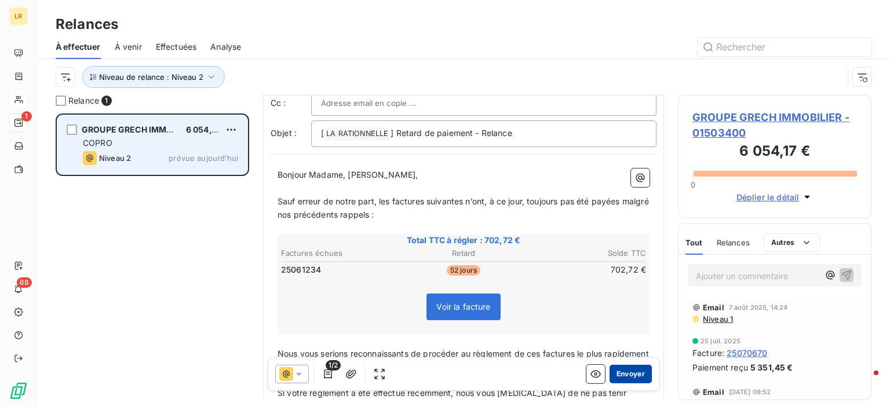
click at [614, 372] on button "Envoyer" at bounding box center [631, 374] width 42 height 19
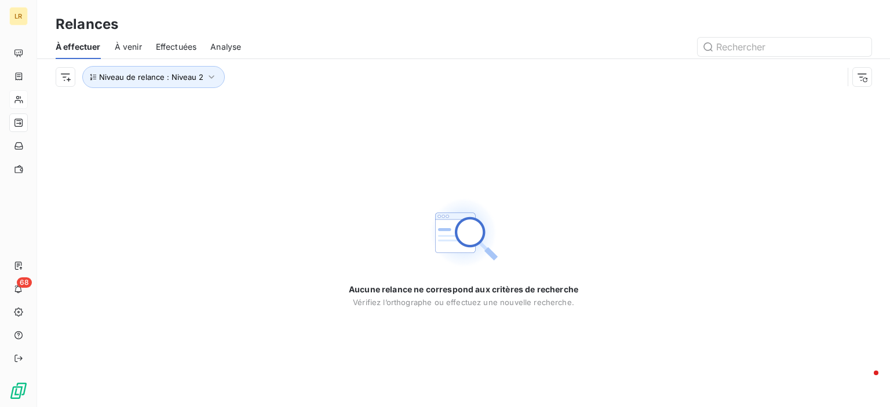
click at [287, 130] on div "Aucune relance ne correspond aux critères de recherche [PERSON_NAME] l’orthogra…" at bounding box center [463, 251] width 853 height 312
click at [72, 71] on html "LR 68 Relances À effectuer À venir Effectuées Analyse Niveau de relance : Nivea…" at bounding box center [445, 203] width 890 height 407
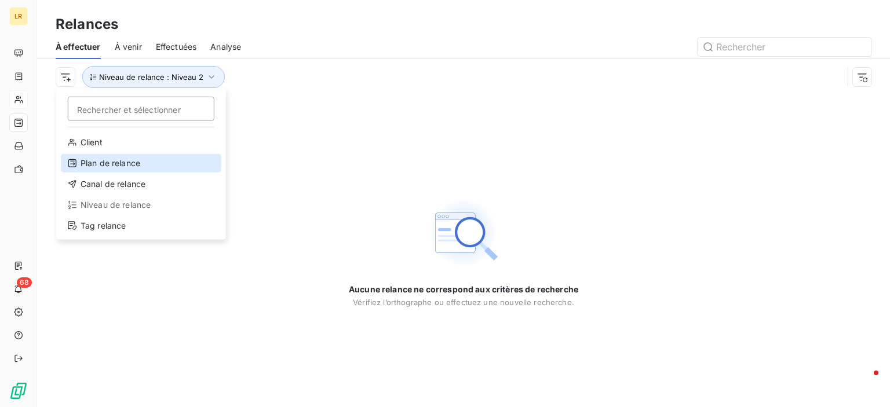
click at [129, 166] on div "Plan de relance" at bounding box center [141, 163] width 161 height 19
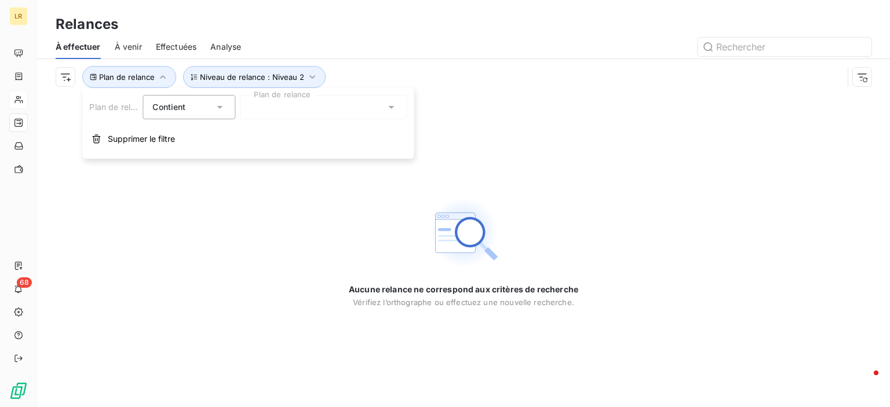
click at [305, 109] on div at bounding box center [323, 107] width 167 height 24
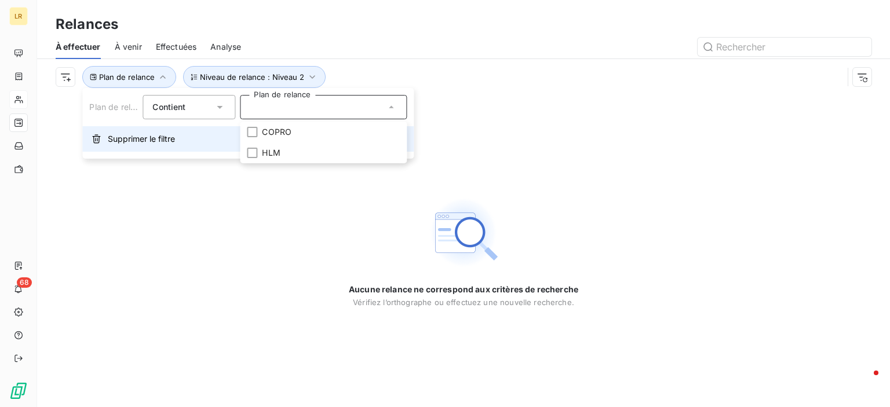
click at [118, 137] on span "Supprimer le filtre" at bounding box center [141, 139] width 67 height 12
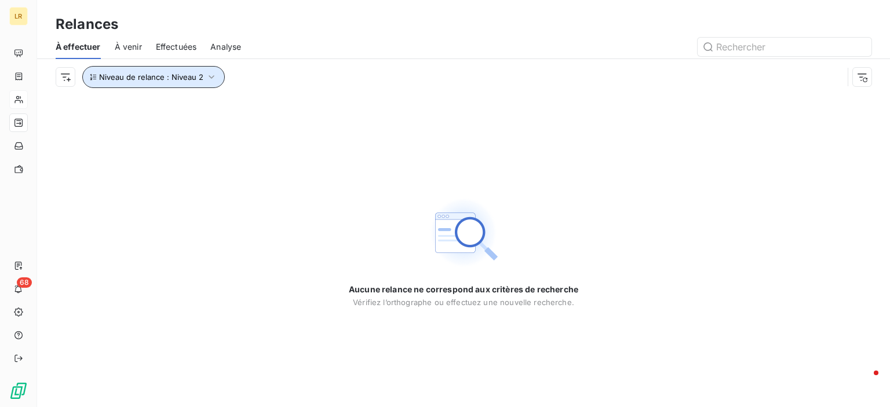
click at [207, 75] on icon "button" at bounding box center [212, 77] width 12 height 12
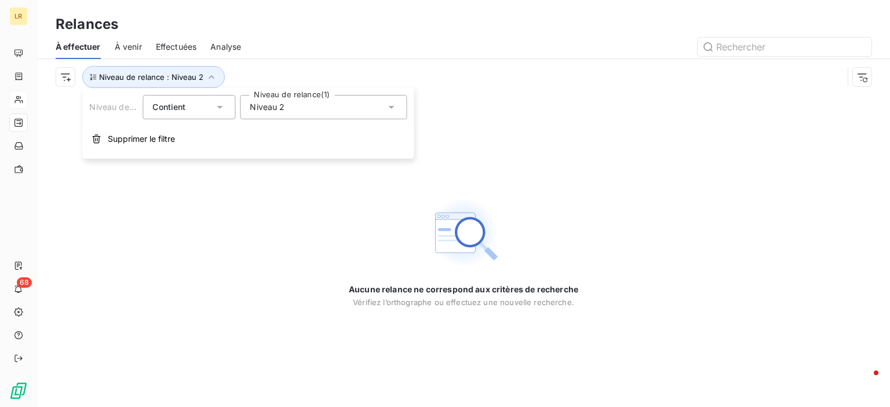
click at [395, 105] on icon at bounding box center [391, 107] width 12 height 12
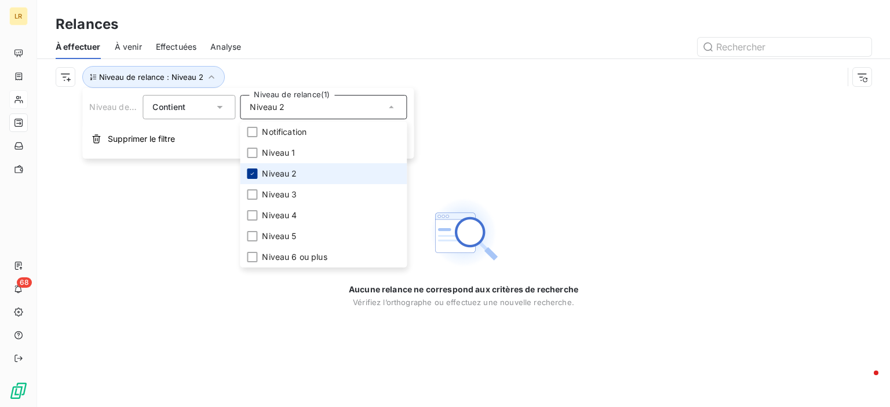
click at [255, 173] on icon at bounding box center [252, 173] width 7 height 7
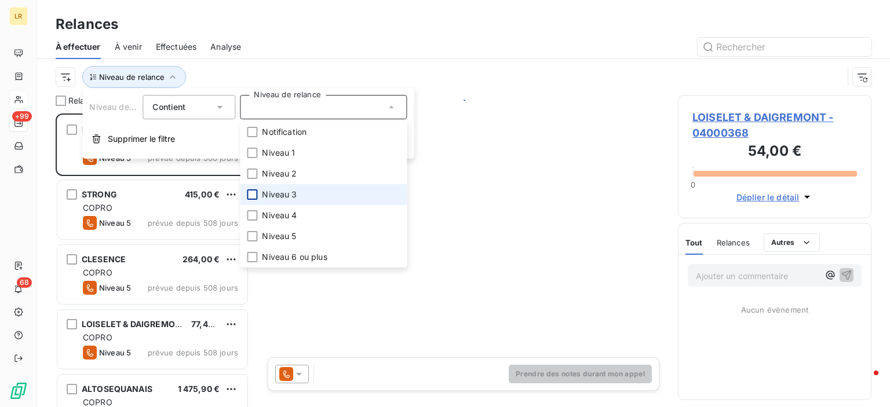
scroll to position [285, 184]
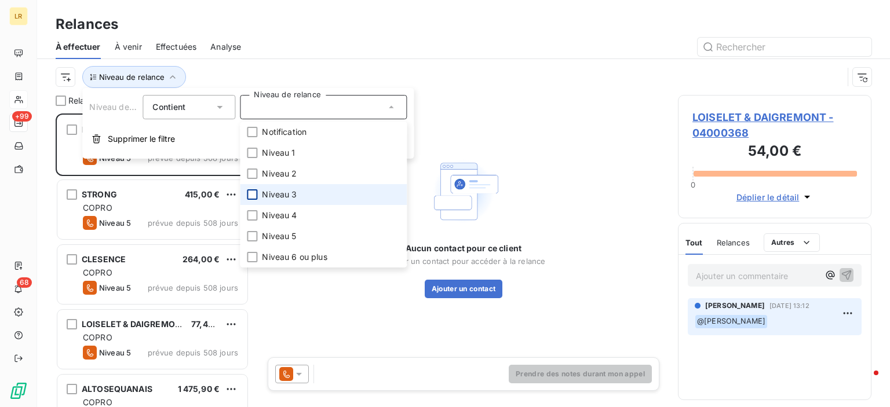
click at [253, 192] on div at bounding box center [252, 195] width 10 height 10
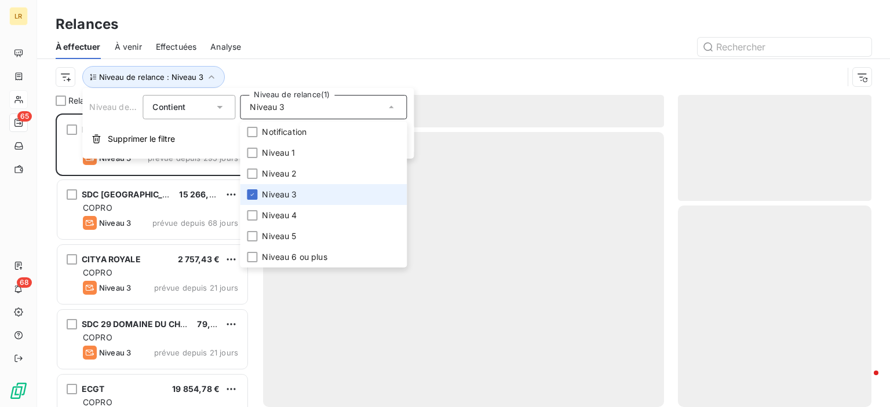
scroll to position [285, 184]
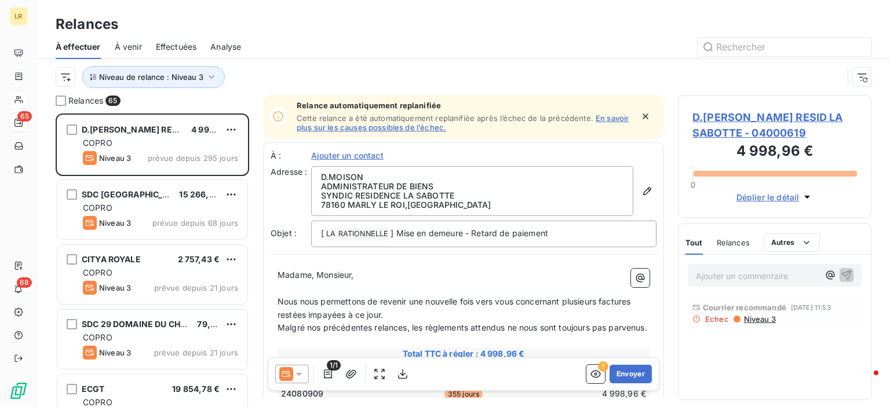
click at [355, 41] on div at bounding box center [563, 47] width 617 height 19
click at [765, 318] on span "Niveau 3" at bounding box center [759, 319] width 33 height 9
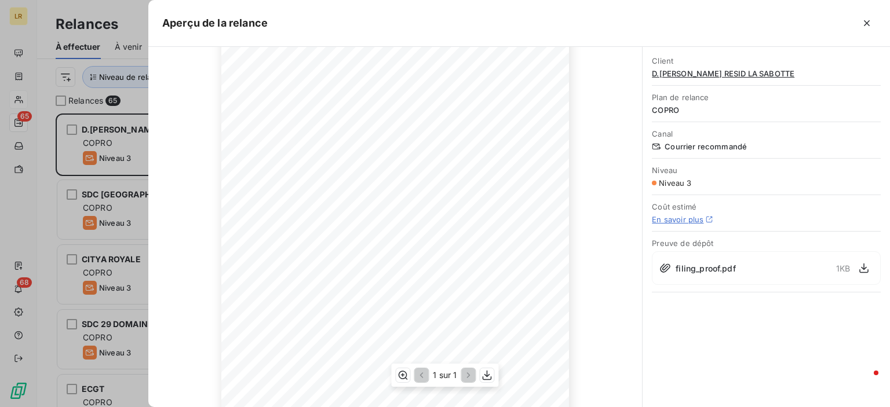
scroll to position [174, 0]
click at [114, 138] on div at bounding box center [445, 203] width 890 height 407
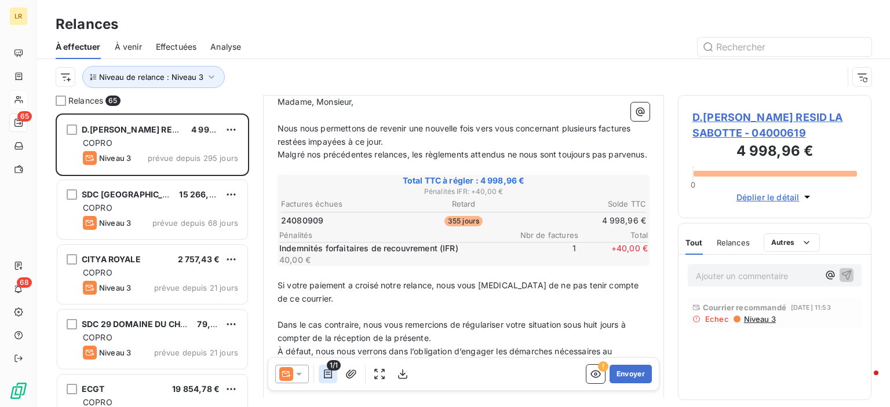
click at [326, 375] on icon "button" at bounding box center [328, 374] width 8 height 9
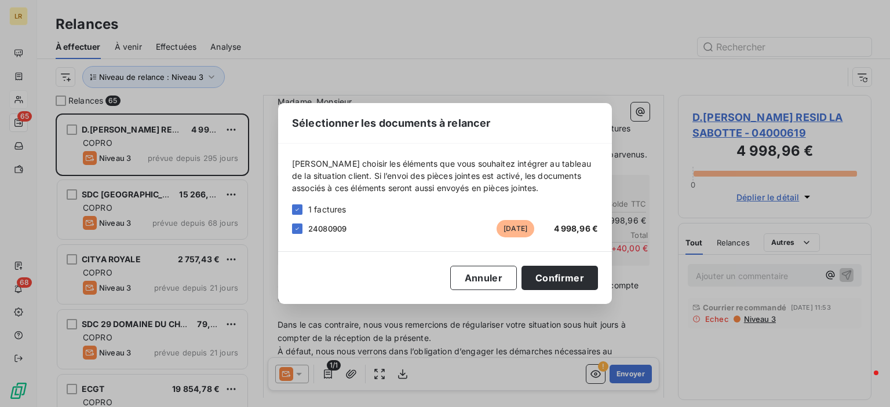
click at [375, 328] on div "Sélectionner les documents à relancer [PERSON_NAME] choisir les éléments que vo…" at bounding box center [445, 203] width 890 height 407
